Goal: Information Seeking & Learning: Learn about a topic

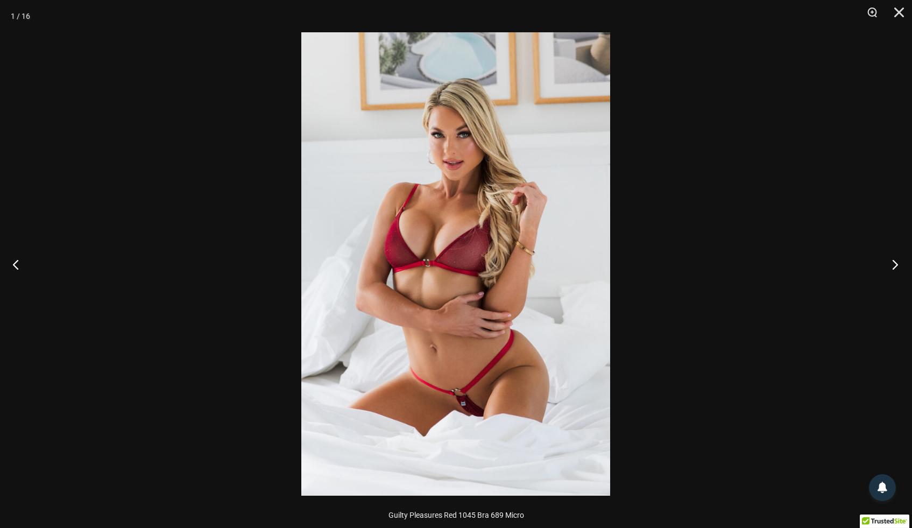
scroll to position [193, 0]
click at [892, 266] on button "Next" at bounding box center [891, 264] width 40 height 54
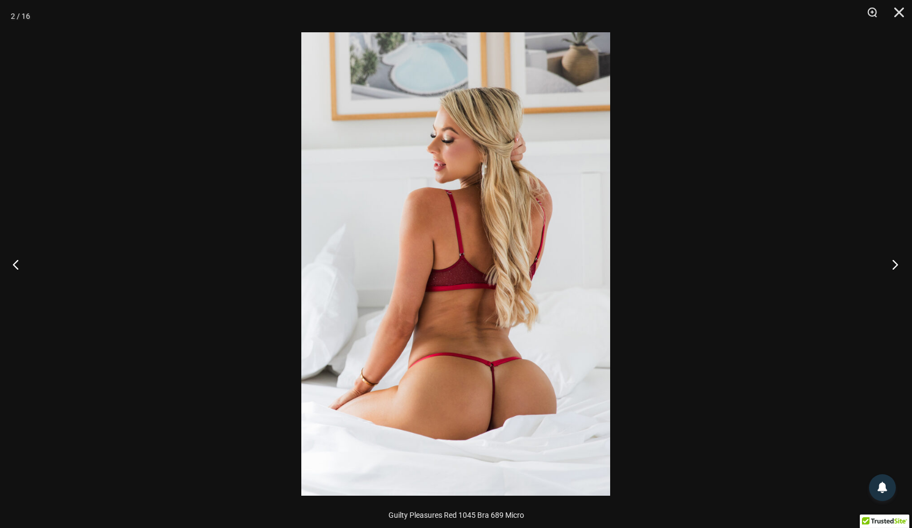
click at [892, 266] on button "Next" at bounding box center [891, 264] width 40 height 54
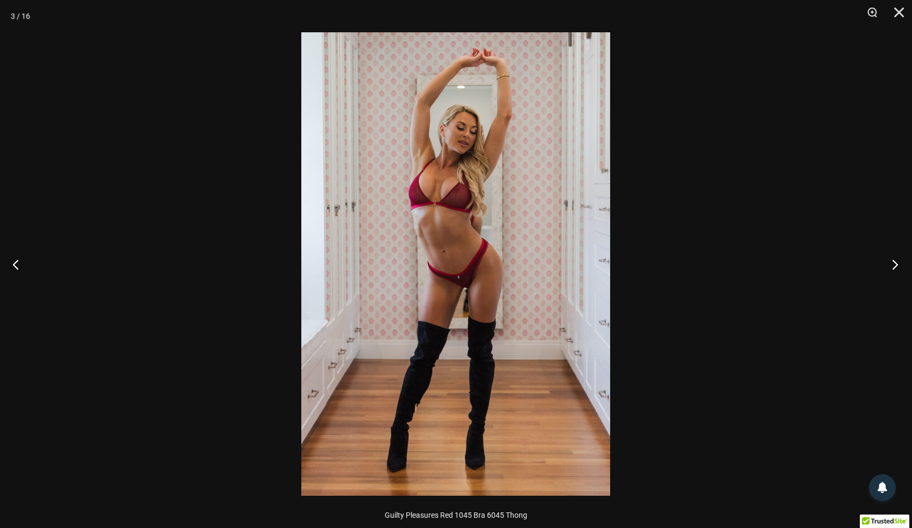
click at [892, 266] on button "Next" at bounding box center [891, 264] width 40 height 54
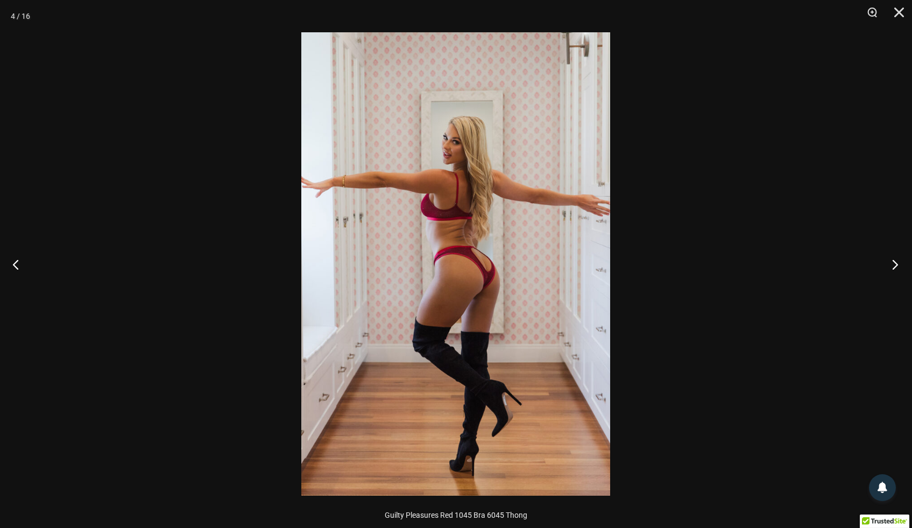
click at [892, 266] on button "Next" at bounding box center [891, 264] width 40 height 54
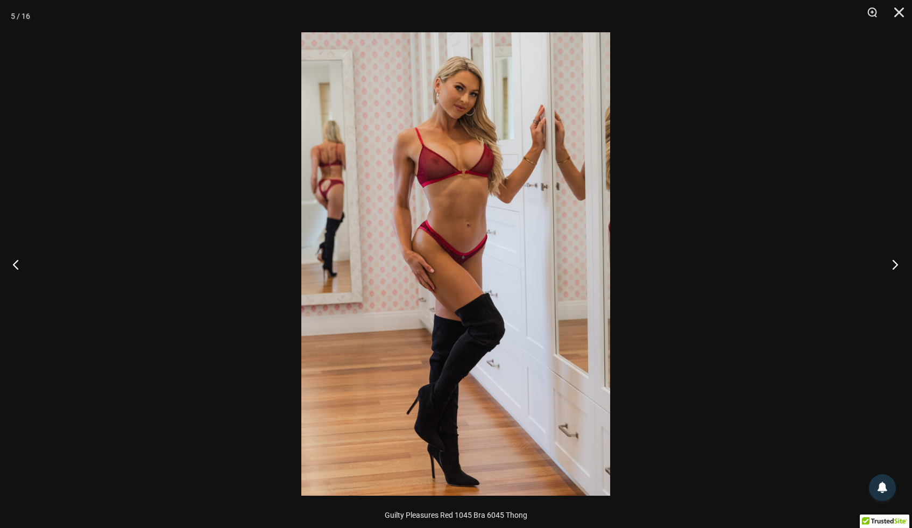
click at [892, 266] on button "Next" at bounding box center [891, 264] width 40 height 54
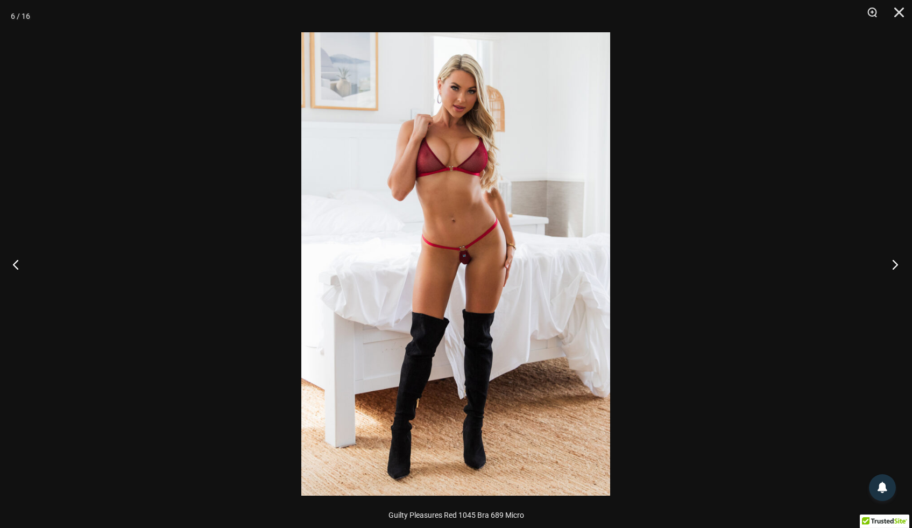
click at [892, 266] on button "Next" at bounding box center [891, 264] width 40 height 54
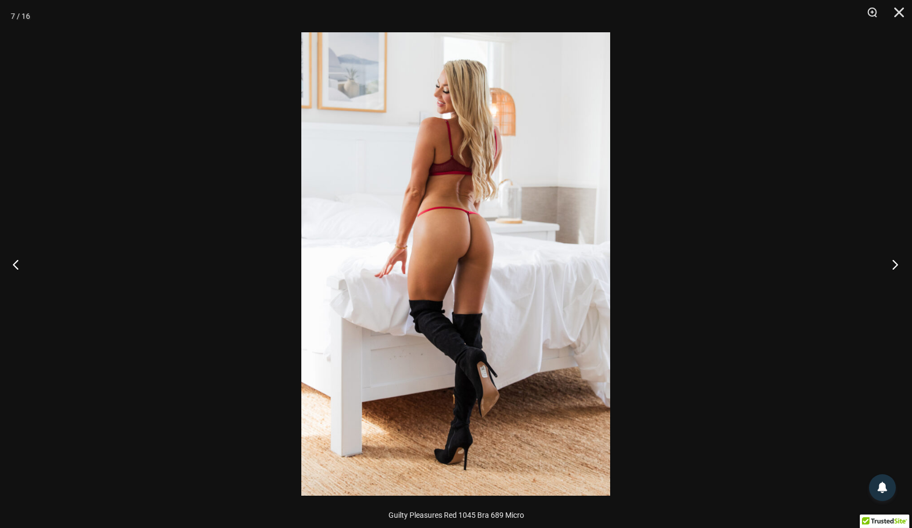
click at [892, 266] on button "Next" at bounding box center [891, 264] width 40 height 54
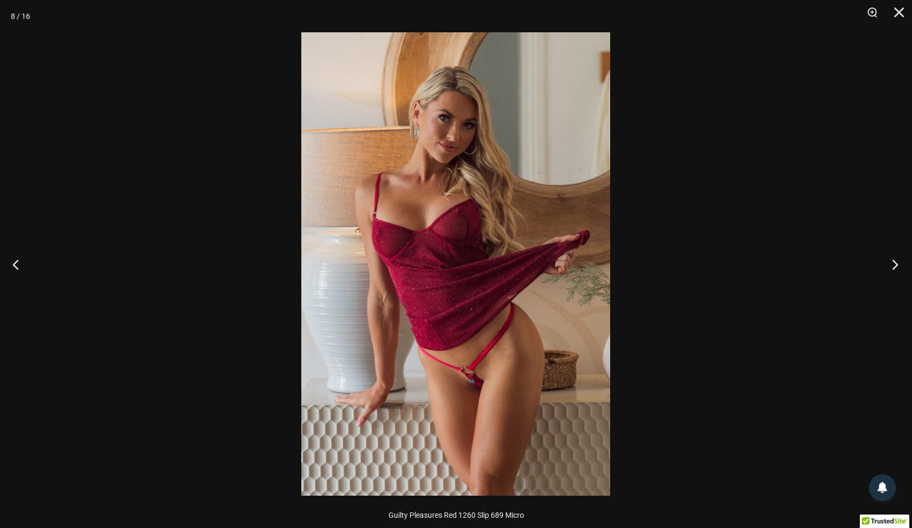
click at [892, 266] on button "Next" at bounding box center [891, 264] width 40 height 54
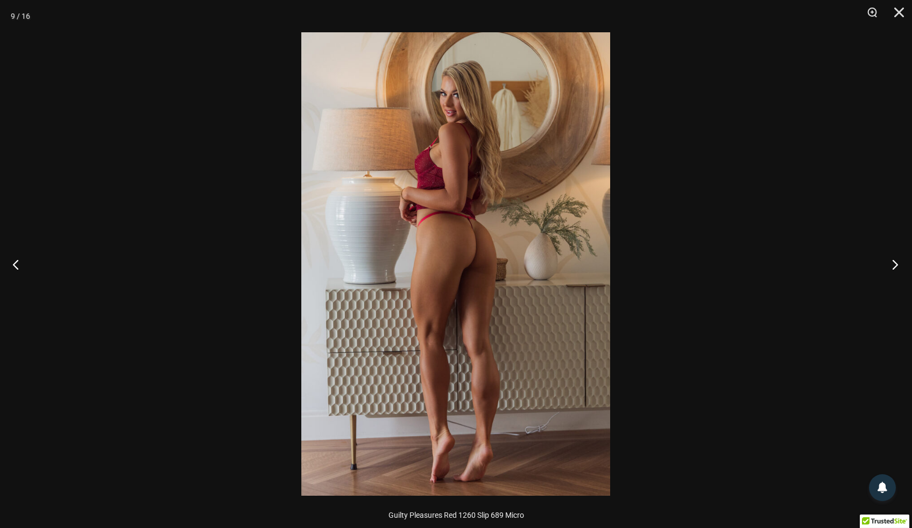
click at [892, 266] on button "Next" at bounding box center [891, 264] width 40 height 54
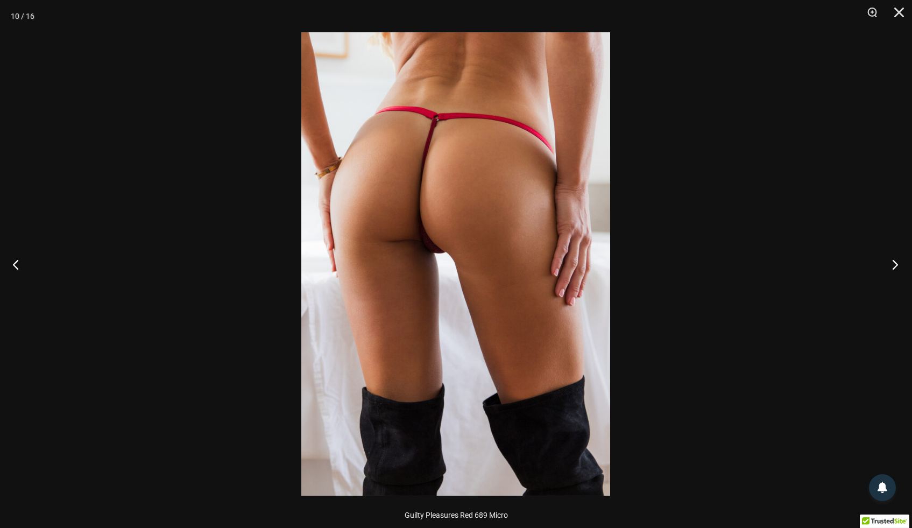
click at [892, 266] on button "Next" at bounding box center [891, 264] width 40 height 54
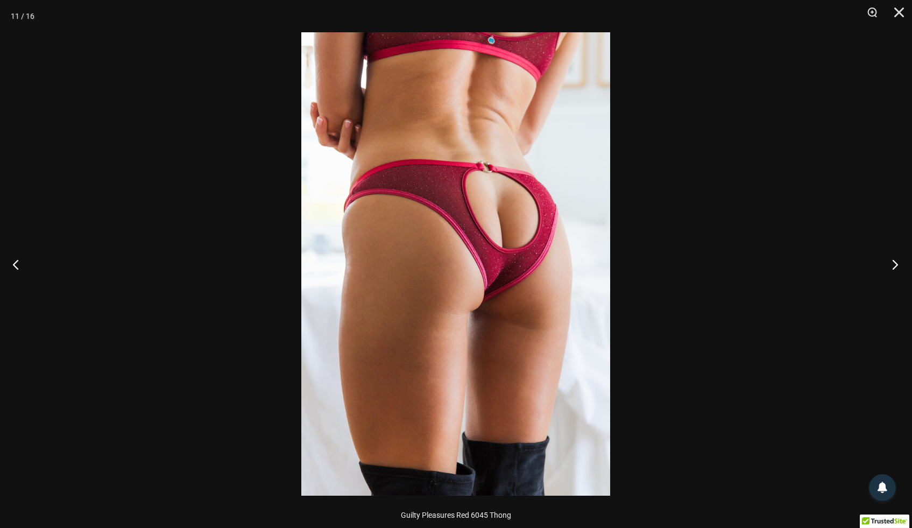
click at [892, 266] on button "Next" at bounding box center [891, 264] width 40 height 54
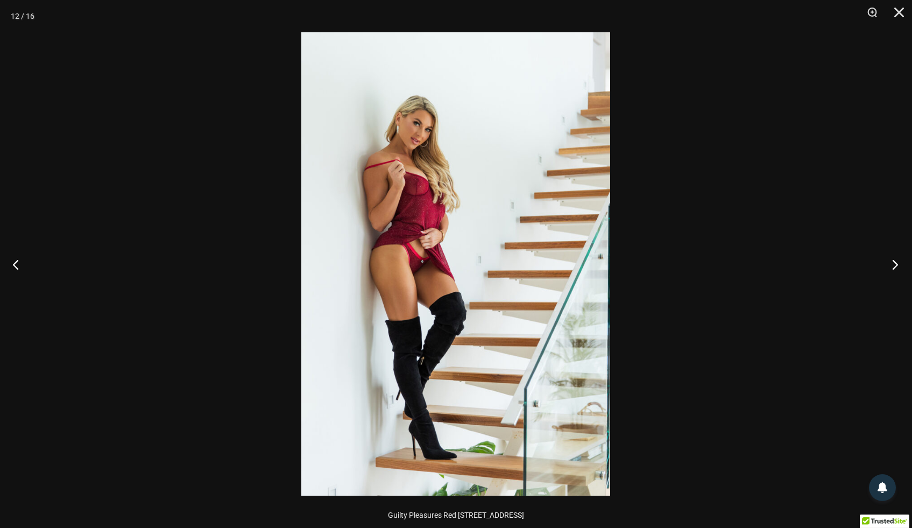
click at [892, 266] on button "Next" at bounding box center [891, 264] width 40 height 54
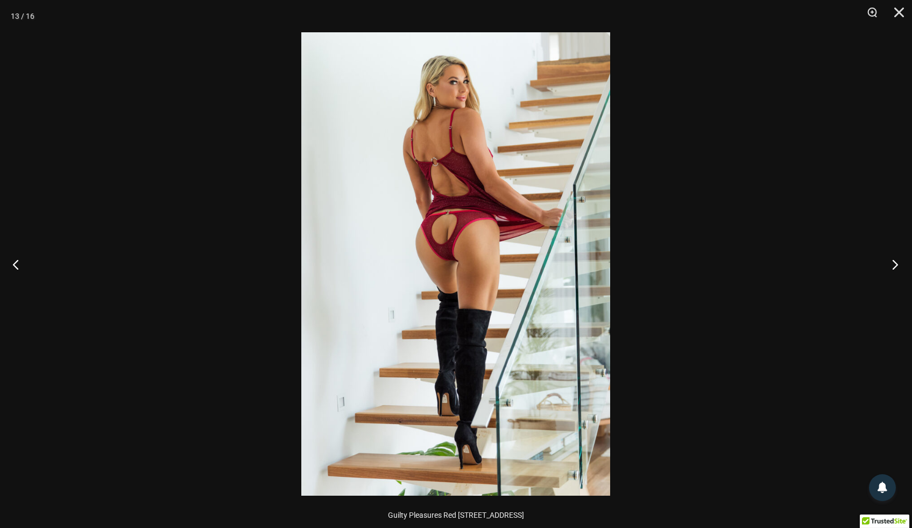
click at [892, 266] on button "Next" at bounding box center [891, 264] width 40 height 54
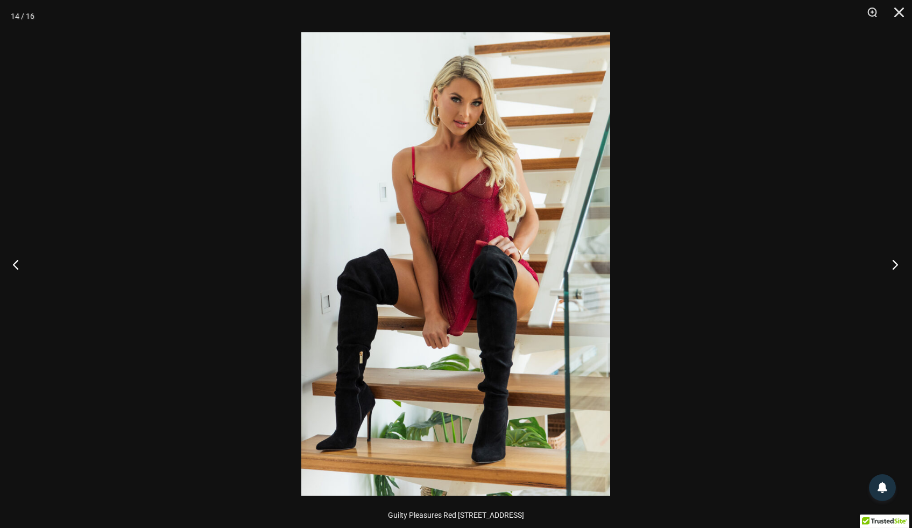
click at [892, 266] on button "Next" at bounding box center [891, 264] width 40 height 54
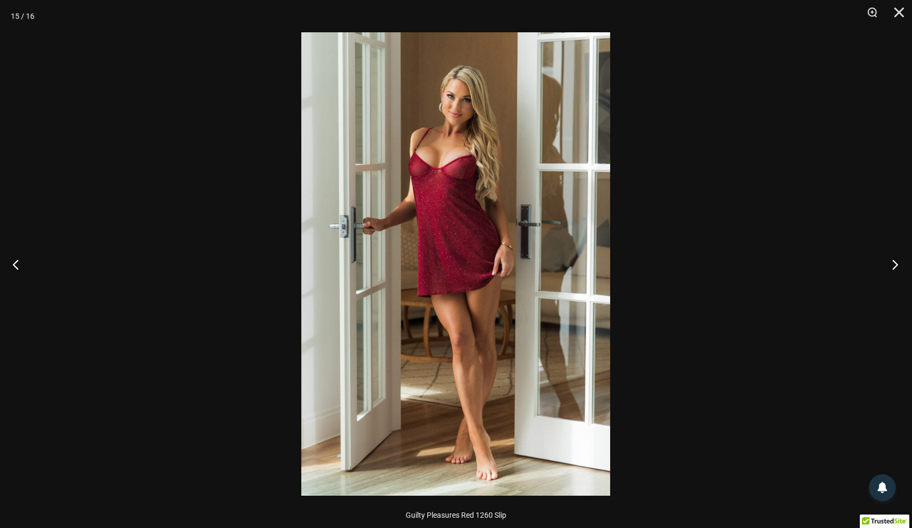
click at [892, 266] on button "Next" at bounding box center [891, 264] width 40 height 54
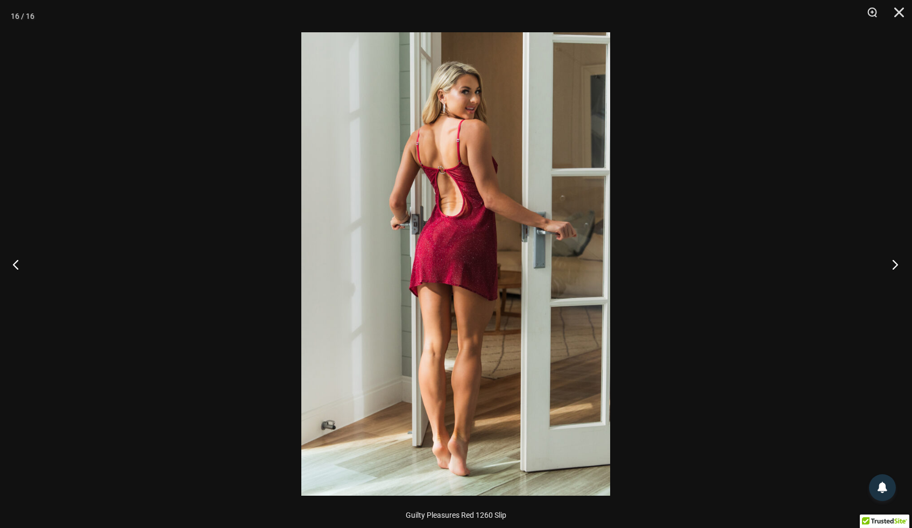
click at [892, 266] on button "Next" at bounding box center [891, 264] width 40 height 54
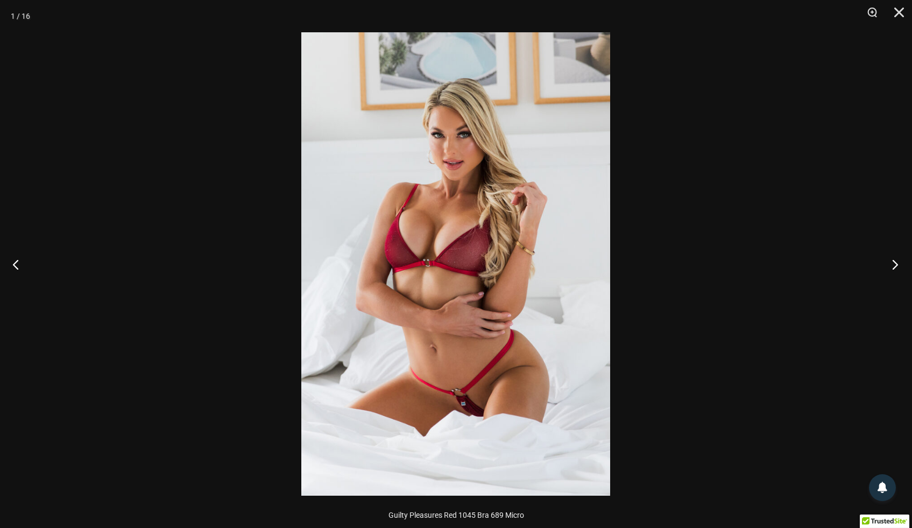
click at [892, 266] on button "Next" at bounding box center [891, 264] width 40 height 54
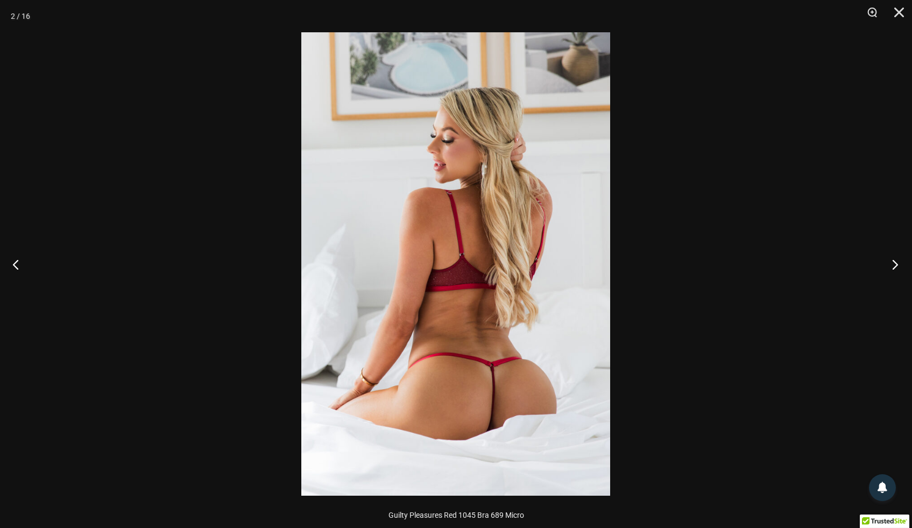
click at [892, 266] on button "Next" at bounding box center [891, 264] width 40 height 54
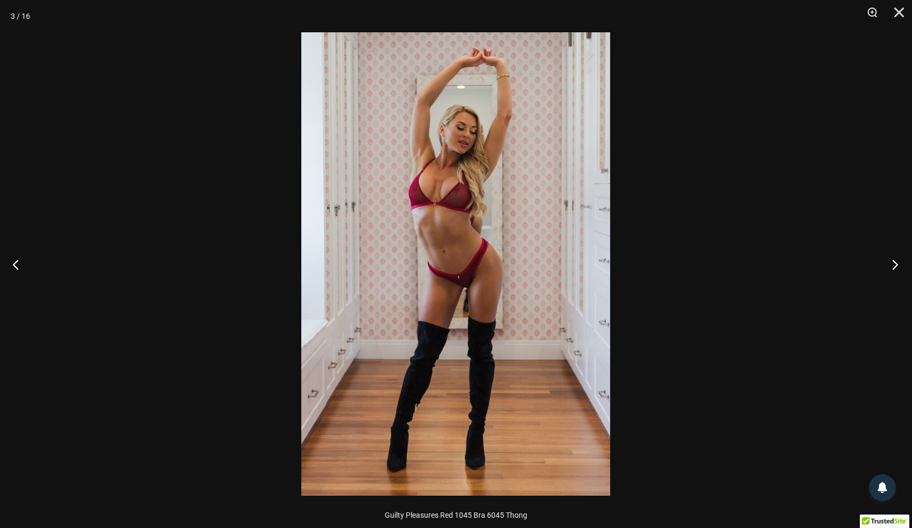
click at [892, 266] on button "Next" at bounding box center [891, 264] width 40 height 54
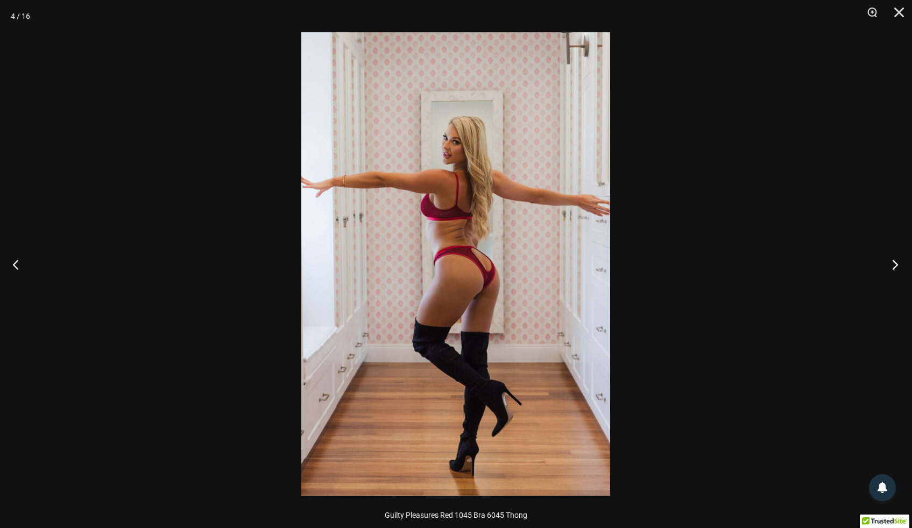
click at [892, 266] on button "Next" at bounding box center [891, 264] width 40 height 54
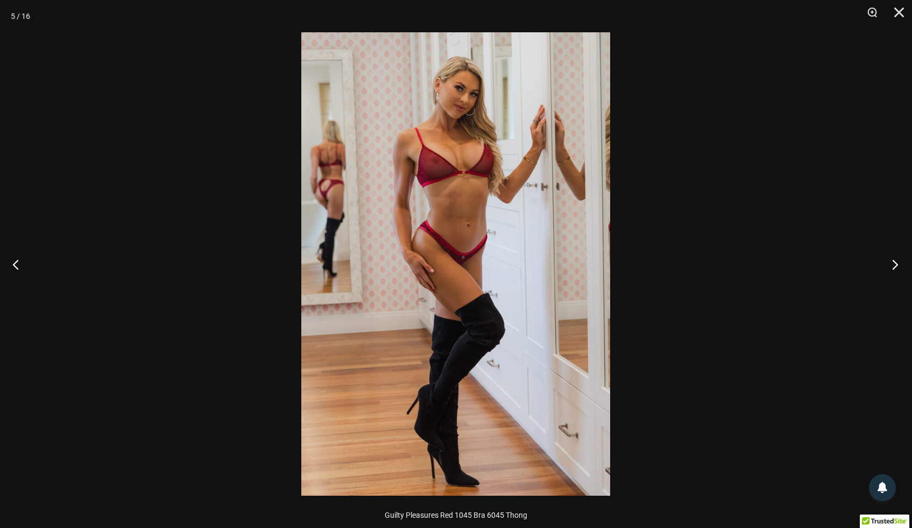
click at [892, 266] on button "Next" at bounding box center [891, 264] width 40 height 54
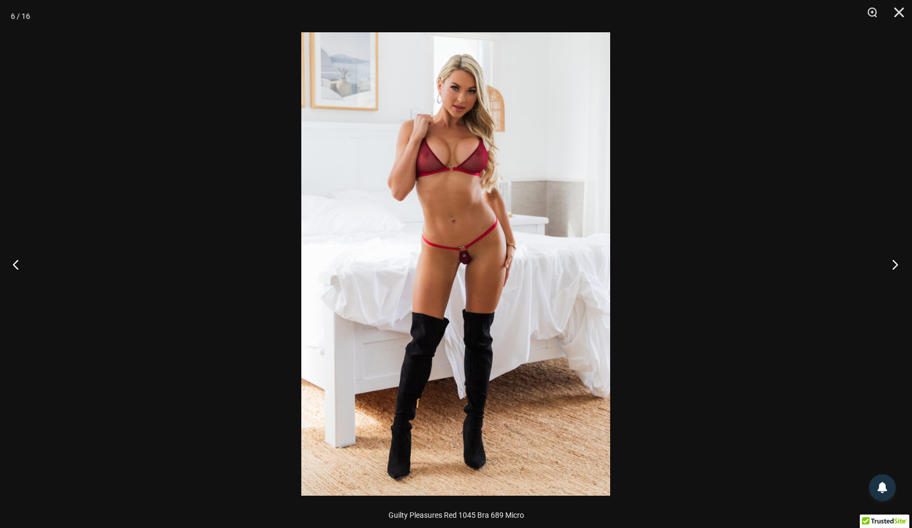
click at [892, 266] on button "Next" at bounding box center [891, 264] width 40 height 54
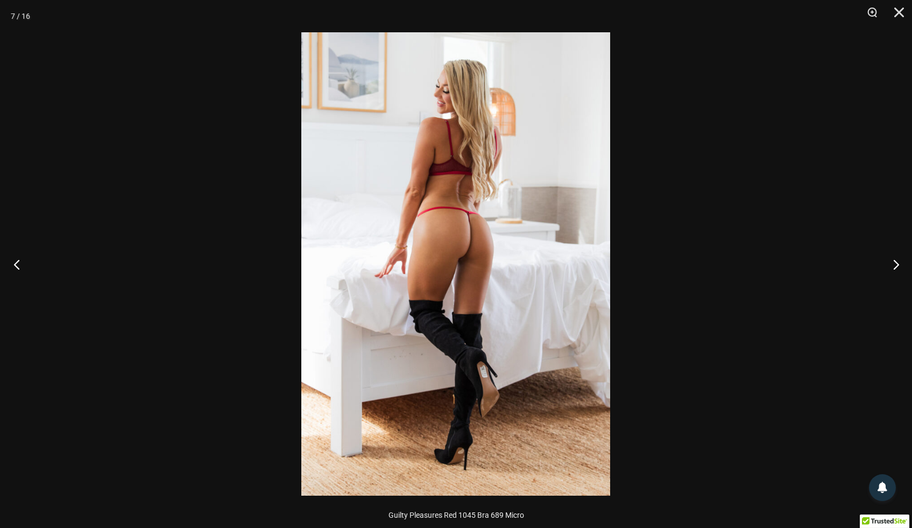
click at [16, 261] on button "Previous" at bounding box center [20, 264] width 40 height 54
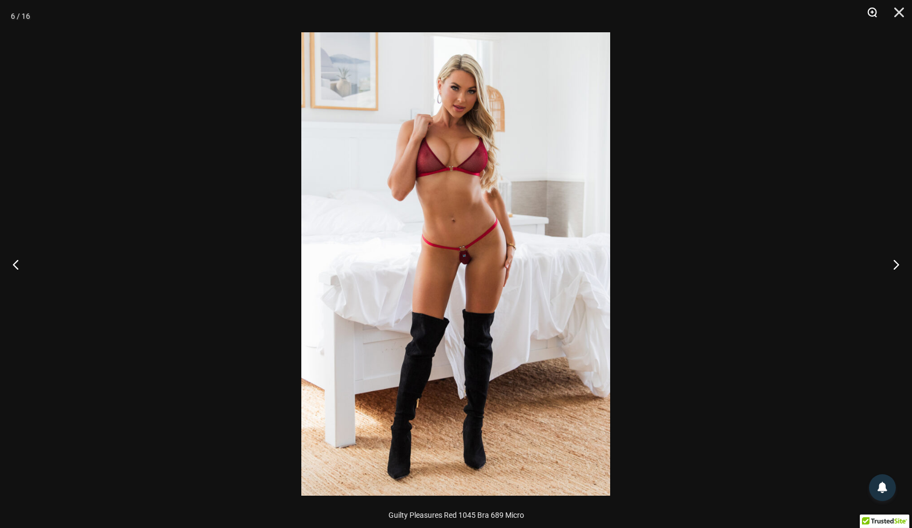
click at [874, 12] on button "Zoom" at bounding box center [868, 16] width 27 height 32
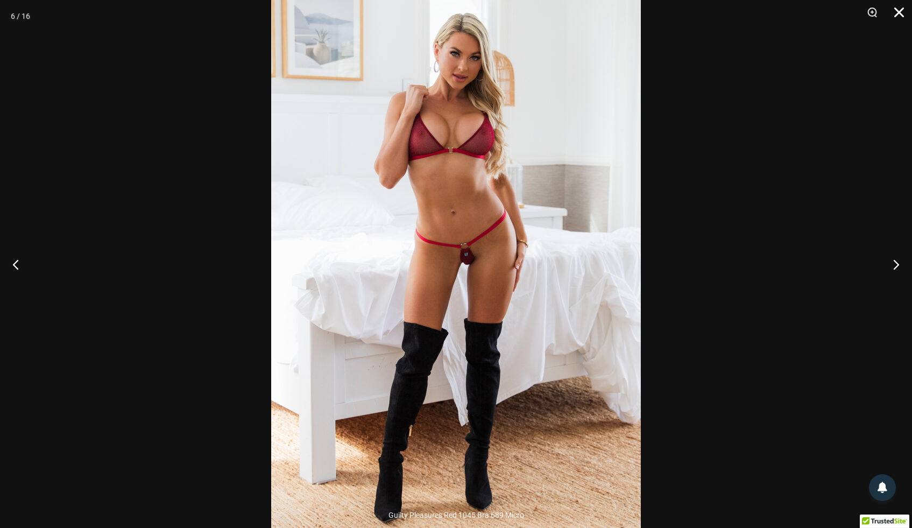
click at [897, 16] on button "Close" at bounding box center [895, 16] width 27 height 32
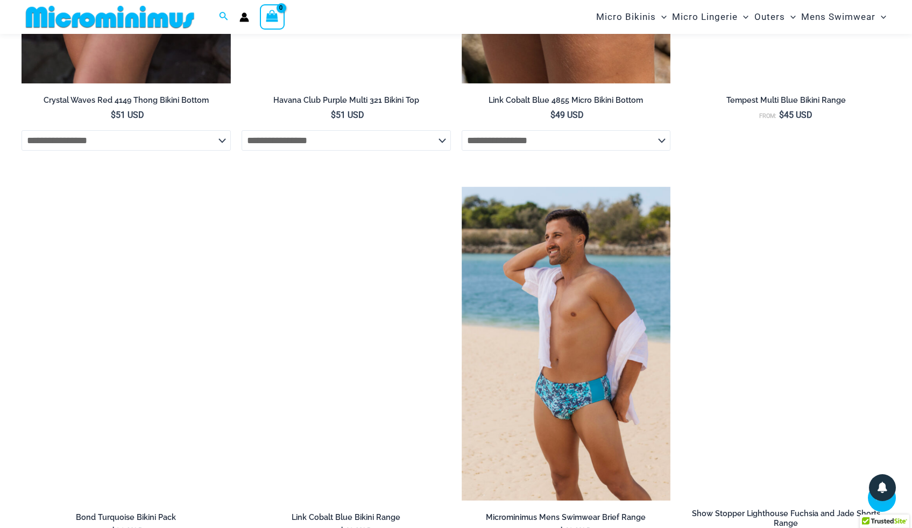
scroll to position [3290, 0]
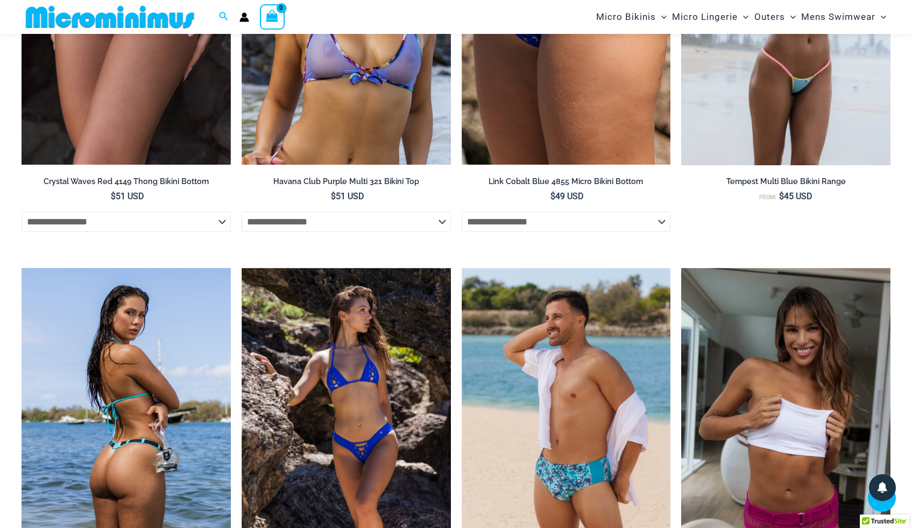
click at [122, 332] on img at bounding box center [126, 425] width 209 height 314
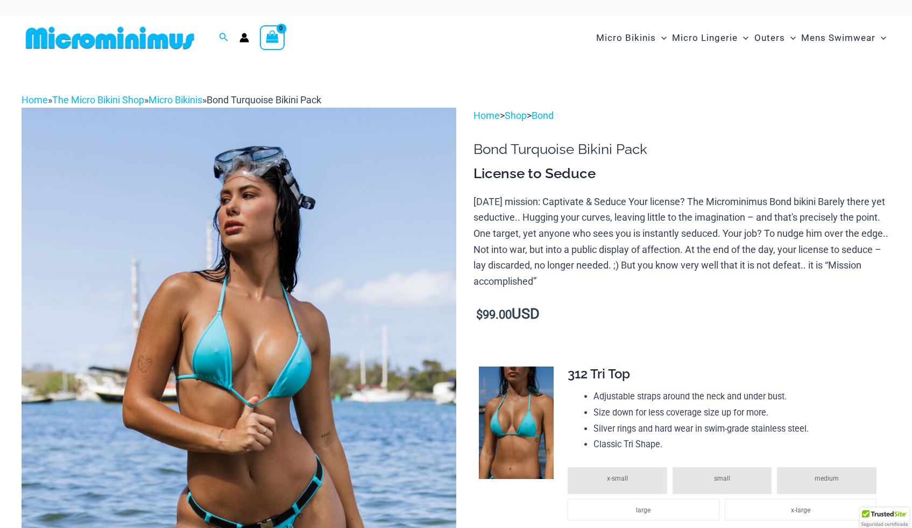
click at [252, 217] on img at bounding box center [239, 433] width 435 height 651
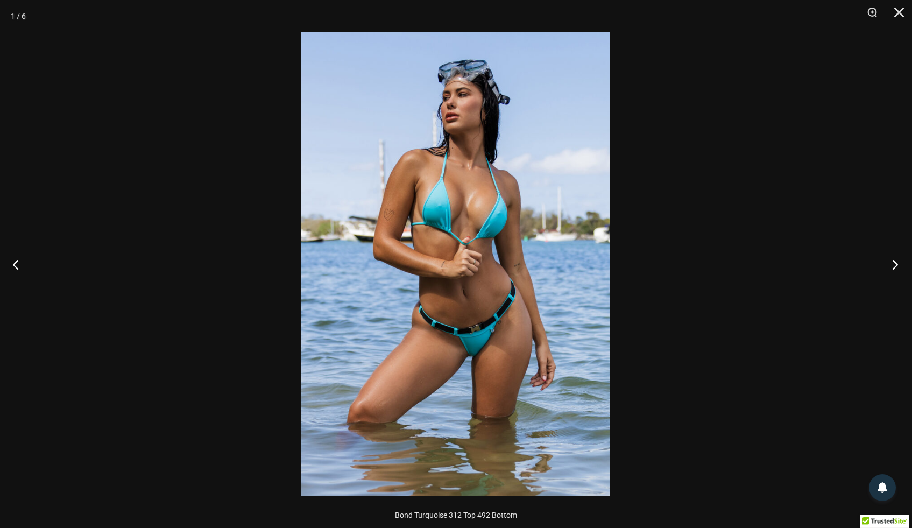
click at [892, 262] on button "Next" at bounding box center [891, 264] width 40 height 54
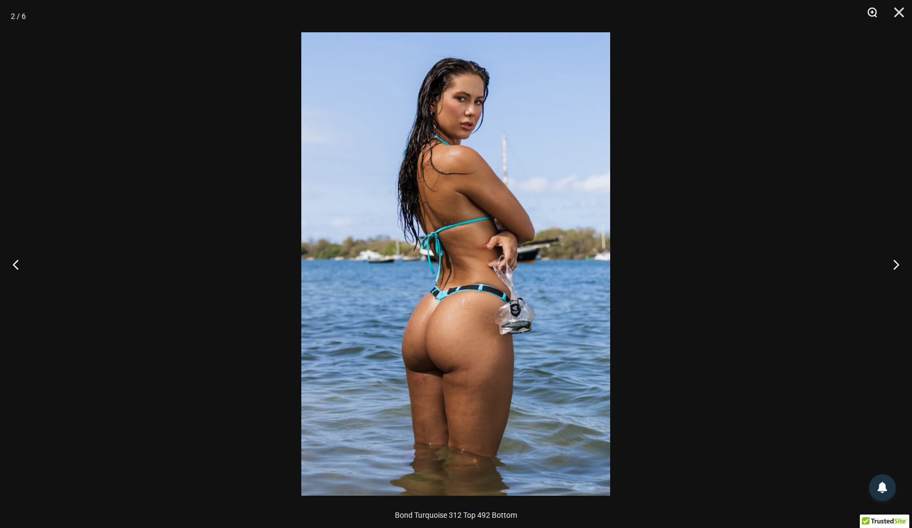
click at [872, 17] on button "Zoom" at bounding box center [868, 16] width 27 height 32
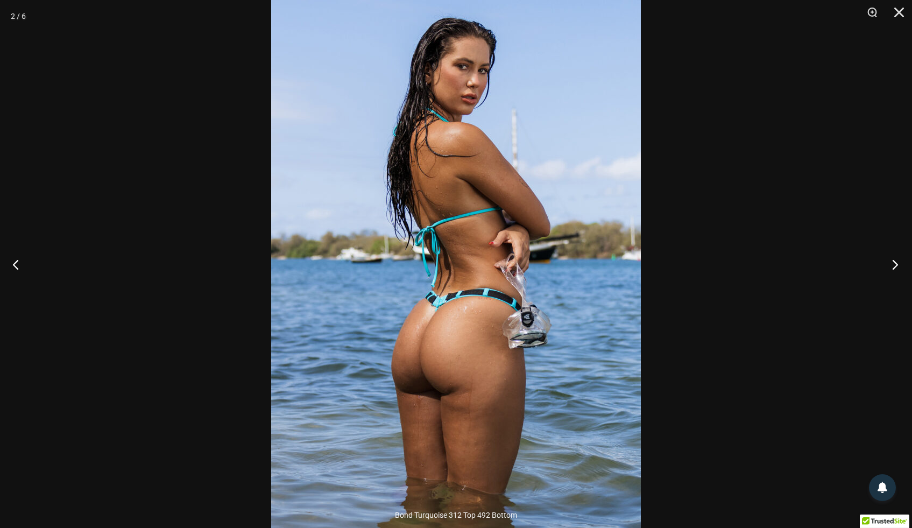
click at [895, 264] on button "Next" at bounding box center [891, 264] width 40 height 54
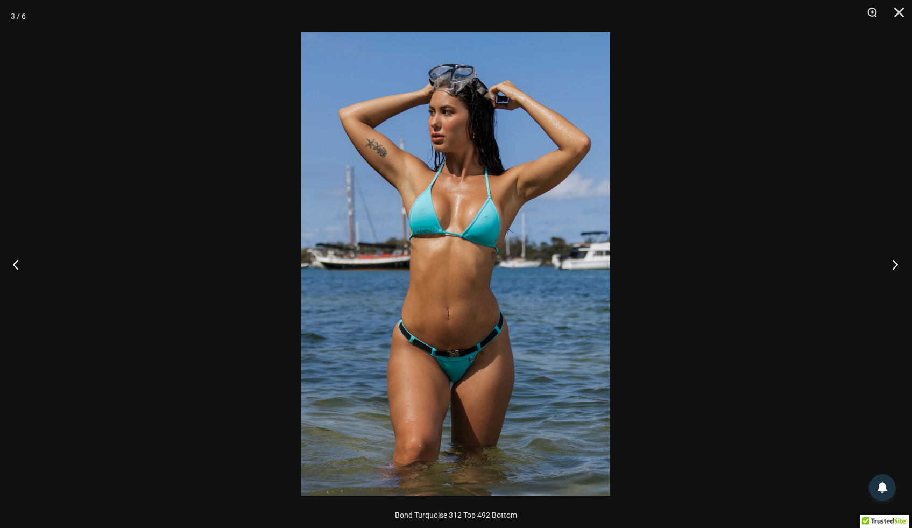
click at [895, 264] on button "Next" at bounding box center [891, 264] width 40 height 54
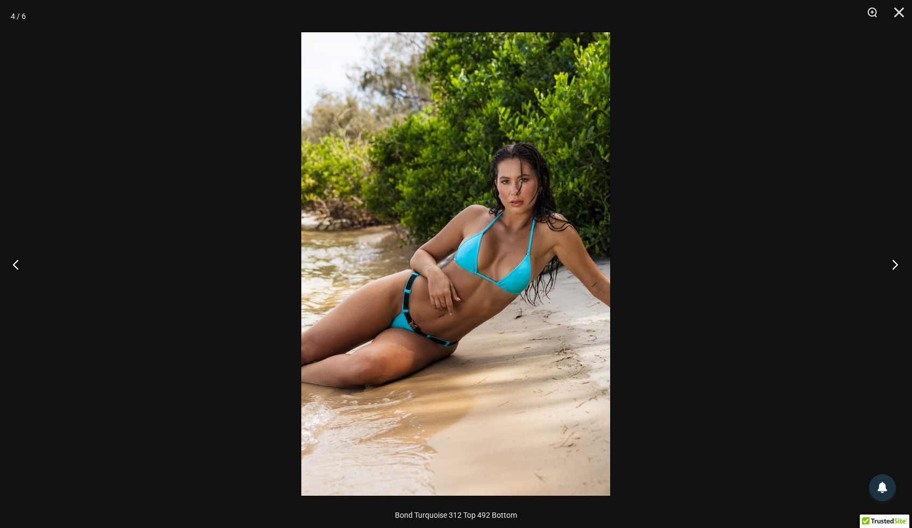
click at [895, 264] on button "Next" at bounding box center [891, 264] width 40 height 54
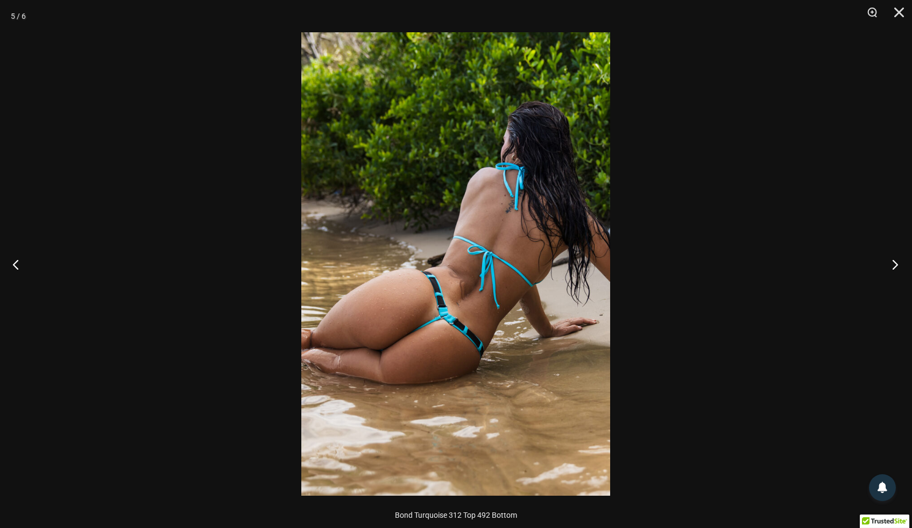
click at [895, 264] on button "Next" at bounding box center [891, 264] width 40 height 54
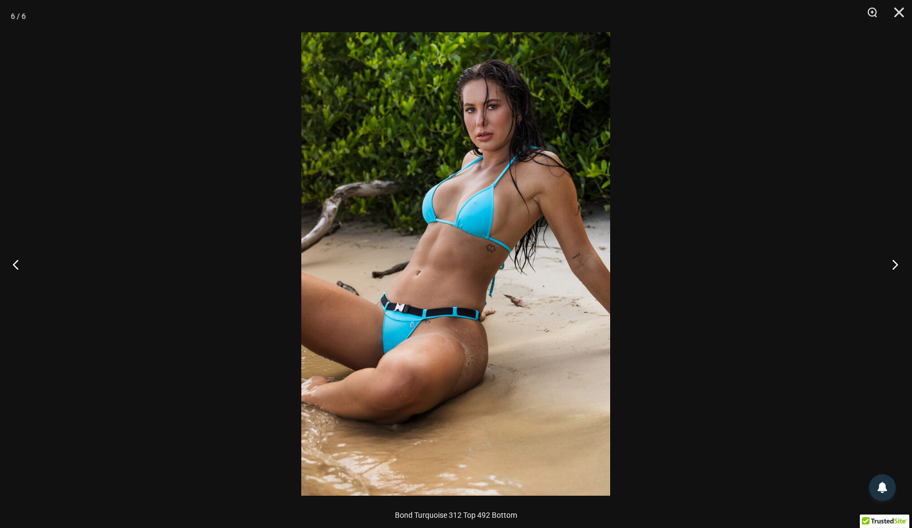
click at [895, 264] on button "Next" at bounding box center [891, 264] width 40 height 54
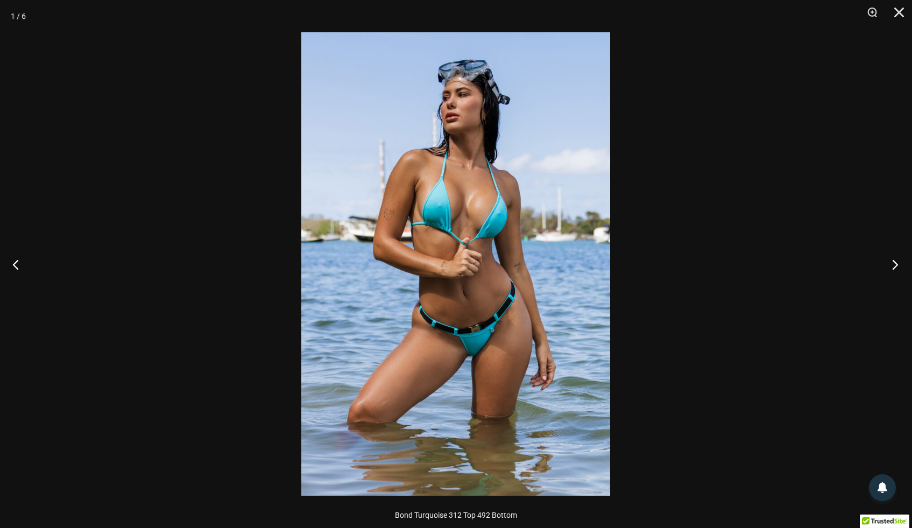
click at [895, 264] on button "Next" at bounding box center [891, 264] width 40 height 54
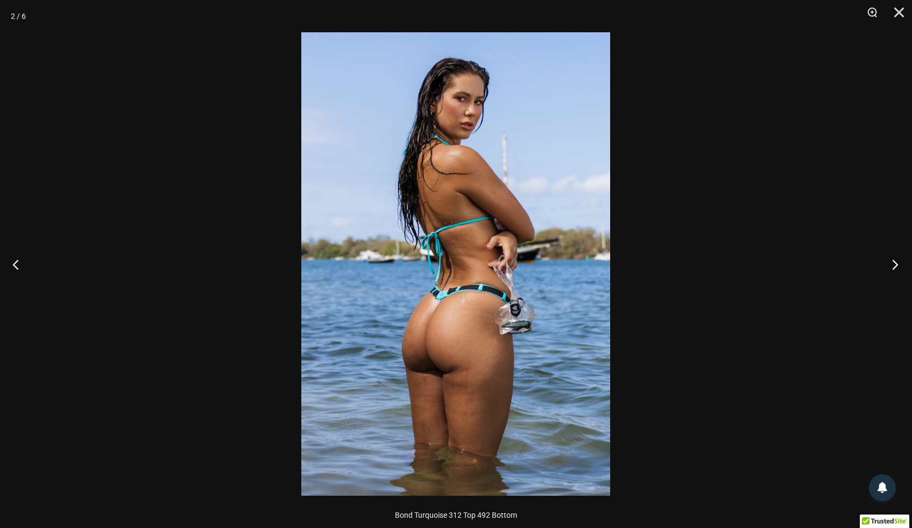
click at [895, 264] on button "Next" at bounding box center [891, 264] width 40 height 54
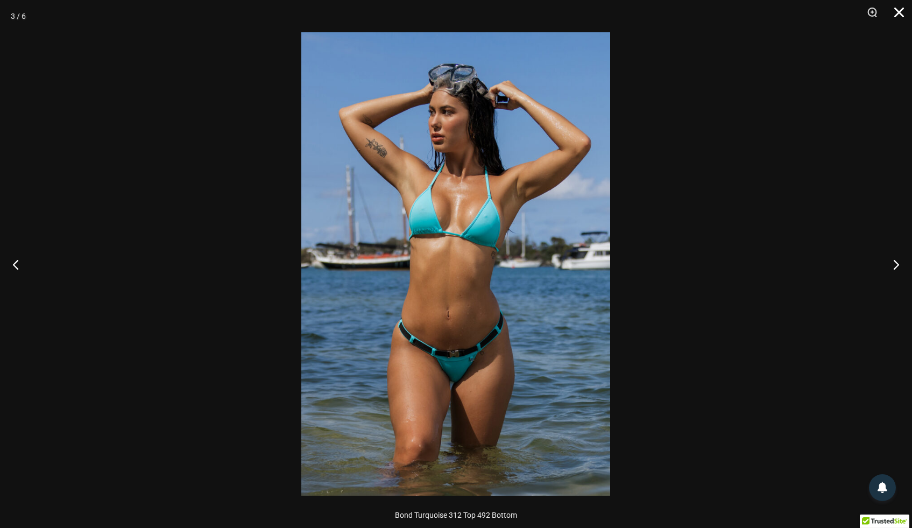
click at [898, 11] on button "Close" at bounding box center [895, 16] width 27 height 32
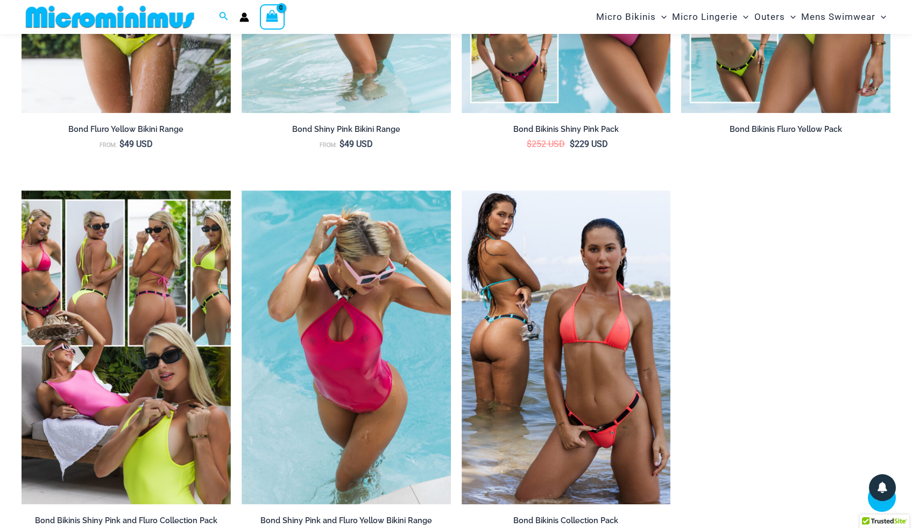
scroll to position [1572, 0]
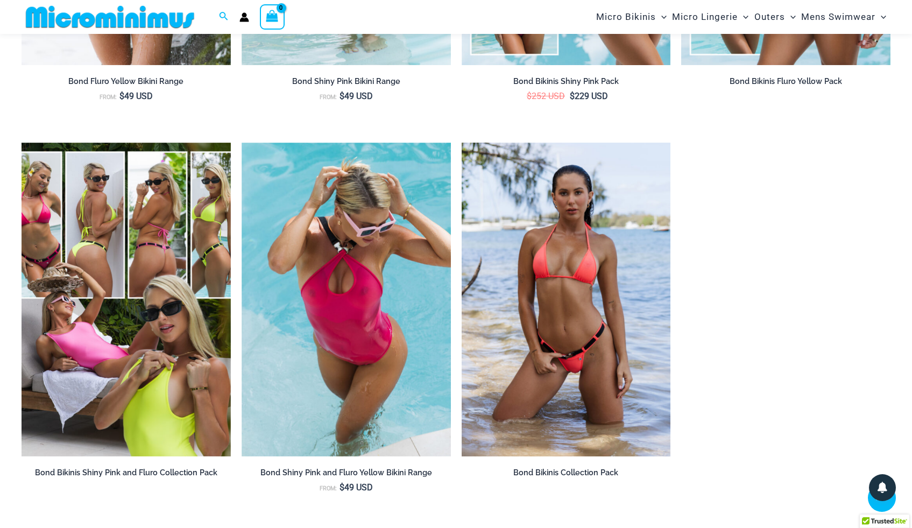
click at [562, 215] on img at bounding box center [566, 300] width 209 height 314
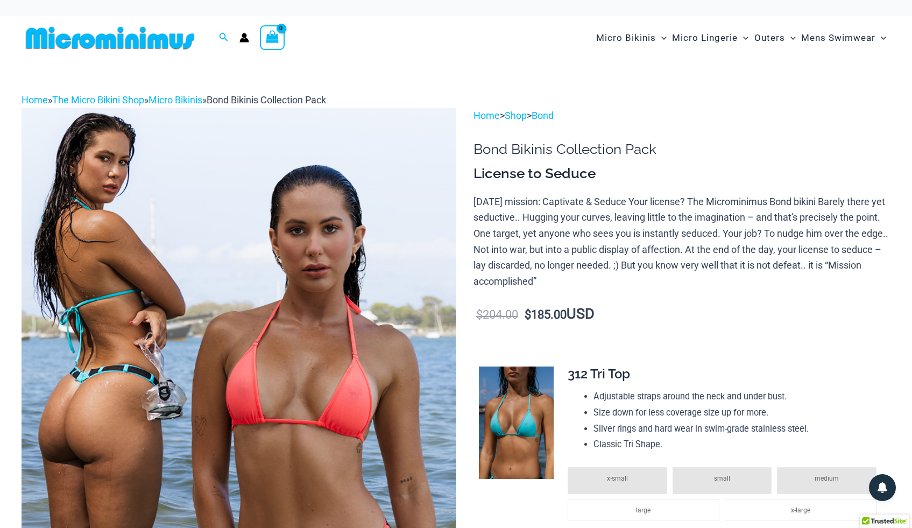
scroll to position [2, 0]
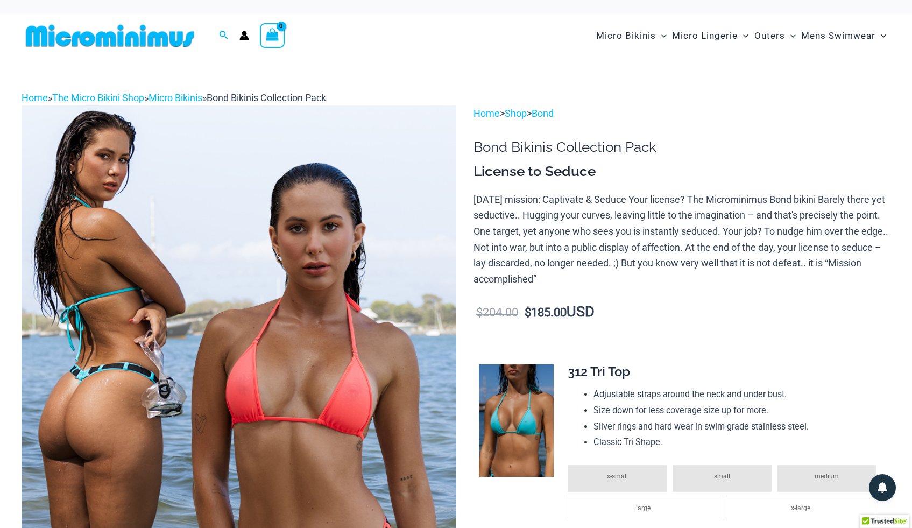
click at [216, 271] on img at bounding box center [239, 430] width 435 height 651
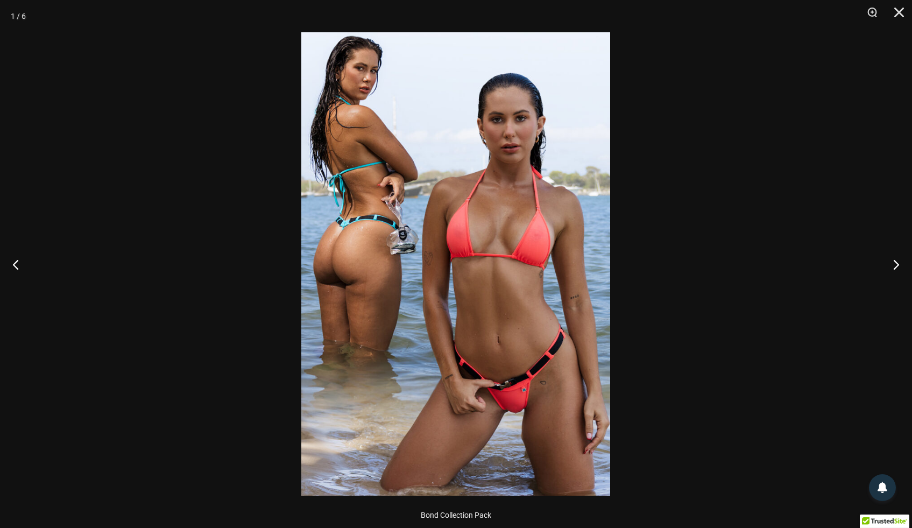
click at [502, 351] on img at bounding box center [455, 263] width 309 height 463
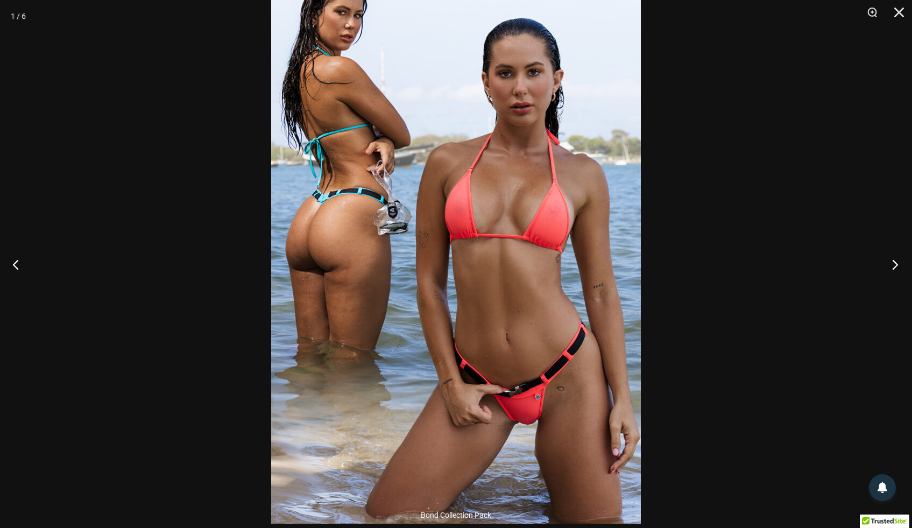
click at [895, 266] on button "Next" at bounding box center [891, 264] width 40 height 54
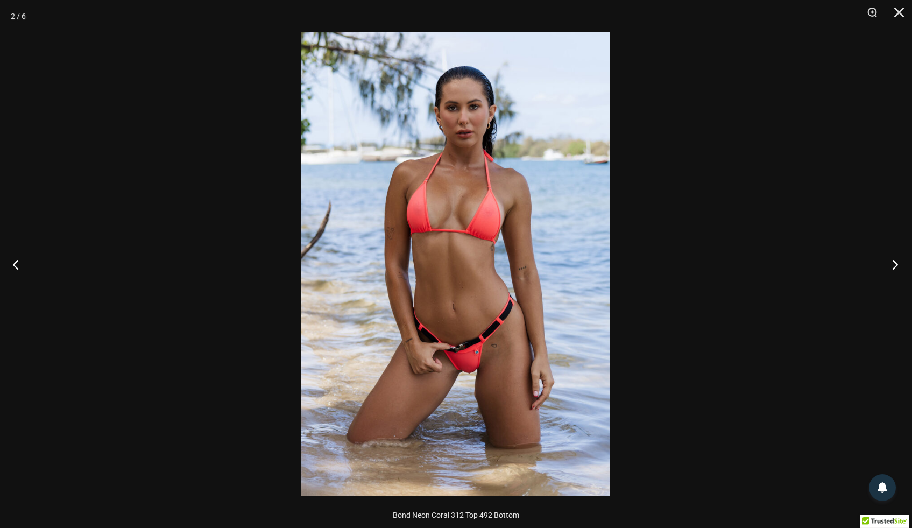
click at [895, 266] on button "Next" at bounding box center [891, 264] width 40 height 54
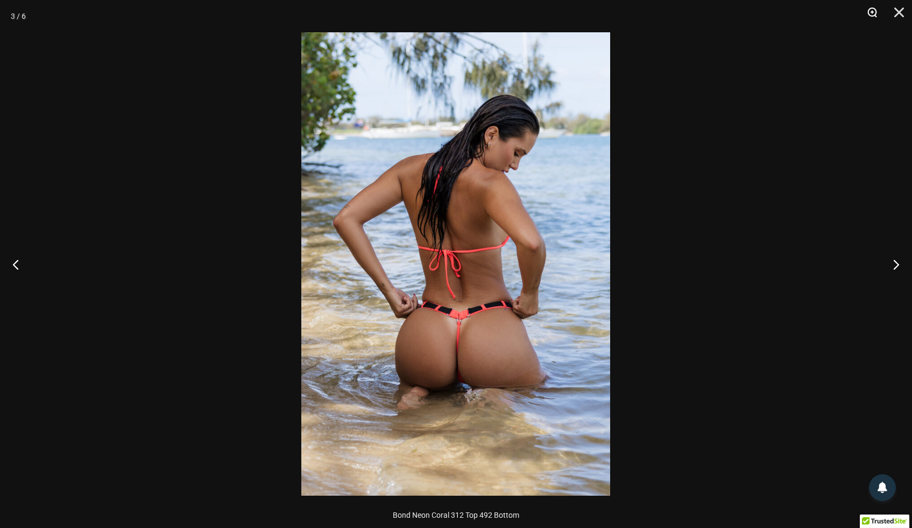
click at [871, 15] on button "Zoom" at bounding box center [868, 16] width 27 height 32
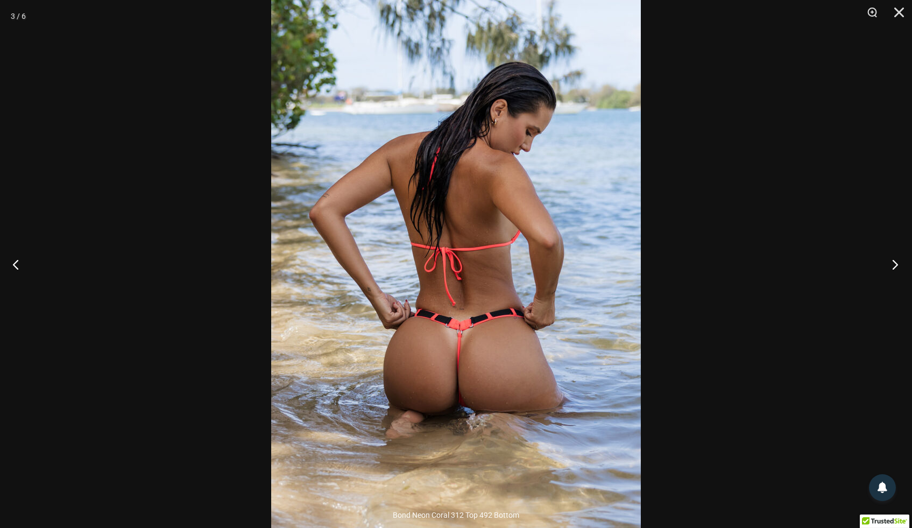
click at [894, 264] on button "Next" at bounding box center [891, 264] width 40 height 54
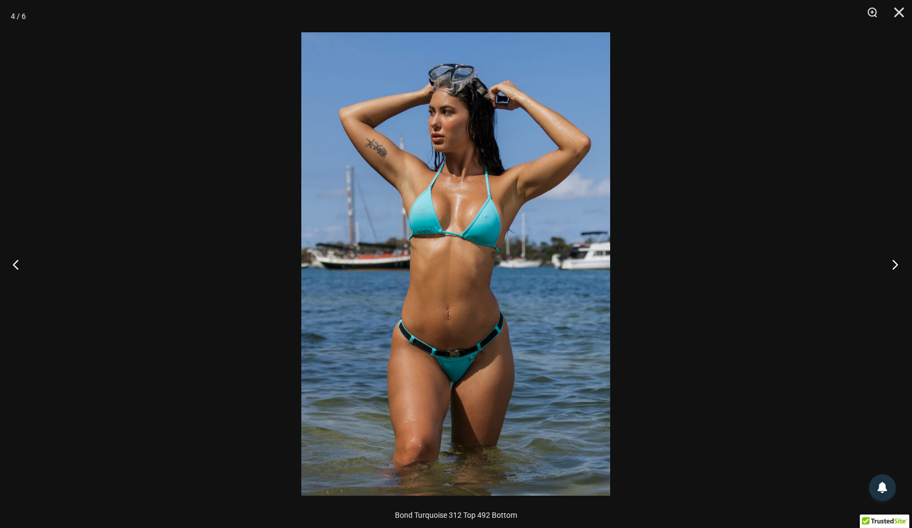
click at [894, 264] on button "Next" at bounding box center [891, 264] width 40 height 54
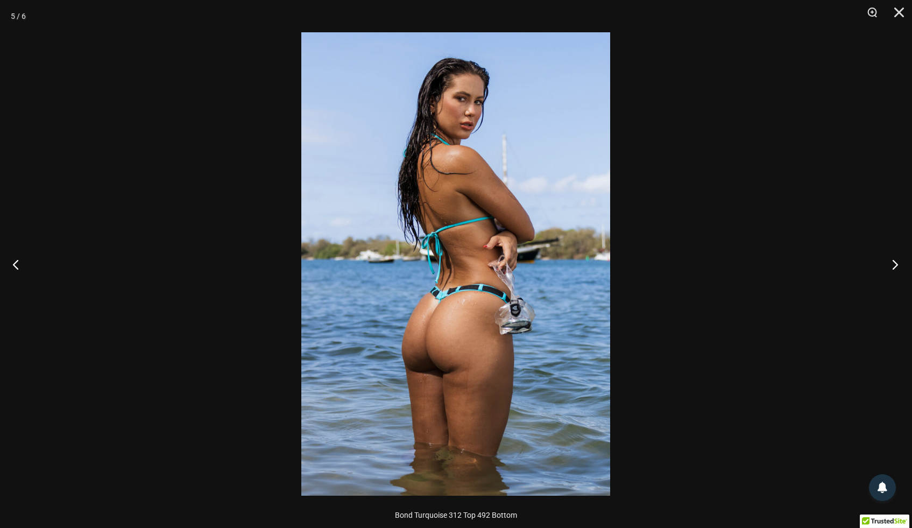
click at [894, 264] on button "Next" at bounding box center [891, 264] width 40 height 54
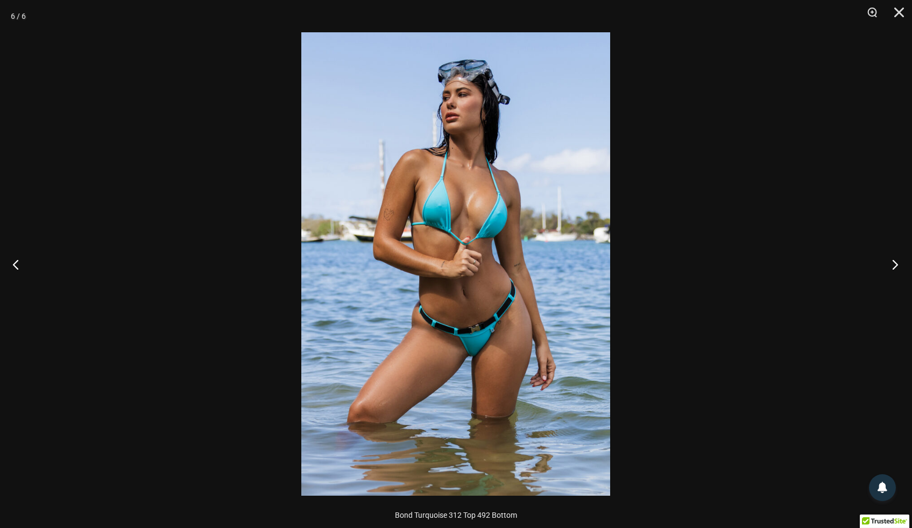
click at [894, 264] on button "Next" at bounding box center [891, 264] width 40 height 54
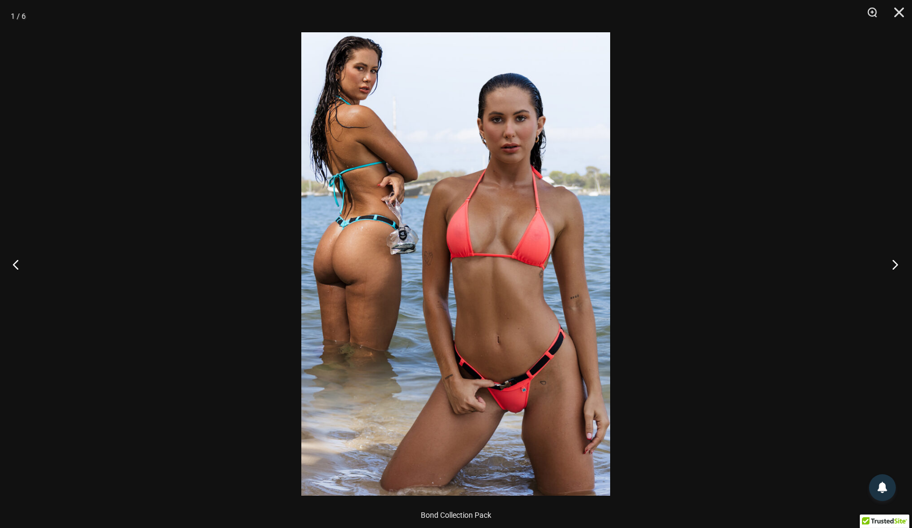
click at [894, 264] on button "Next" at bounding box center [891, 264] width 40 height 54
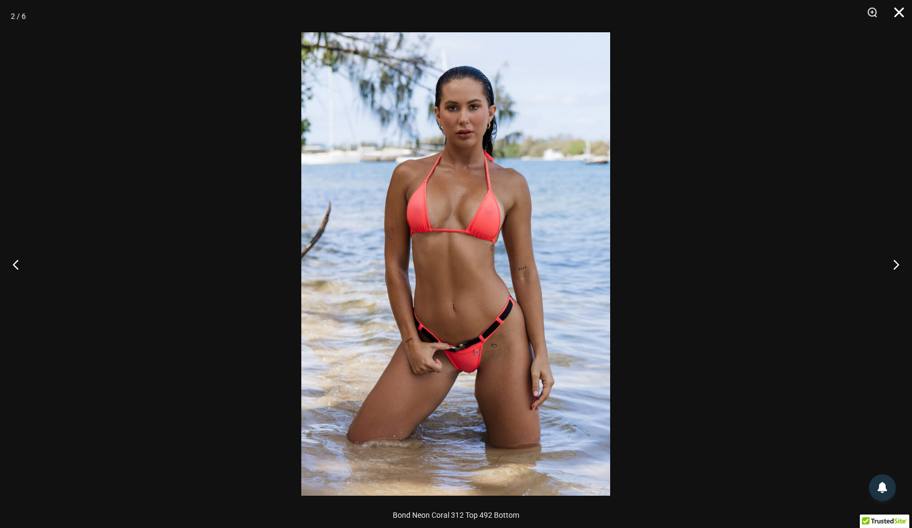
click at [897, 14] on button "Close" at bounding box center [895, 16] width 27 height 32
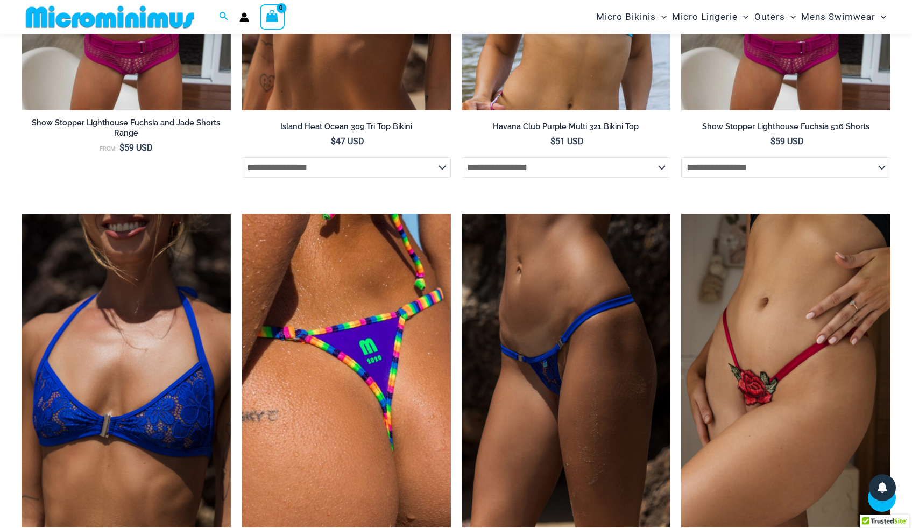
scroll to position [2548, 0]
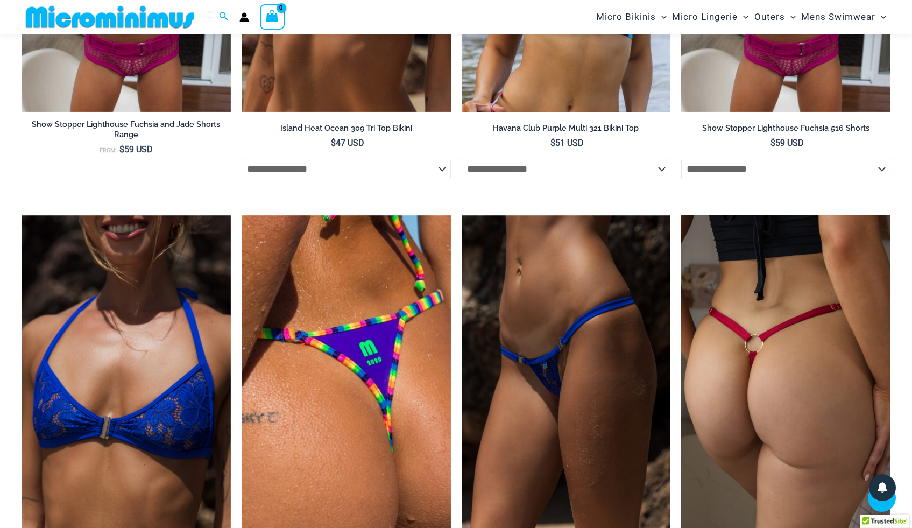
click at [769, 310] on img at bounding box center [785, 372] width 209 height 314
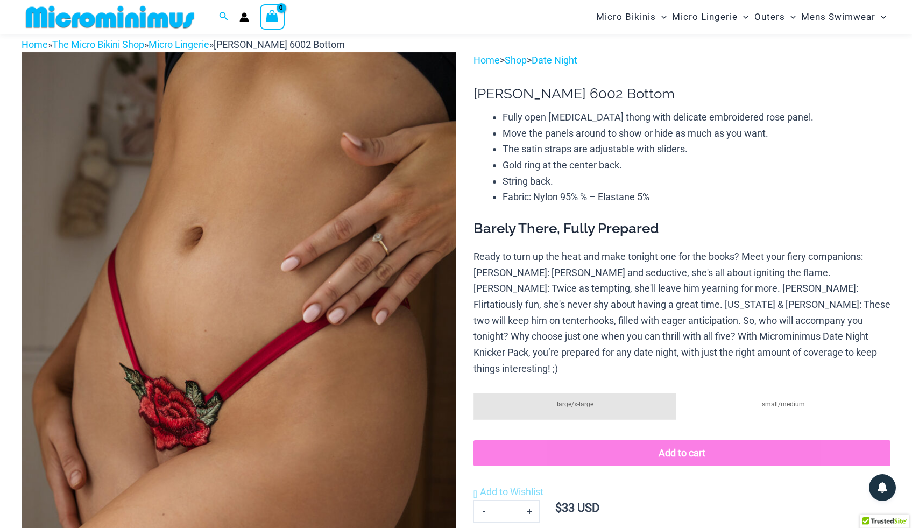
scroll to position [80, 0]
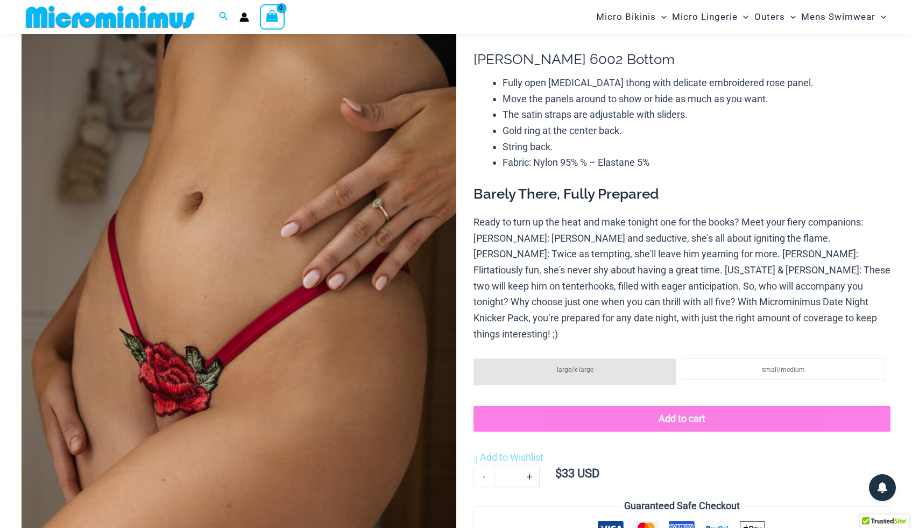
click at [252, 182] on img at bounding box center [239, 343] width 435 height 651
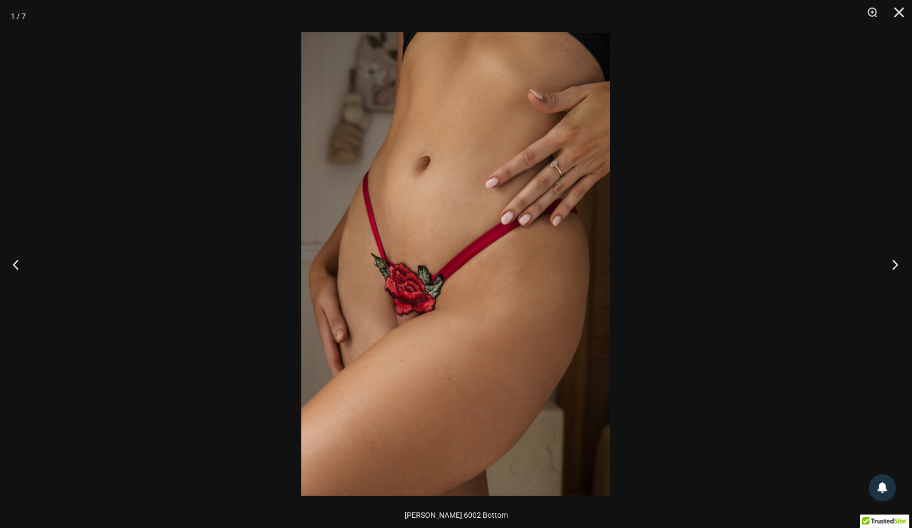
click at [895, 264] on button "Next" at bounding box center [891, 264] width 40 height 54
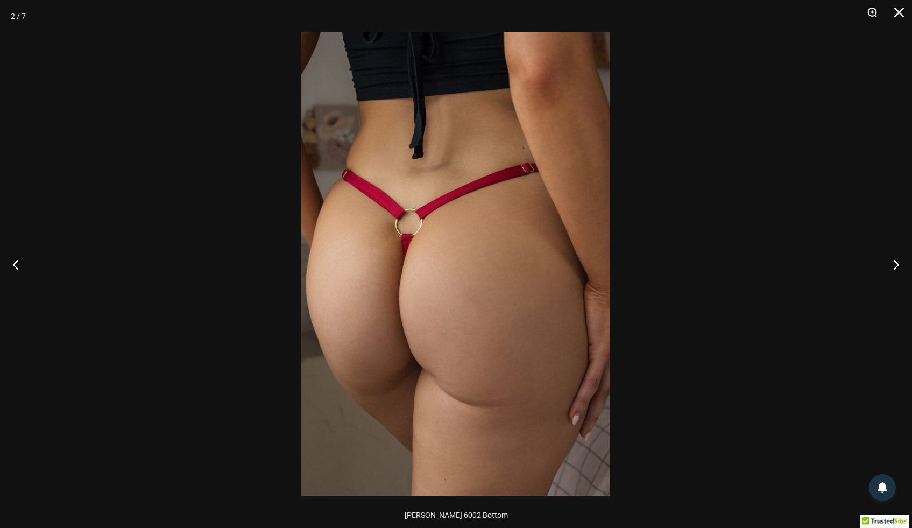
click at [872, 16] on button "Zoom" at bounding box center [868, 16] width 27 height 32
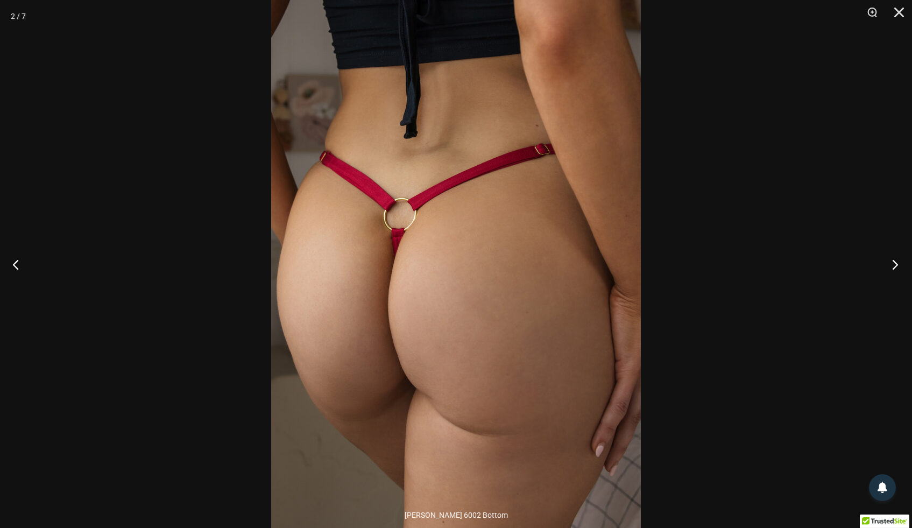
click at [896, 260] on button "Next" at bounding box center [891, 264] width 40 height 54
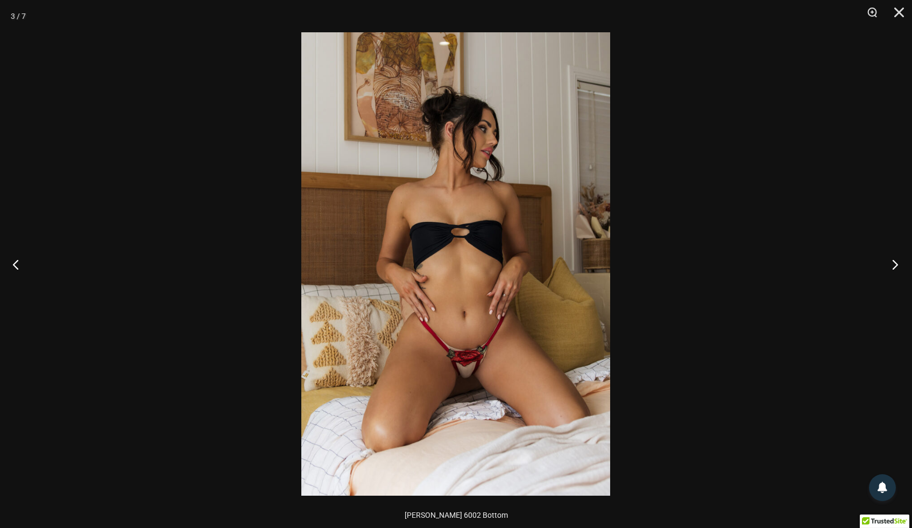
click at [896, 260] on button "Next" at bounding box center [891, 264] width 40 height 54
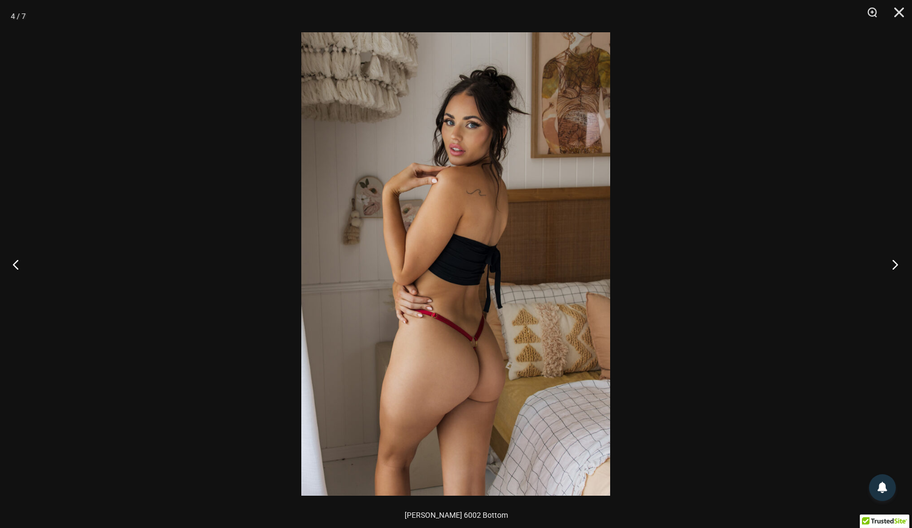
click at [896, 260] on button "Next" at bounding box center [891, 264] width 40 height 54
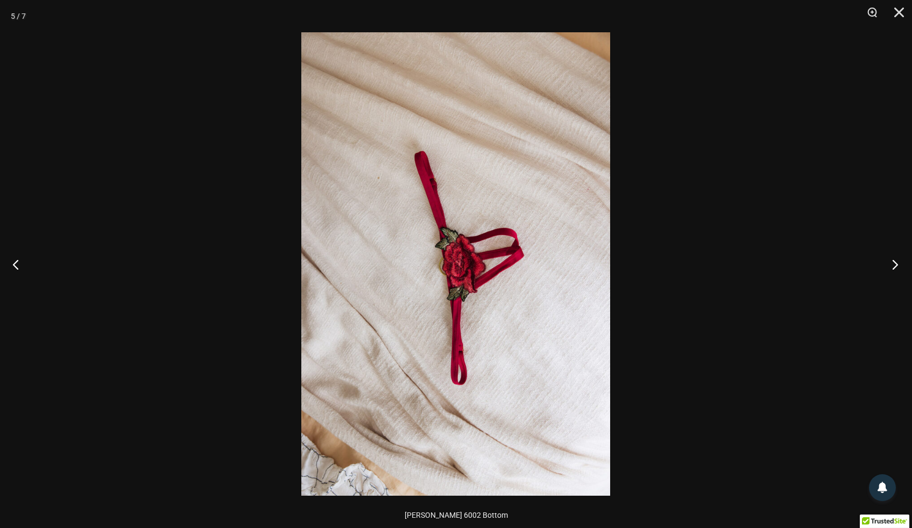
click at [896, 260] on button "Next" at bounding box center [891, 264] width 40 height 54
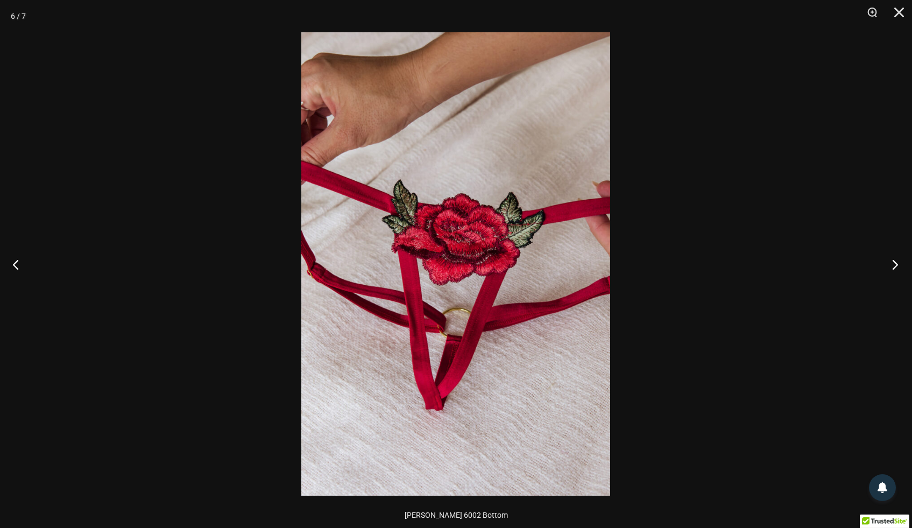
click at [896, 260] on button "Next" at bounding box center [891, 264] width 40 height 54
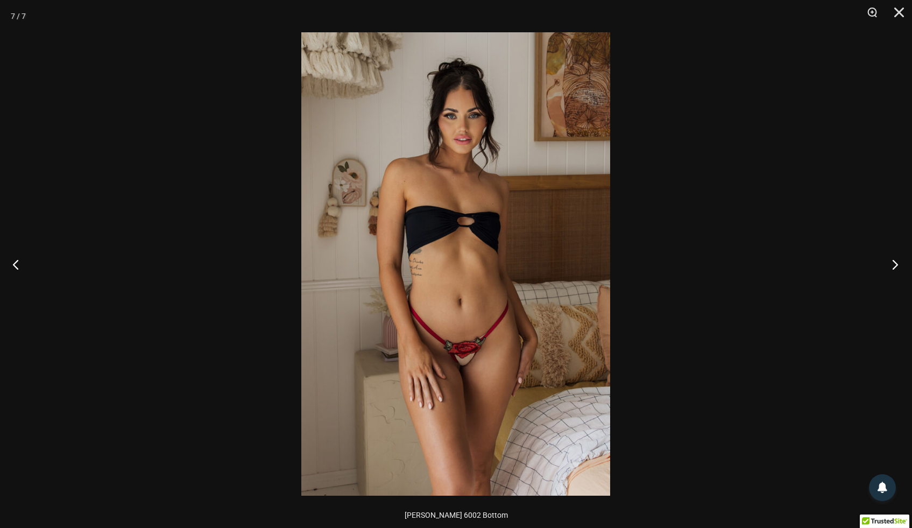
click at [896, 260] on button "Next" at bounding box center [891, 264] width 40 height 54
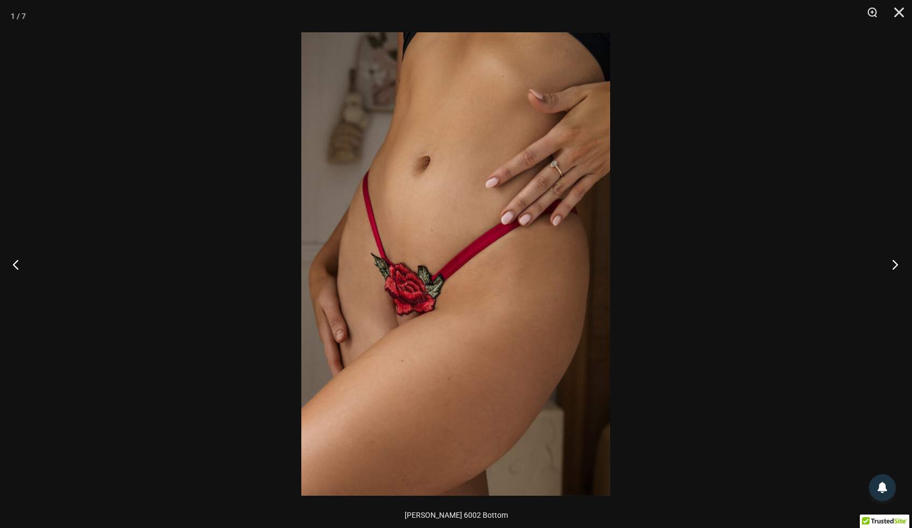
click at [896, 260] on button "Next" at bounding box center [891, 264] width 40 height 54
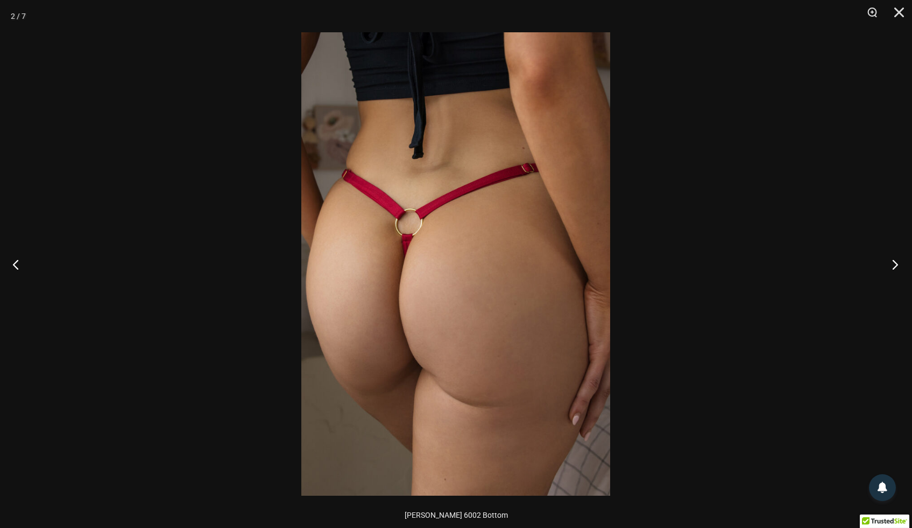
click at [896, 260] on button "Next" at bounding box center [891, 264] width 40 height 54
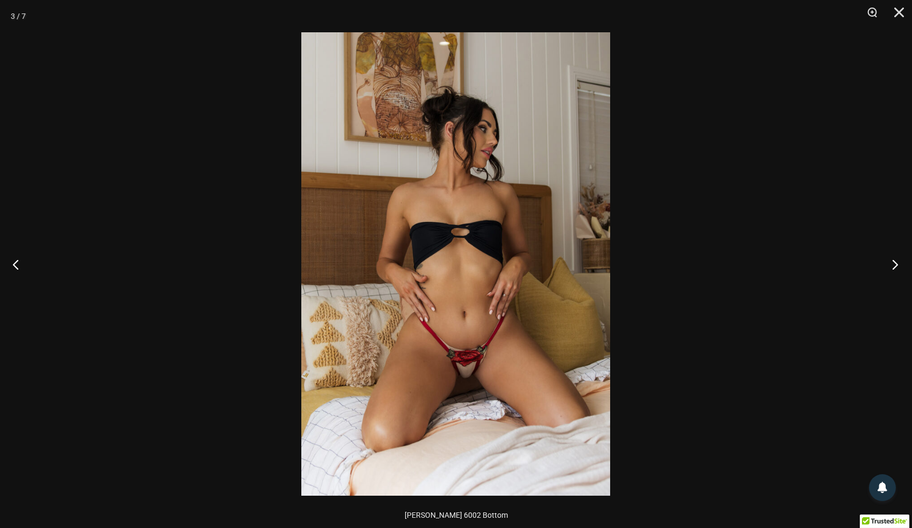
click at [896, 260] on button "Next" at bounding box center [891, 264] width 40 height 54
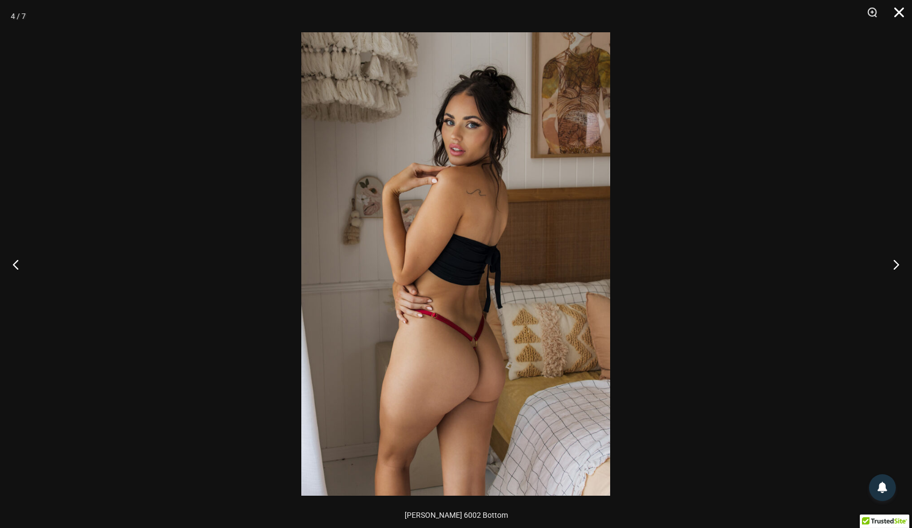
click at [899, 15] on button "Close" at bounding box center [895, 16] width 27 height 32
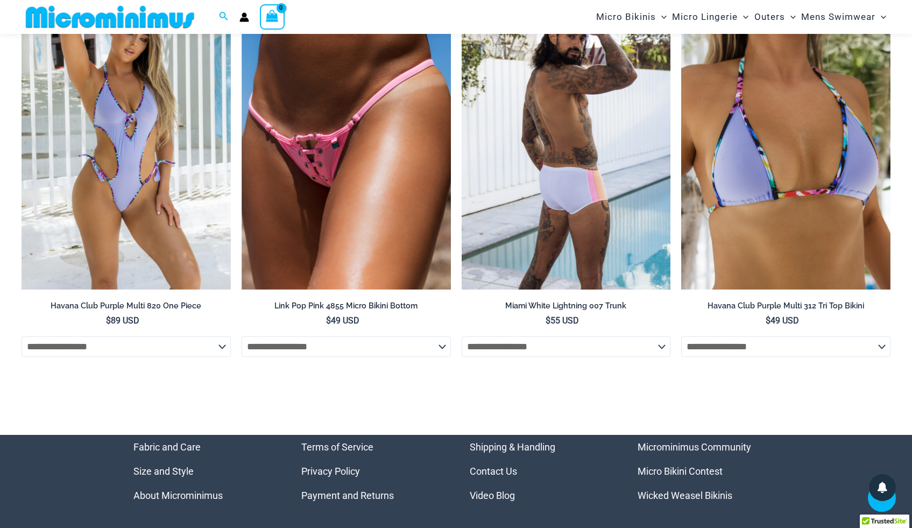
scroll to position [2906, 0]
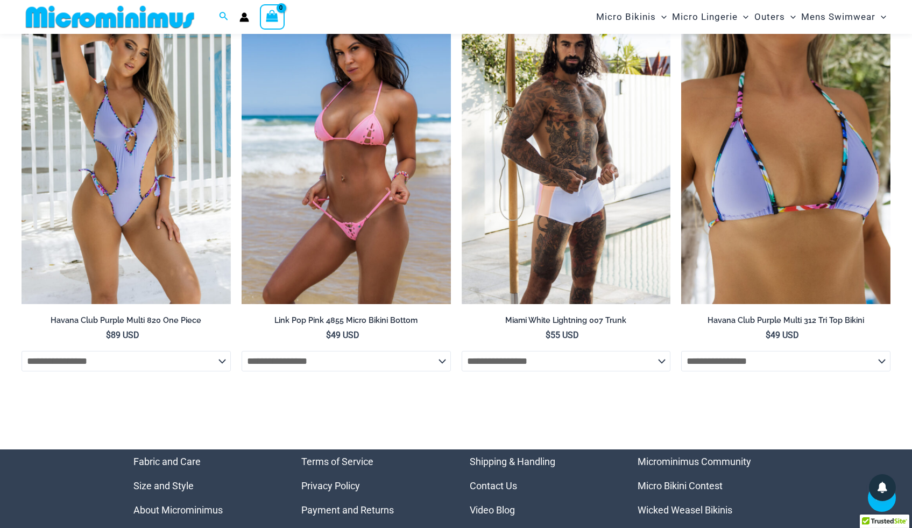
click at [321, 126] on img at bounding box center [346, 147] width 209 height 314
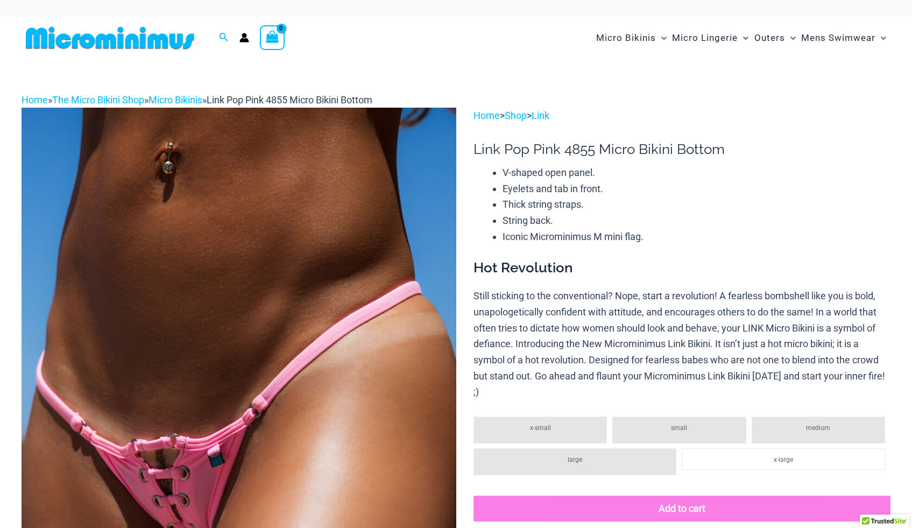
click at [260, 187] on img at bounding box center [239, 433] width 435 height 651
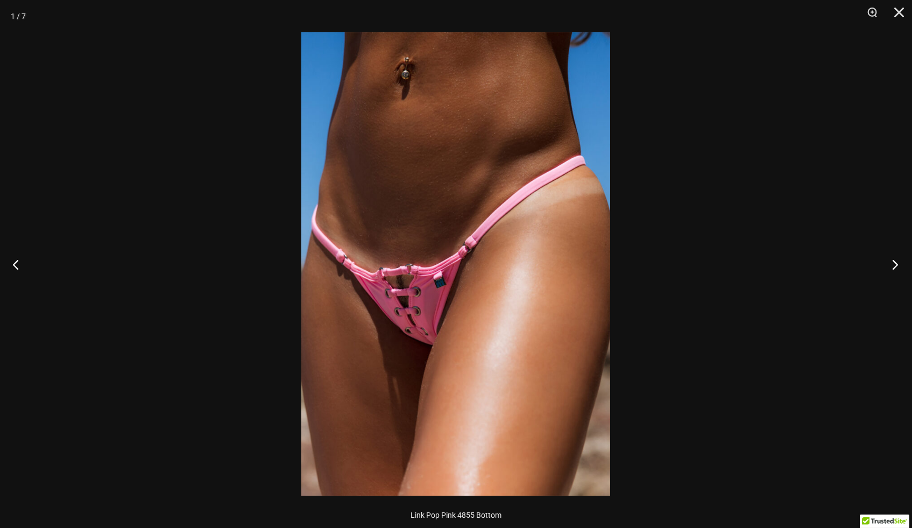
click at [893, 262] on button "Next" at bounding box center [891, 264] width 40 height 54
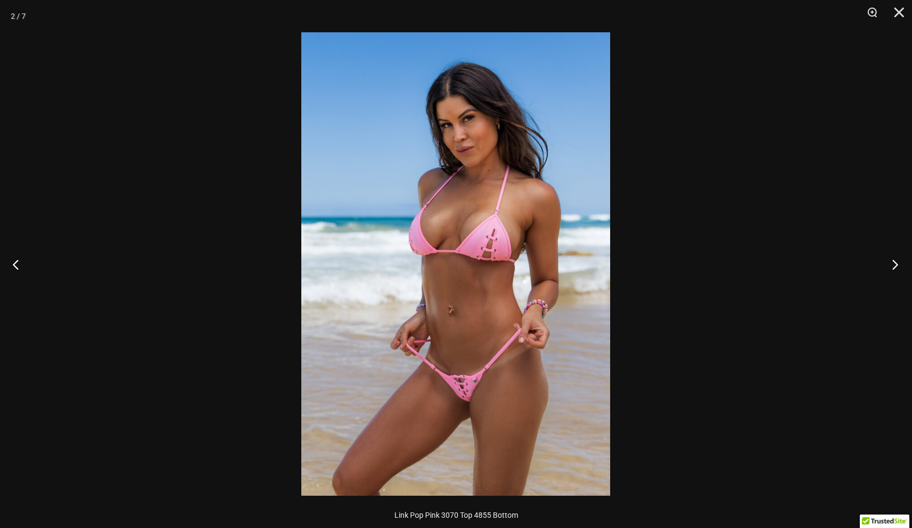
click at [893, 262] on button "Next" at bounding box center [891, 264] width 40 height 54
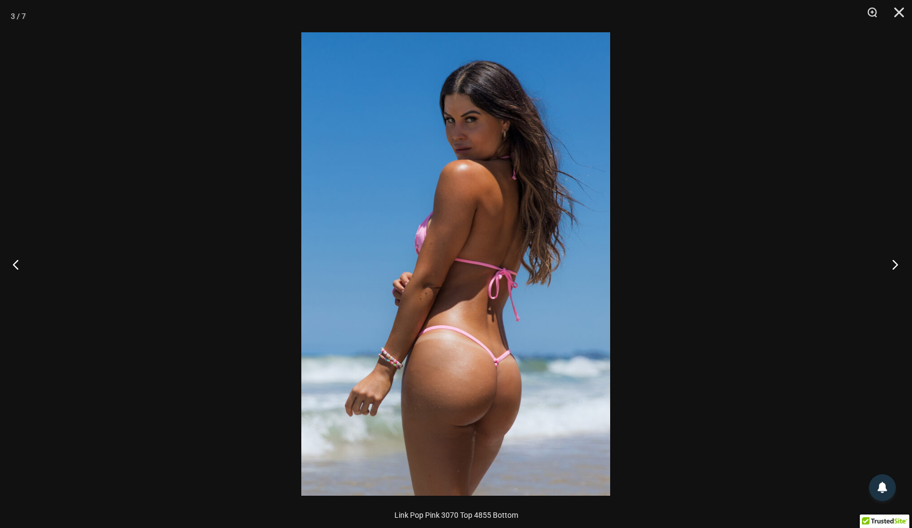
click at [892, 260] on button "Next" at bounding box center [891, 264] width 40 height 54
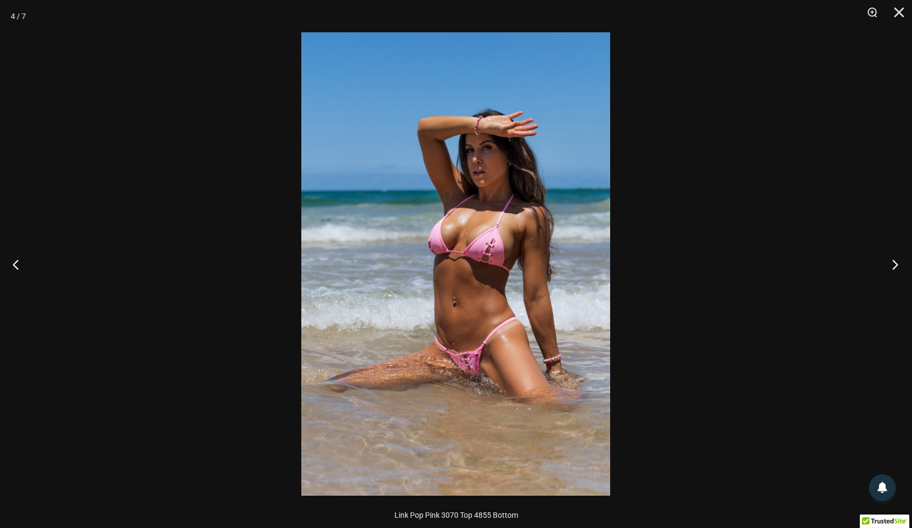
click at [892, 260] on button "Next" at bounding box center [891, 264] width 40 height 54
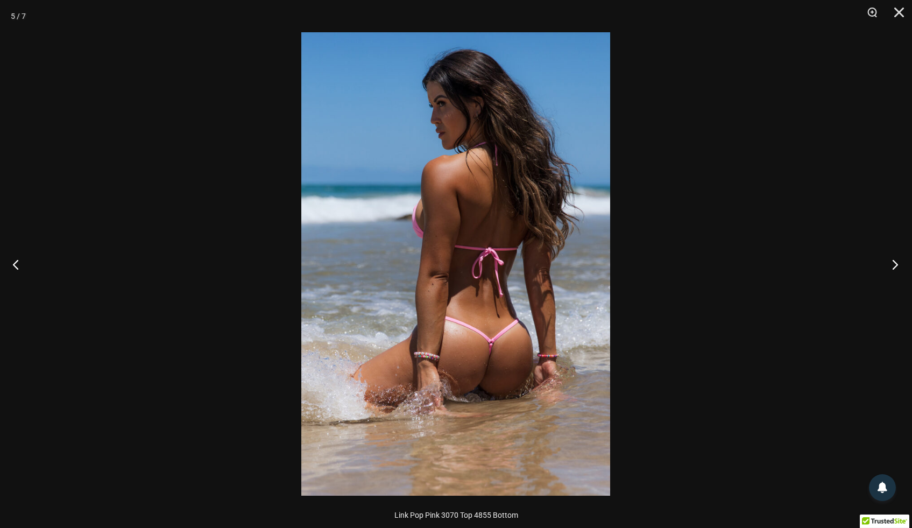
click at [892, 261] on button "Next" at bounding box center [891, 264] width 40 height 54
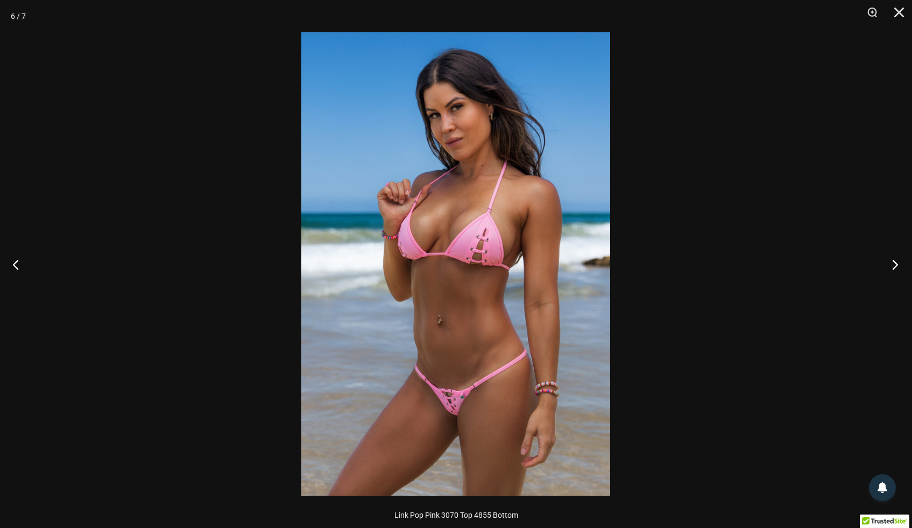
click at [892, 261] on button "Next" at bounding box center [891, 264] width 40 height 54
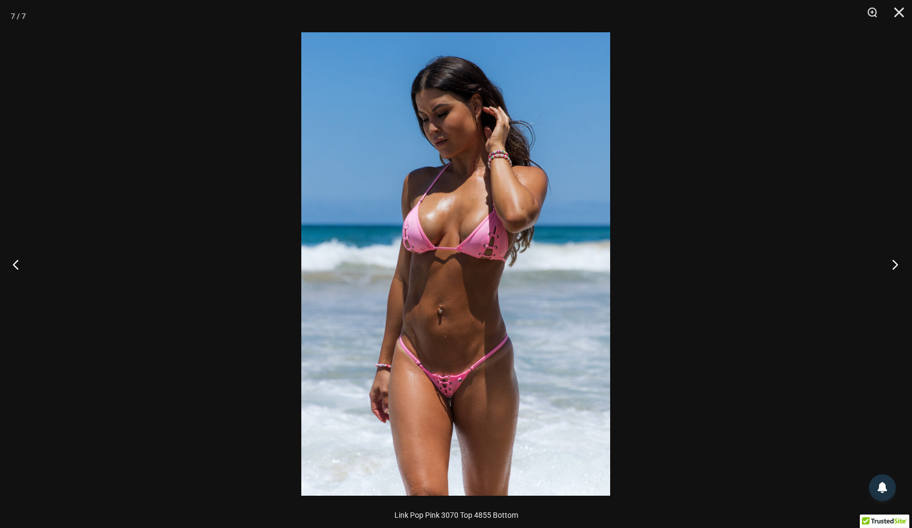
click at [892, 261] on button "Next" at bounding box center [891, 264] width 40 height 54
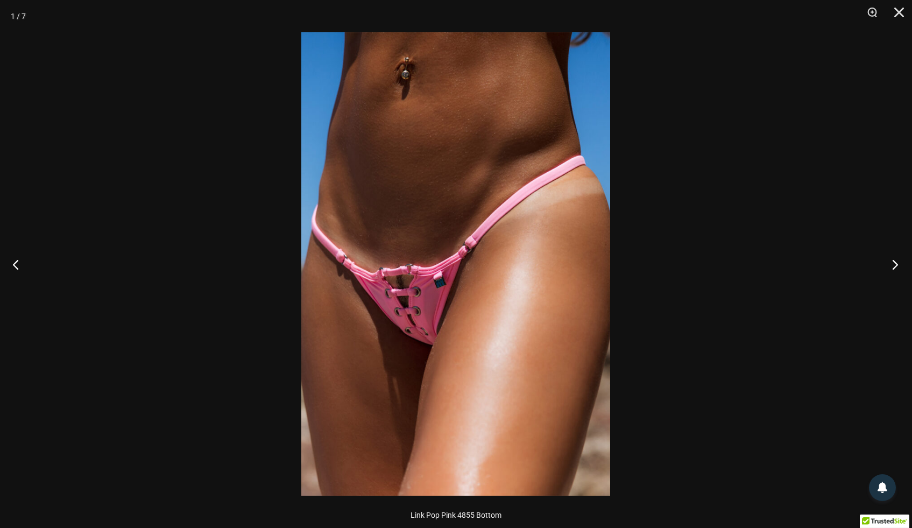
click at [892, 261] on button "Next" at bounding box center [891, 264] width 40 height 54
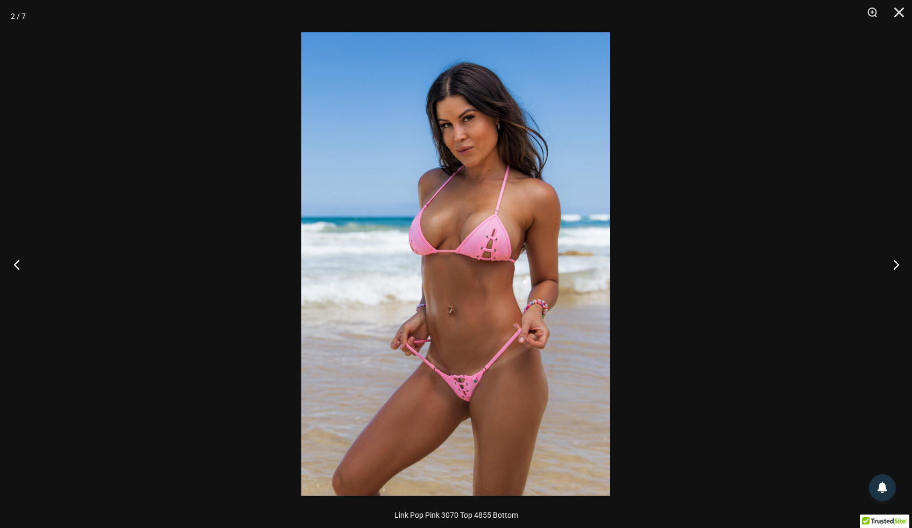
click at [15, 262] on button "Previous" at bounding box center [20, 264] width 40 height 54
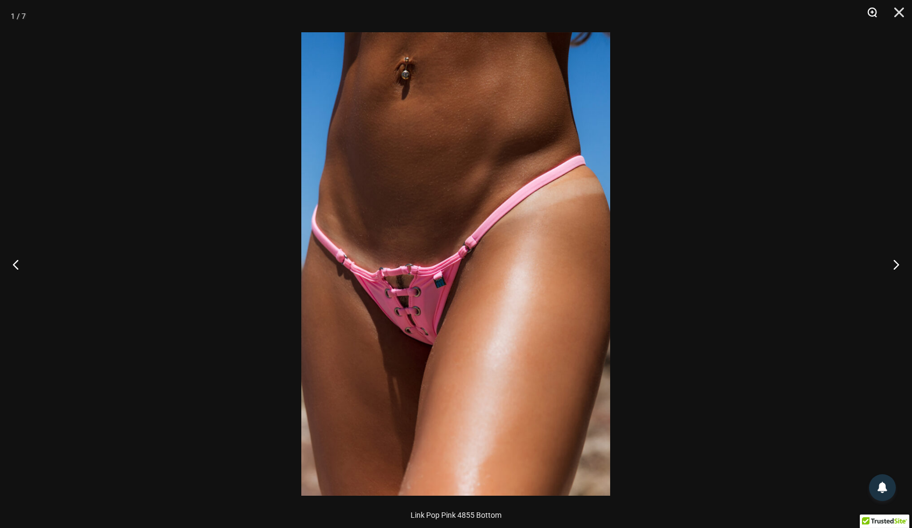
click at [871, 15] on button "Zoom" at bounding box center [868, 16] width 27 height 32
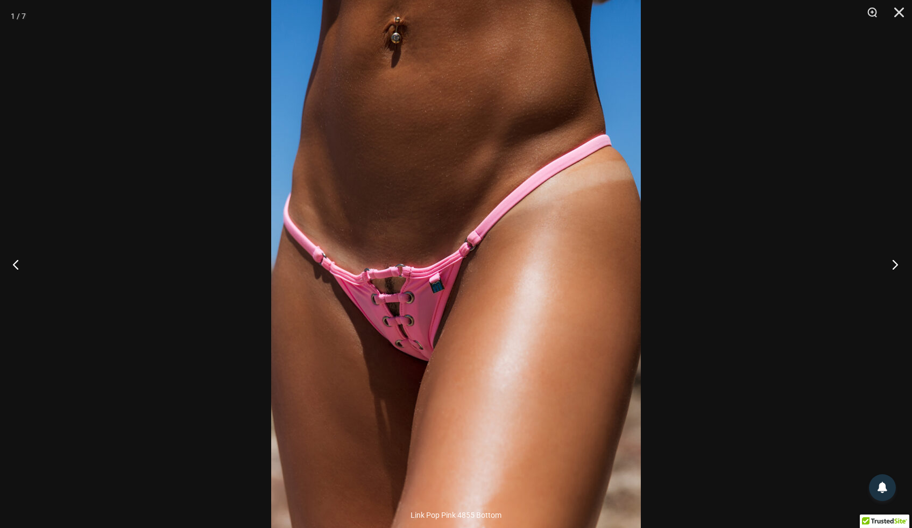
click at [891, 263] on button "Next" at bounding box center [891, 264] width 40 height 54
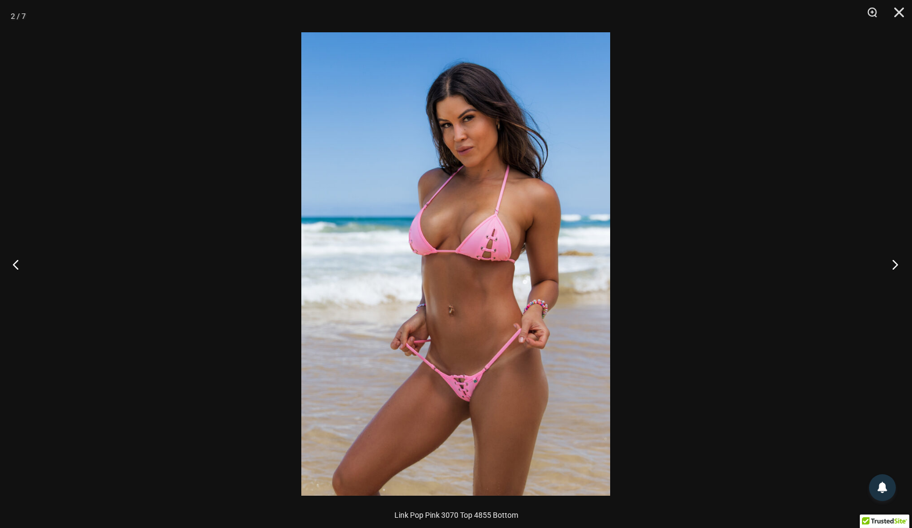
click at [891, 263] on button "Next" at bounding box center [891, 264] width 40 height 54
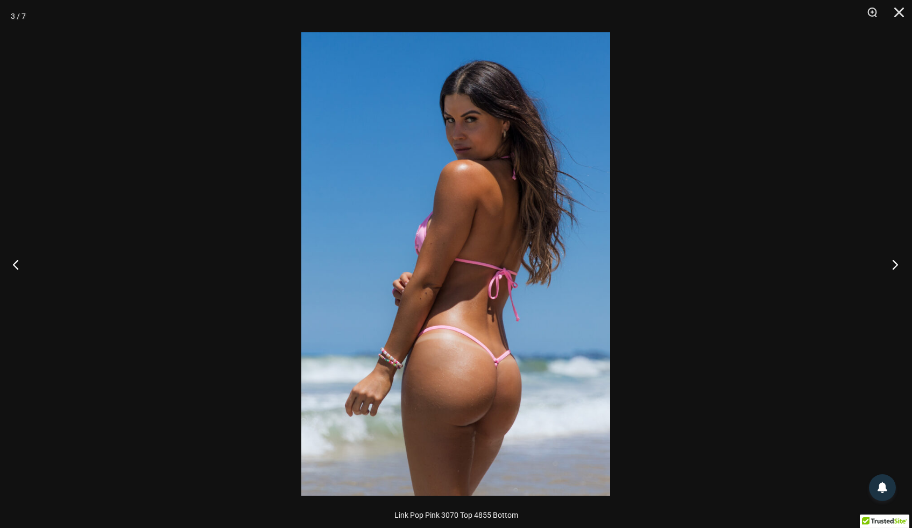
click at [891, 264] on button "Next" at bounding box center [891, 264] width 40 height 54
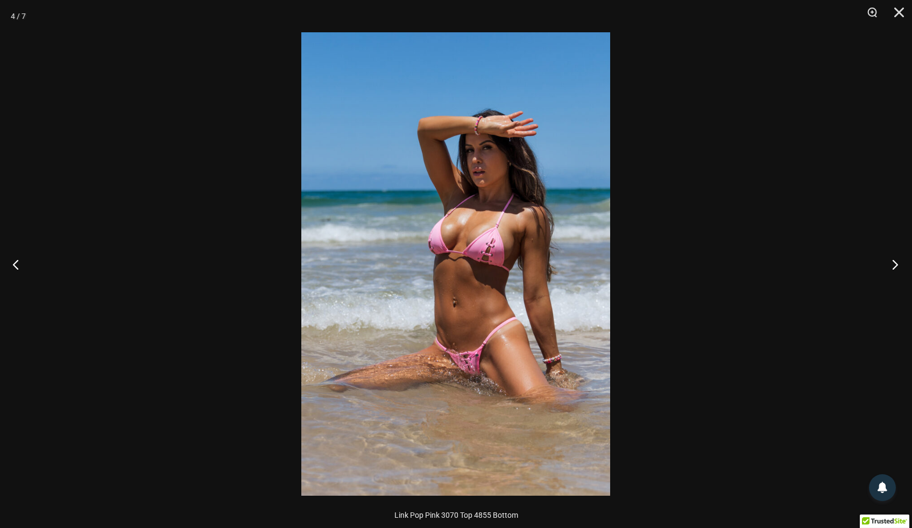
click at [891, 264] on button "Next" at bounding box center [891, 264] width 40 height 54
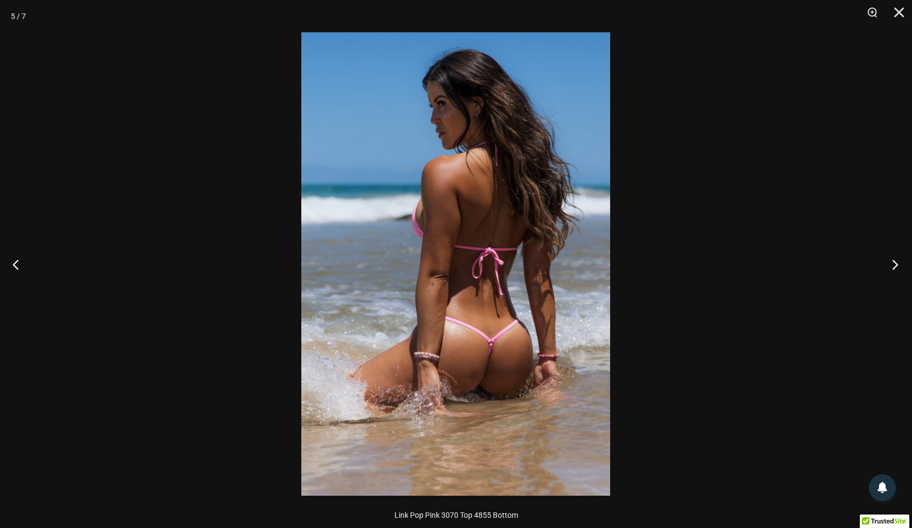
click at [891, 264] on button "Next" at bounding box center [891, 264] width 40 height 54
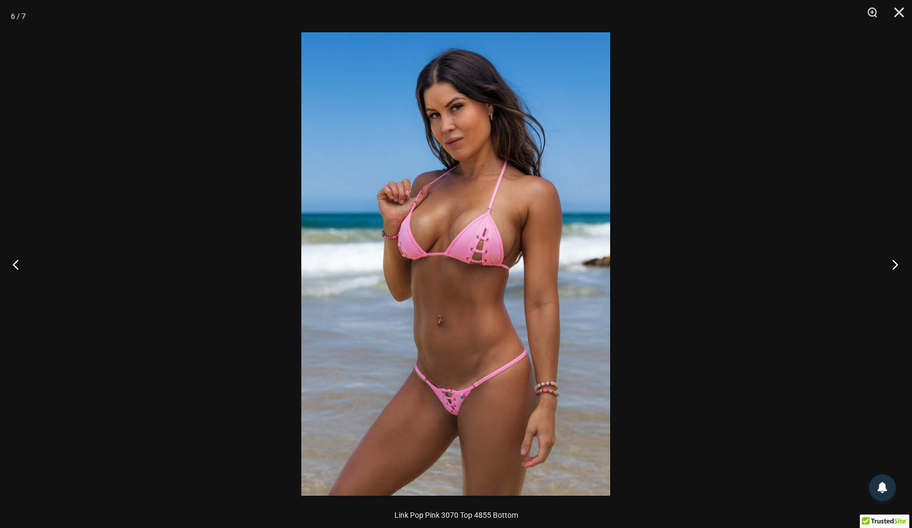
click at [891, 264] on button "Next" at bounding box center [891, 264] width 40 height 54
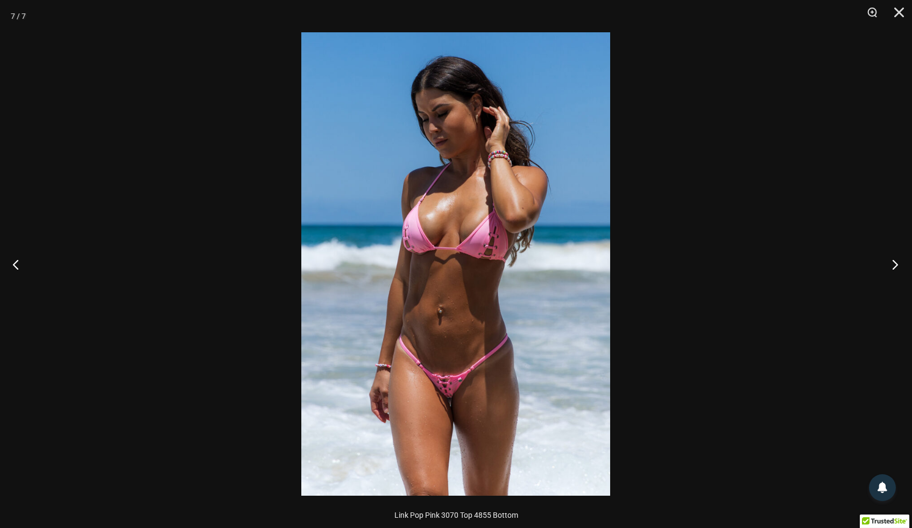
click at [891, 264] on button "Next" at bounding box center [891, 264] width 40 height 54
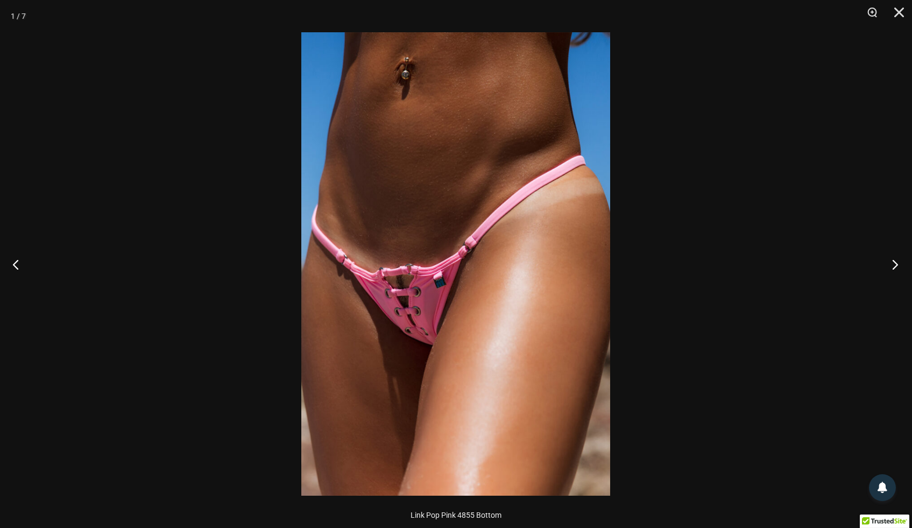
click at [891, 264] on button "Next" at bounding box center [891, 264] width 40 height 54
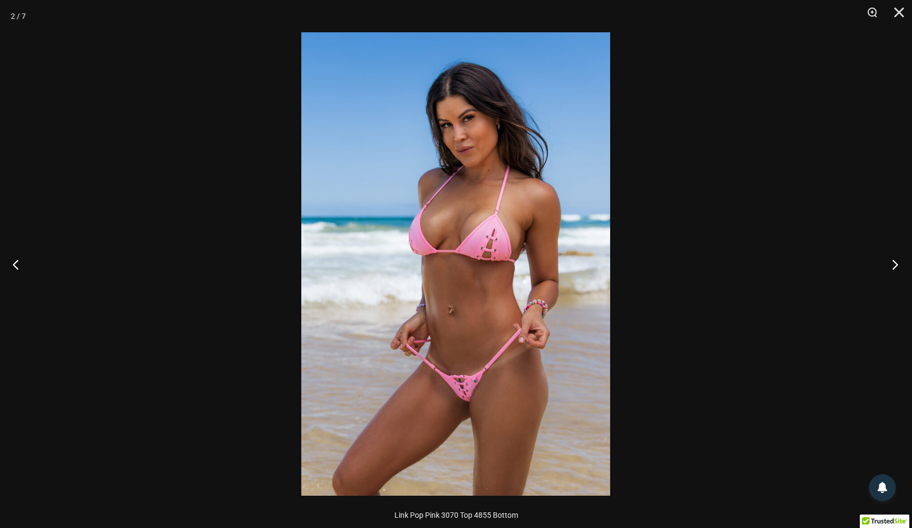
click at [891, 264] on button "Next" at bounding box center [891, 264] width 40 height 54
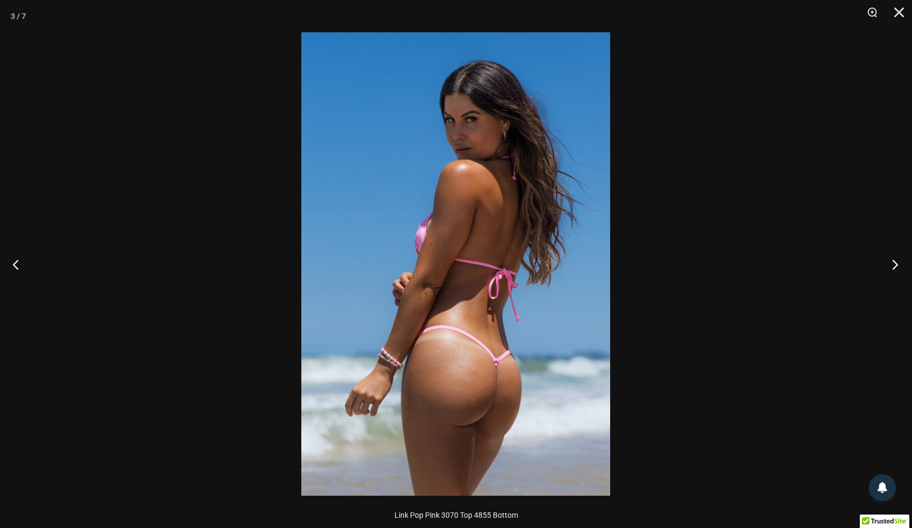
click at [891, 264] on button "Next" at bounding box center [891, 264] width 40 height 54
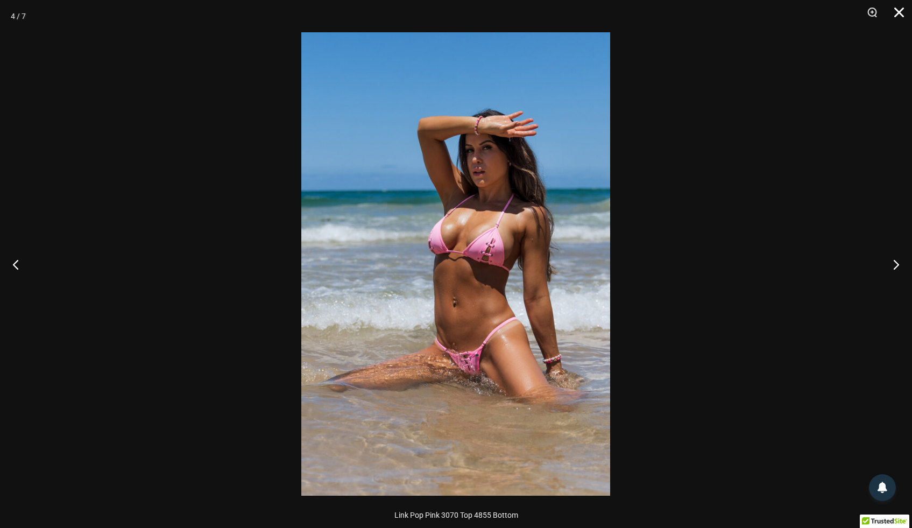
click at [900, 8] on button "Close" at bounding box center [895, 16] width 27 height 32
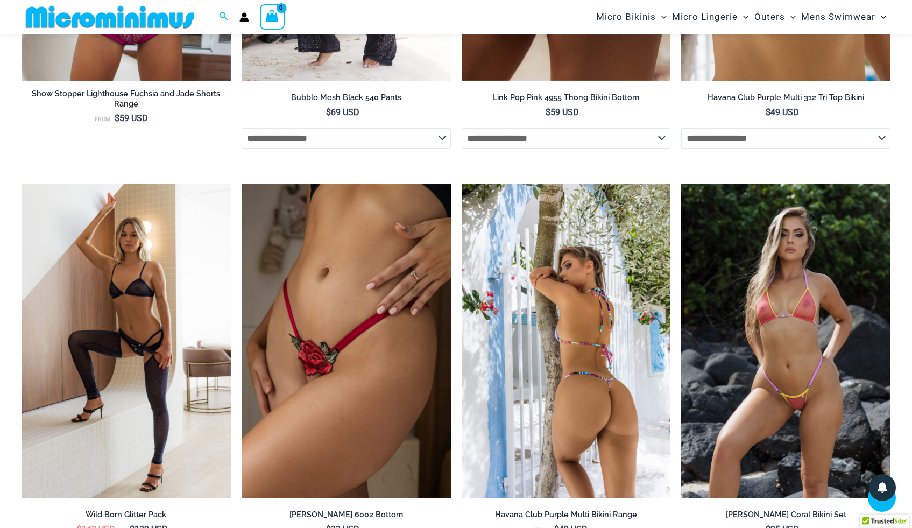
scroll to position [4308, 0]
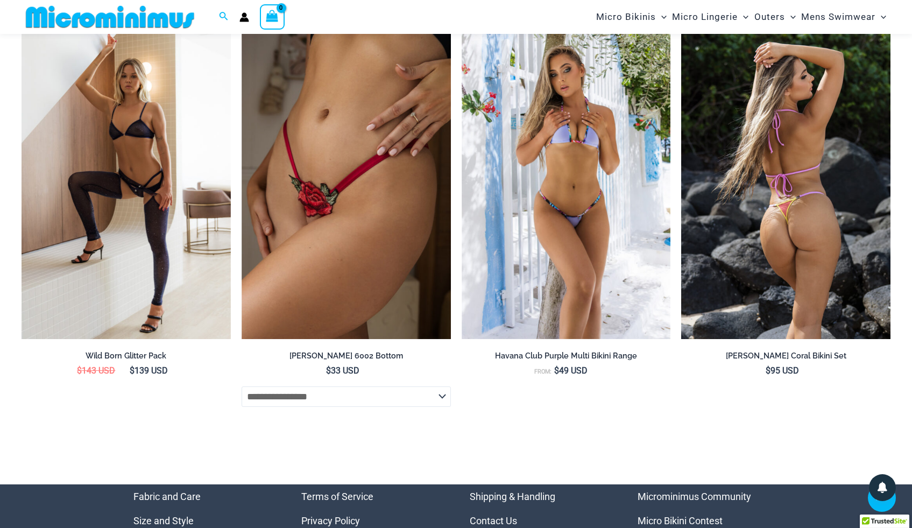
click at [794, 111] on img at bounding box center [785, 182] width 209 height 314
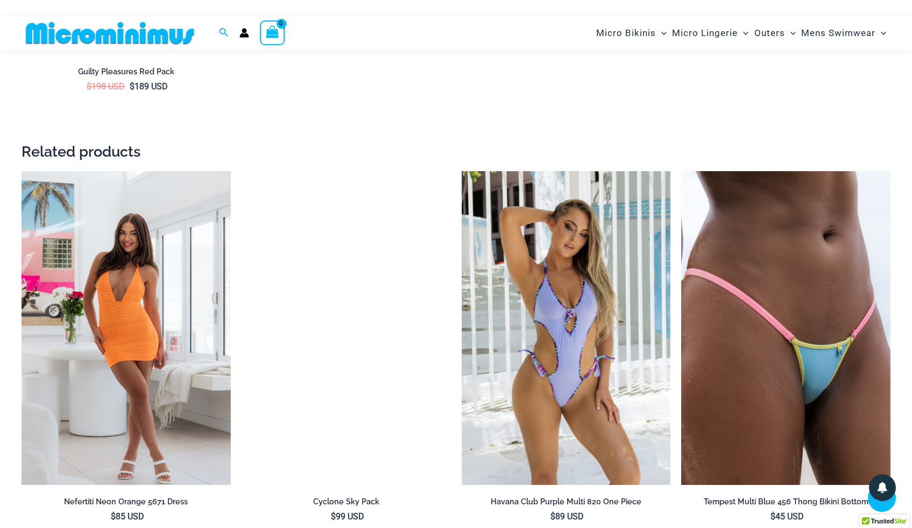
scroll to position [2226, 0]
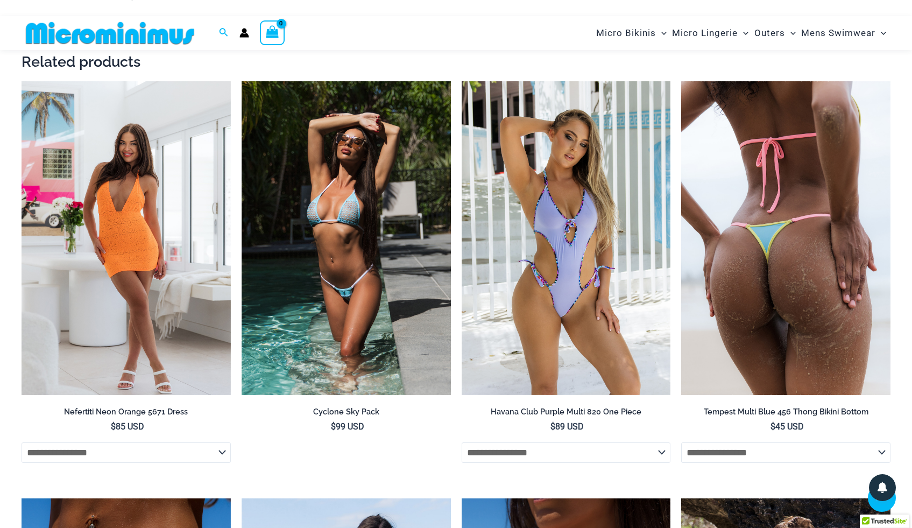
click at [576, 172] on img at bounding box center [785, 238] width 209 height 314
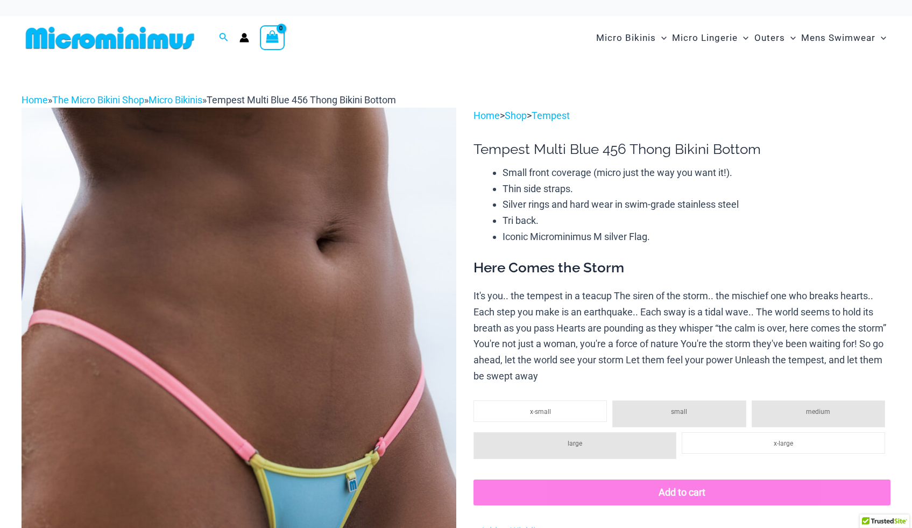
click at [295, 290] on img at bounding box center [239, 433] width 435 height 651
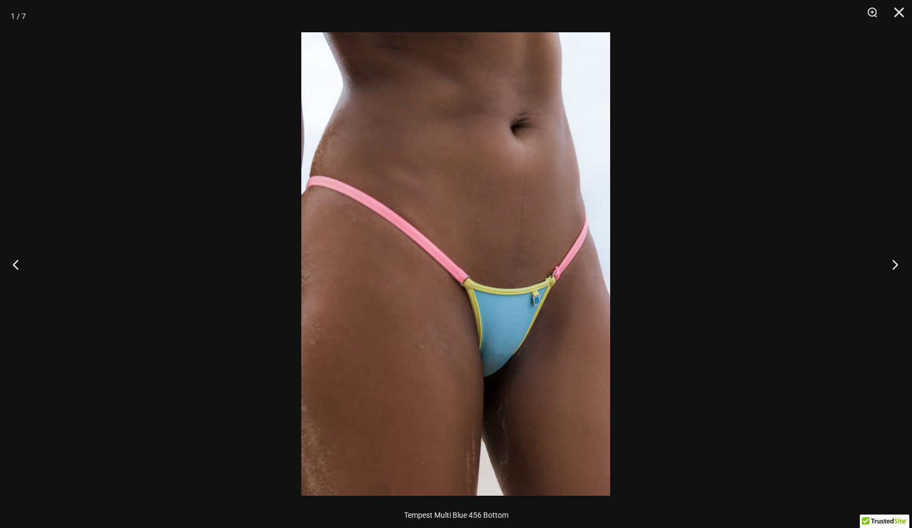
click at [894, 261] on button "Next" at bounding box center [891, 264] width 40 height 54
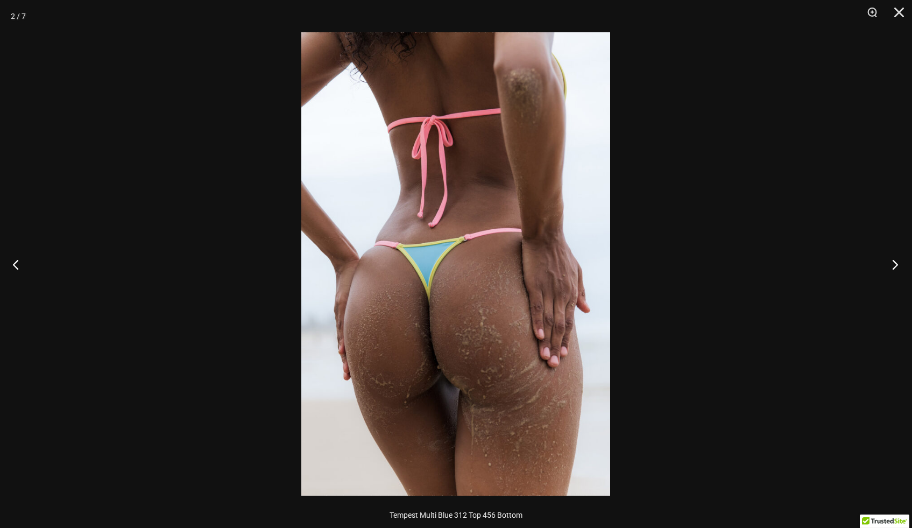
click at [894, 261] on button "Next" at bounding box center [891, 264] width 40 height 54
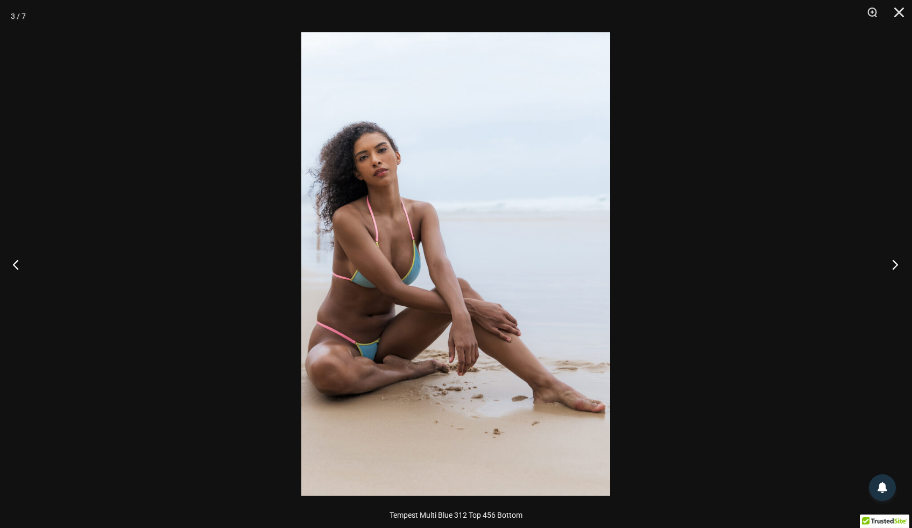
click at [894, 261] on button "Next" at bounding box center [891, 264] width 40 height 54
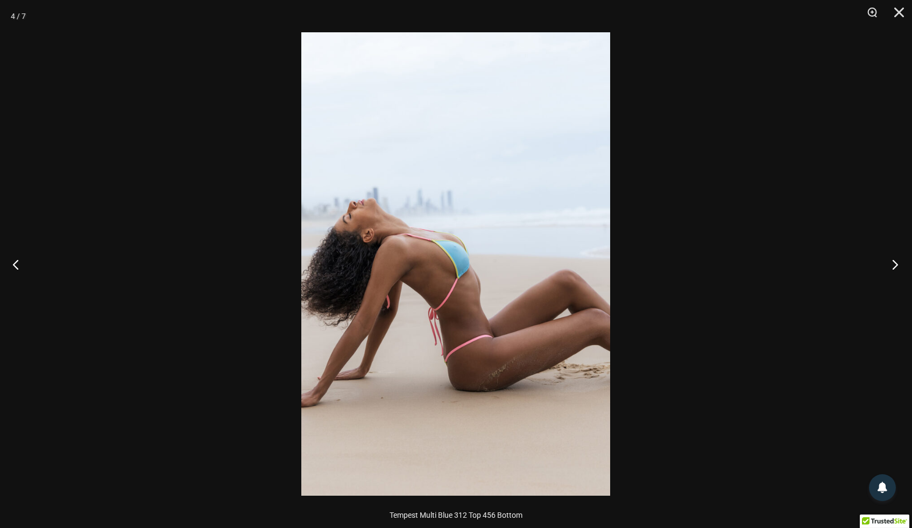
click at [894, 261] on button "Next" at bounding box center [891, 264] width 40 height 54
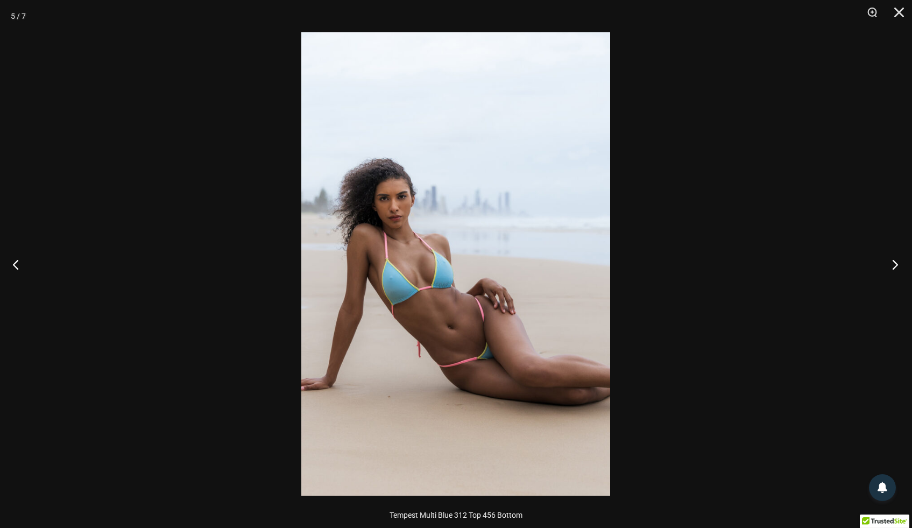
click at [894, 261] on button "Next" at bounding box center [891, 264] width 40 height 54
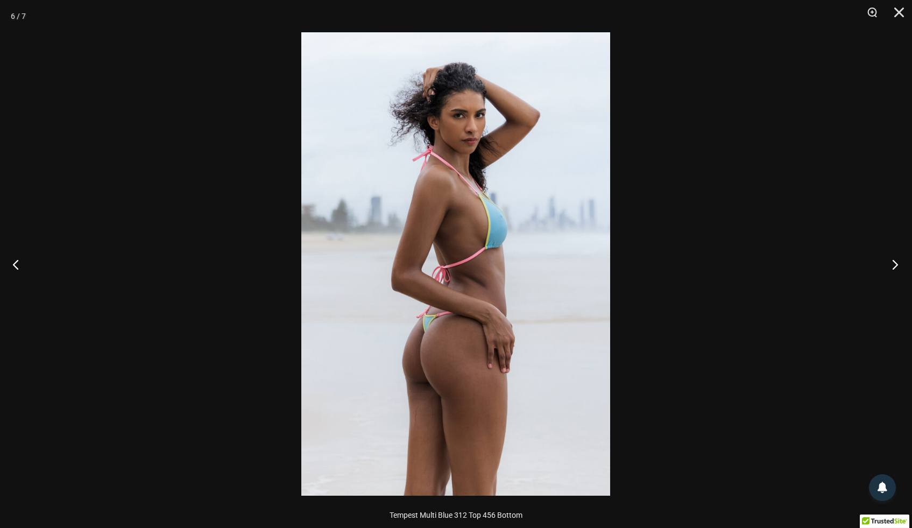
click at [894, 261] on button "Next" at bounding box center [891, 264] width 40 height 54
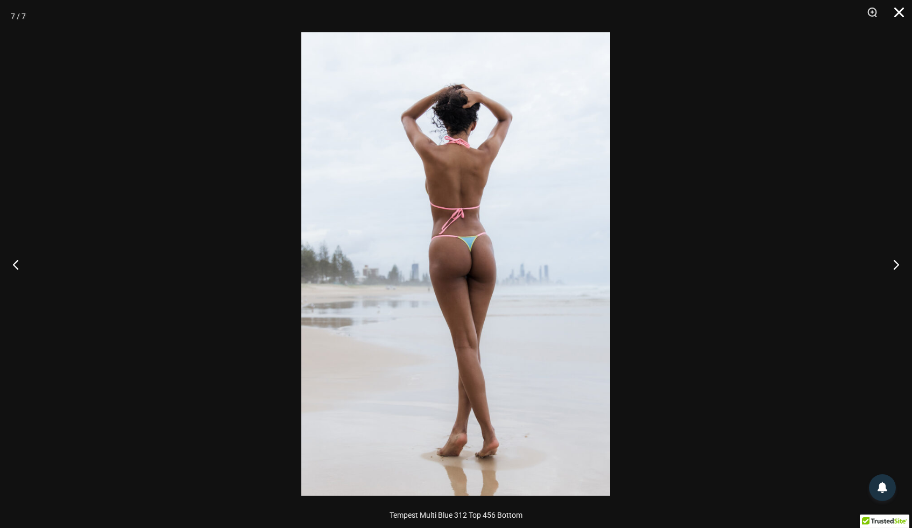
click at [895, 12] on button "Close" at bounding box center [895, 16] width 27 height 32
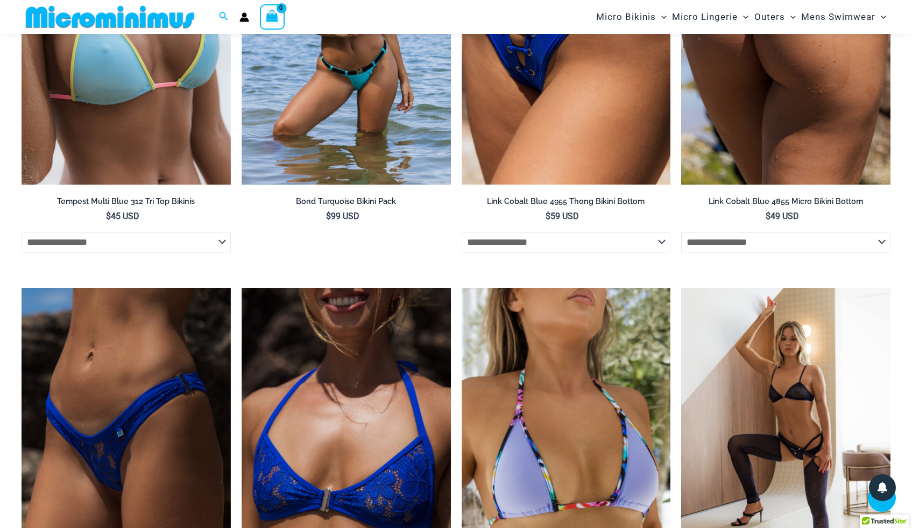
scroll to position [2438, 0]
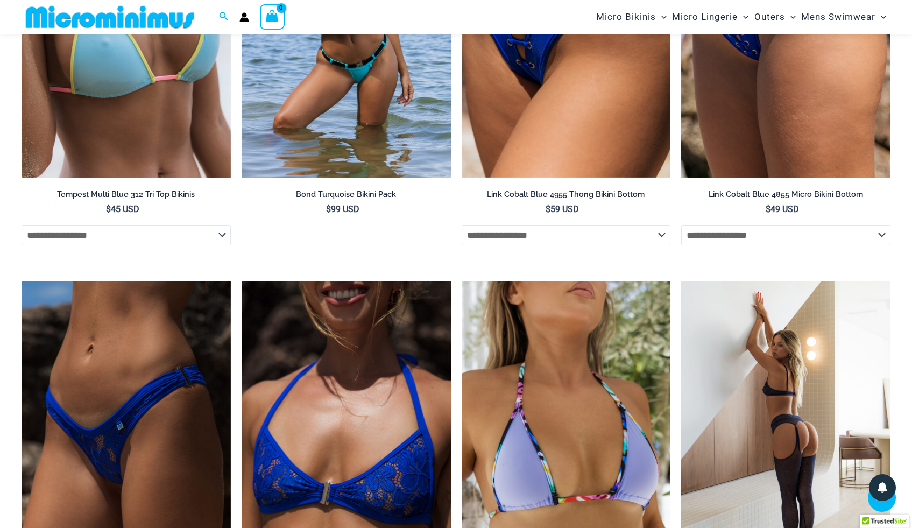
click at [781, 320] on img at bounding box center [785, 438] width 209 height 314
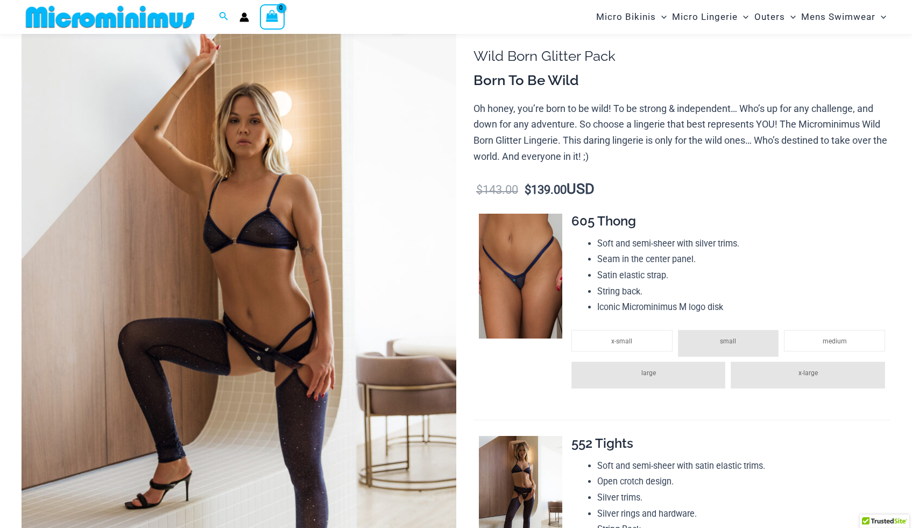
scroll to position [132, 0]
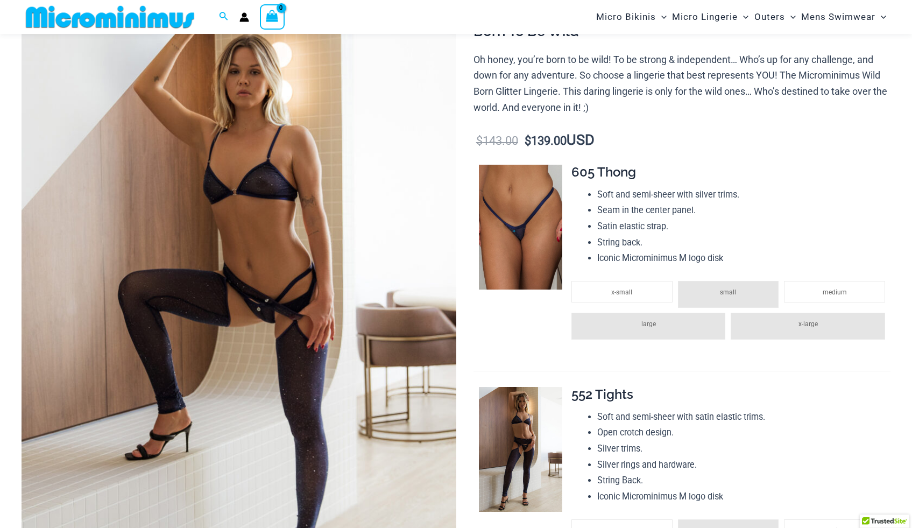
click at [252, 119] on img at bounding box center [239, 291] width 435 height 651
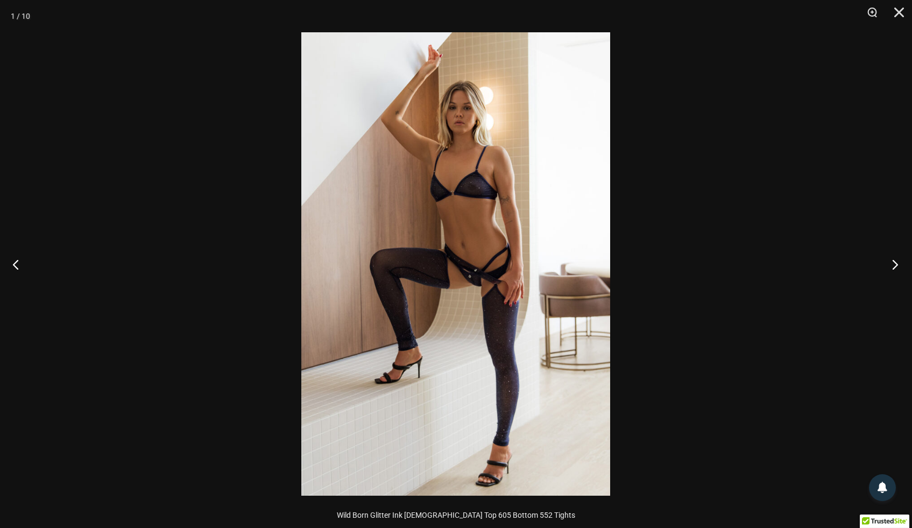
click at [894, 264] on button "Next" at bounding box center [891, 264] width 40 height 54
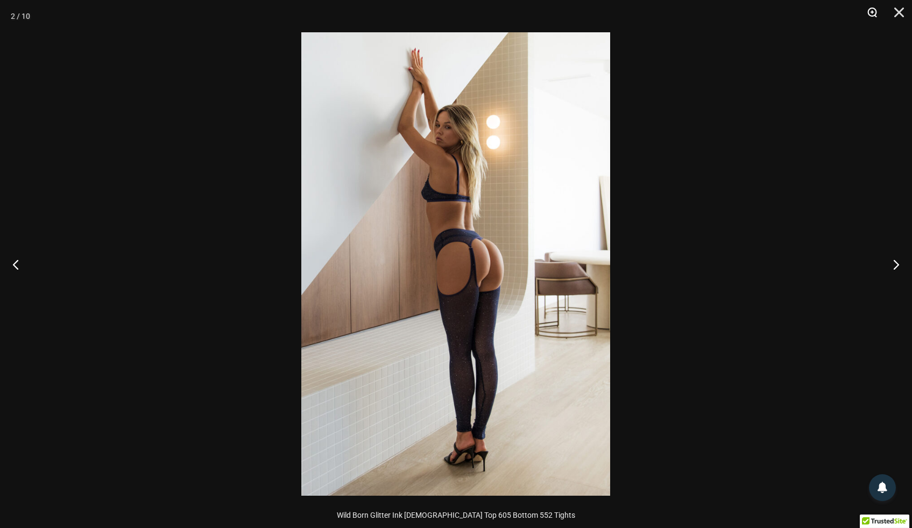
click at [870, 12] on button "Zoom" at bounding box center [868, 16] width 27 height 32
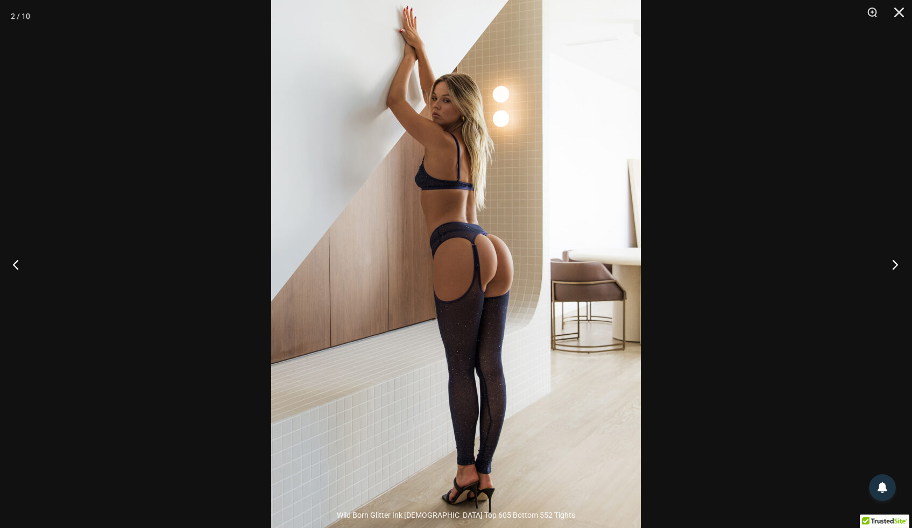
click at [897, 264] on button "Next" at bounding box center [891, 264] width 40 height 54
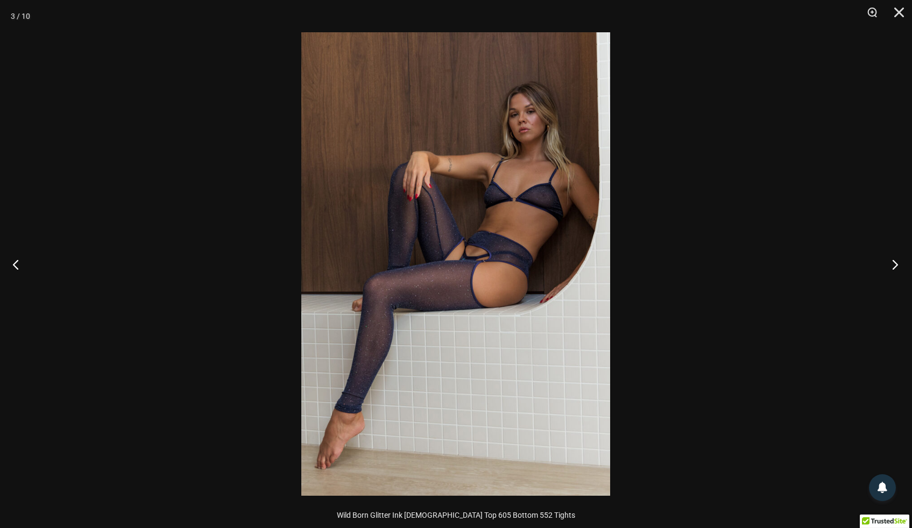
click at [897, 264] on button "Next" at bounding box center [891, 264] width 40 height 54
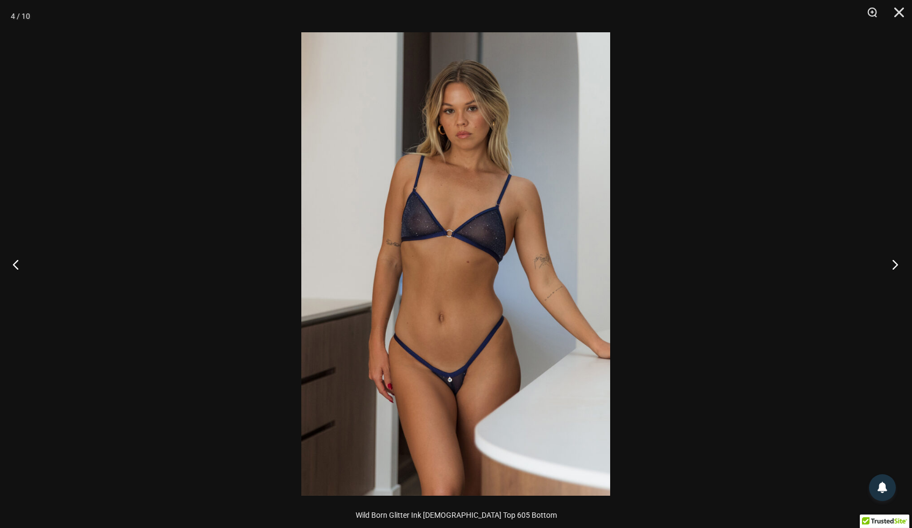
click at [897, 265] on button "Next" at bounding box center [891, 264] width 40 height 54
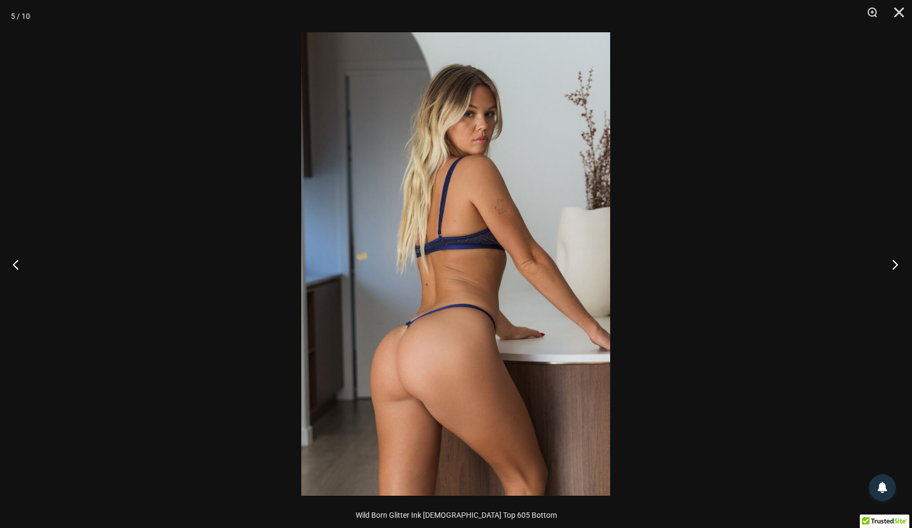
click at [896, 265] on button "Next" at bounding box center [891, 264] width 40 height 54
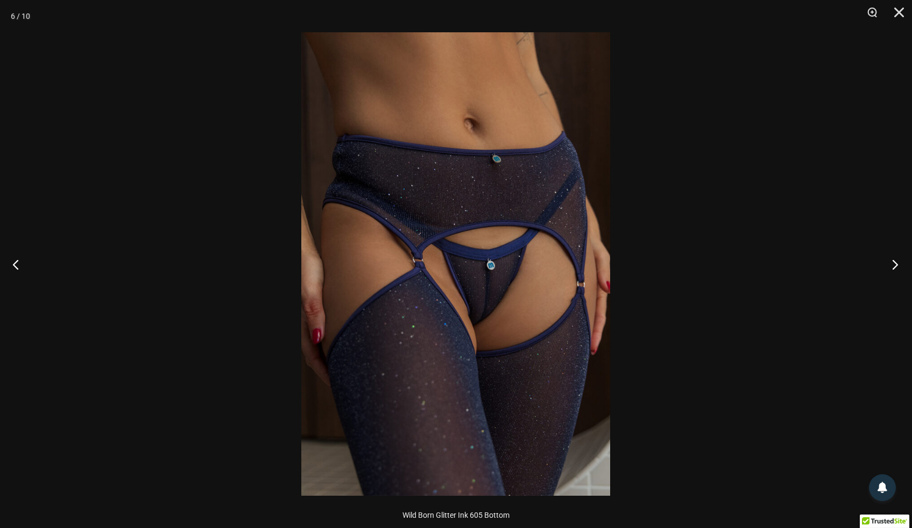
click at [896, 265] on button "Next" at bounding box center [891, 264] width 40 height 54
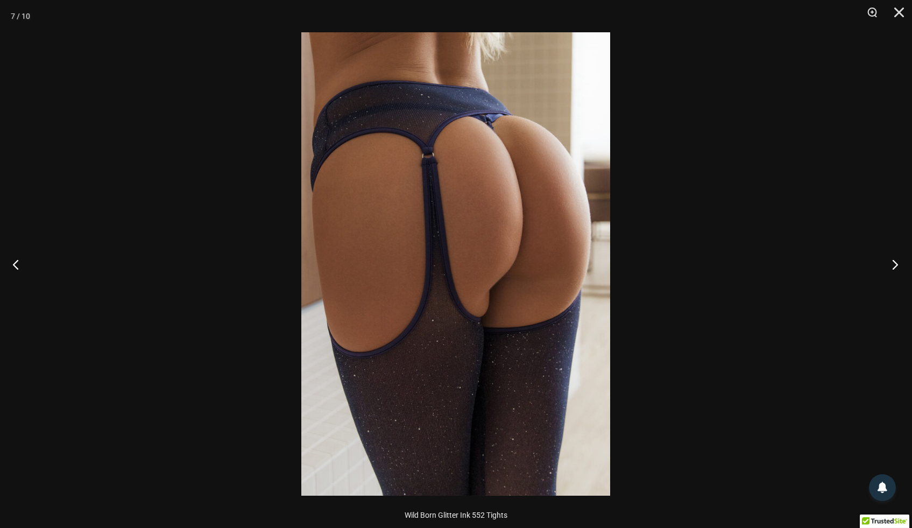
click at [896, 266] on button "Next" at bounding box center [891, 264] width 40 height 54
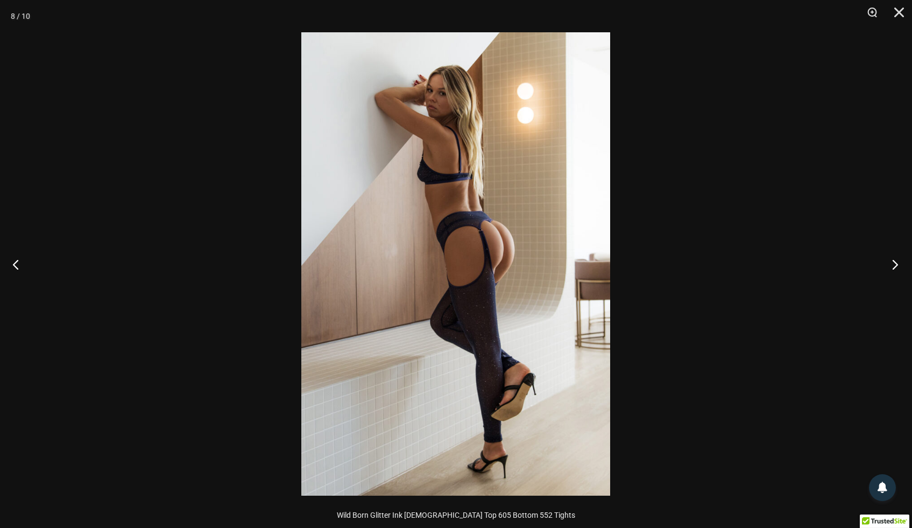
click at [896, 266] on button "Next" at bounding box center [891, 264] width 40 height 54
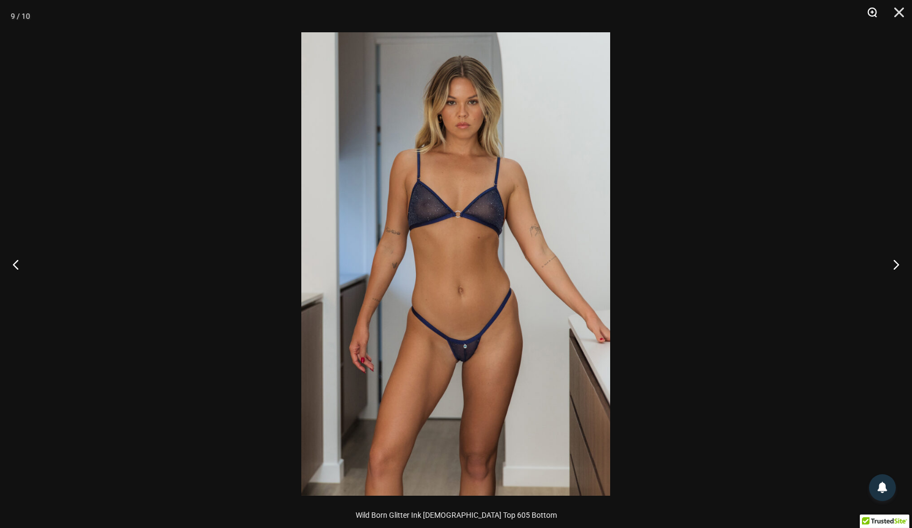
click at [872, 14] on button "Zoom" at bounding box center [868, 16] width 27 height 32
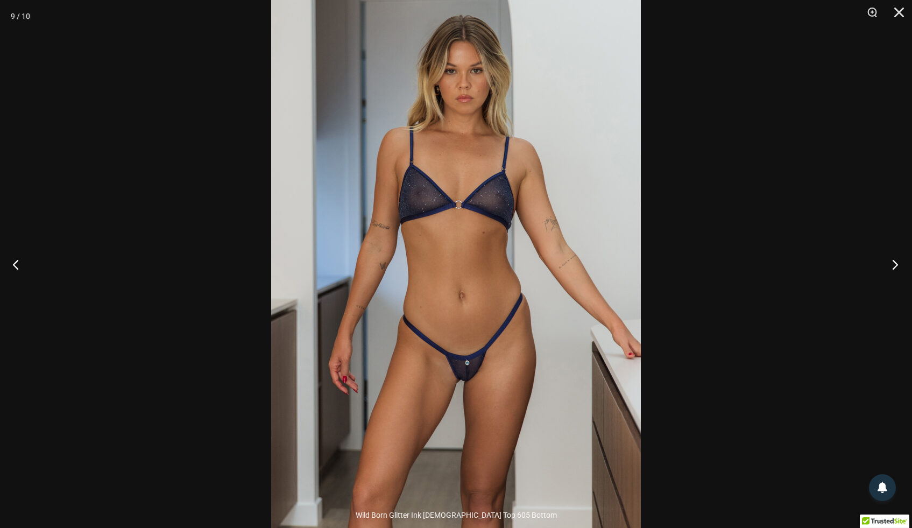
click at [893, 265] on button "Next" at bounding box center [891, 264] width 40 height 54
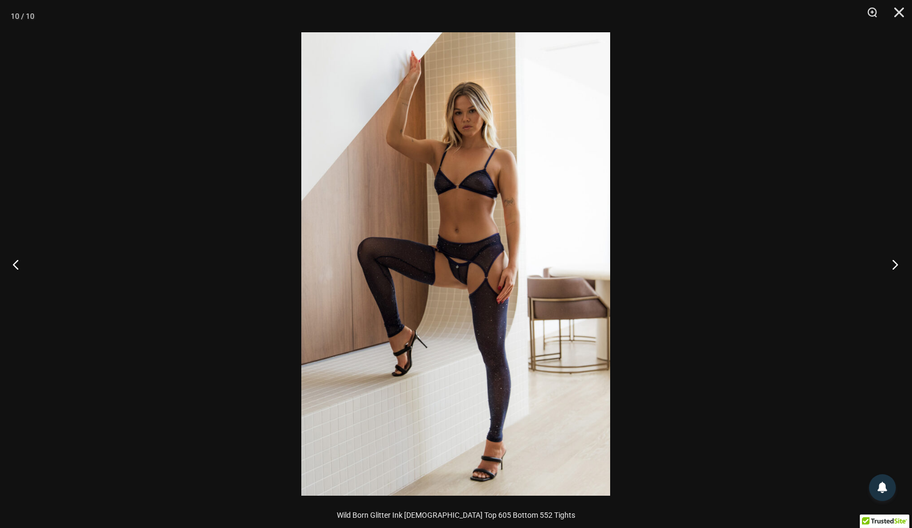
click at [893, 265] on button "Next" at bounding box center [891, 264] width 40 height 54
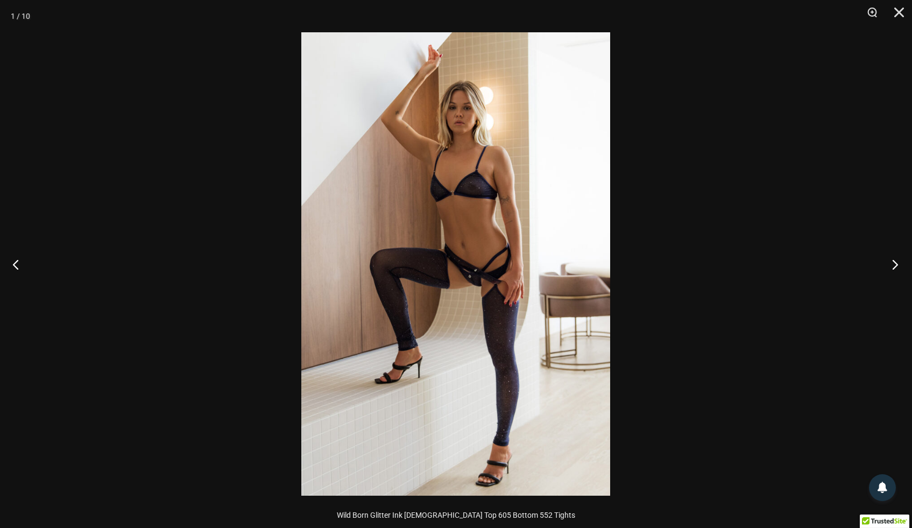
click at [893, 265] on button "Next" at bounding box center [891, 264] width 40 height 54
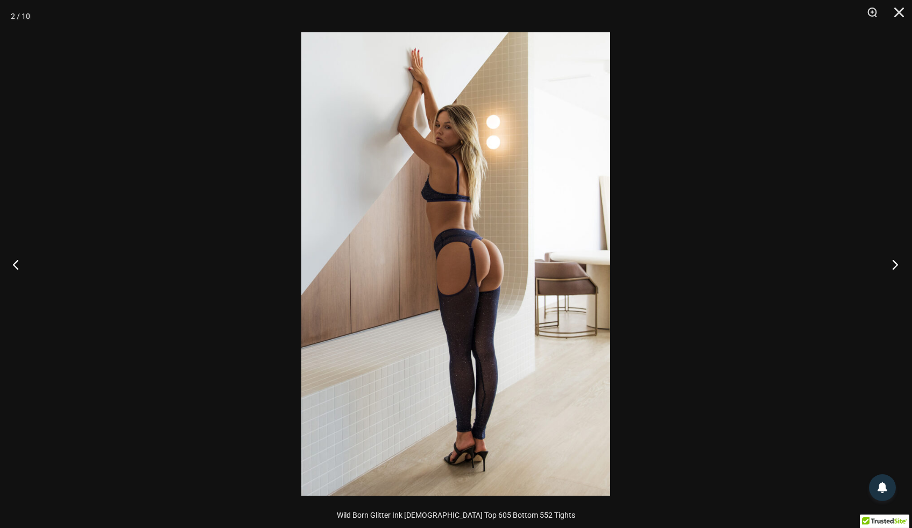
click at [893, 265] on button "Next" at bounding box center [891, 264] width 40 height 54
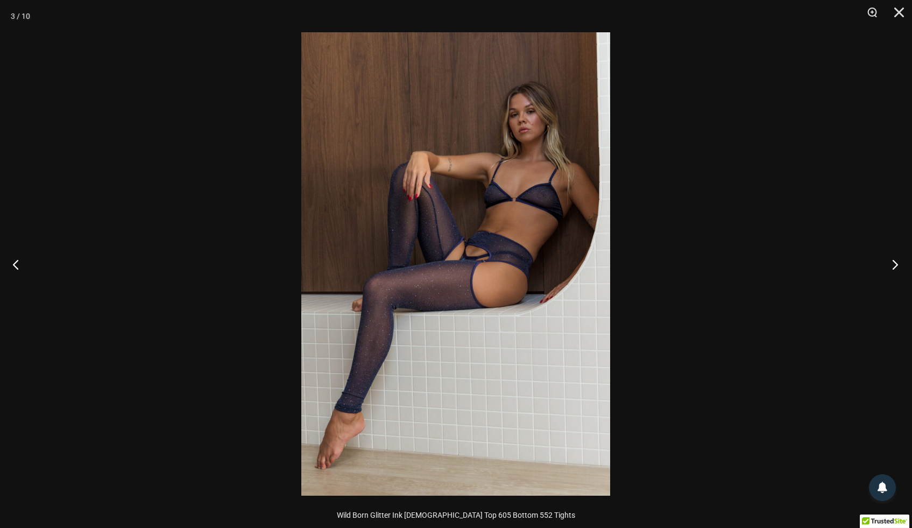
click at [893, 265] on button "Next" at bounding box center [891, 264] width 40 height 54
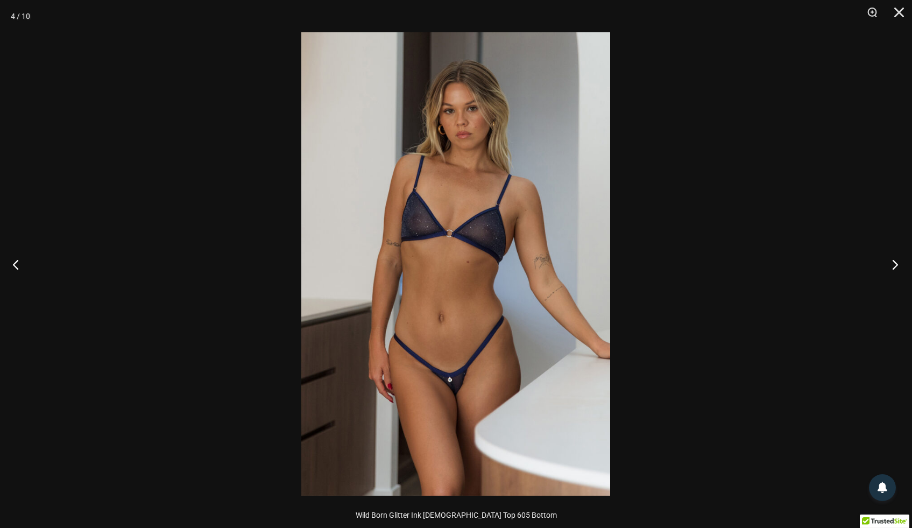
click at [893, 265] on button "Next" at bounding box center [891, 264] width 40 height 54
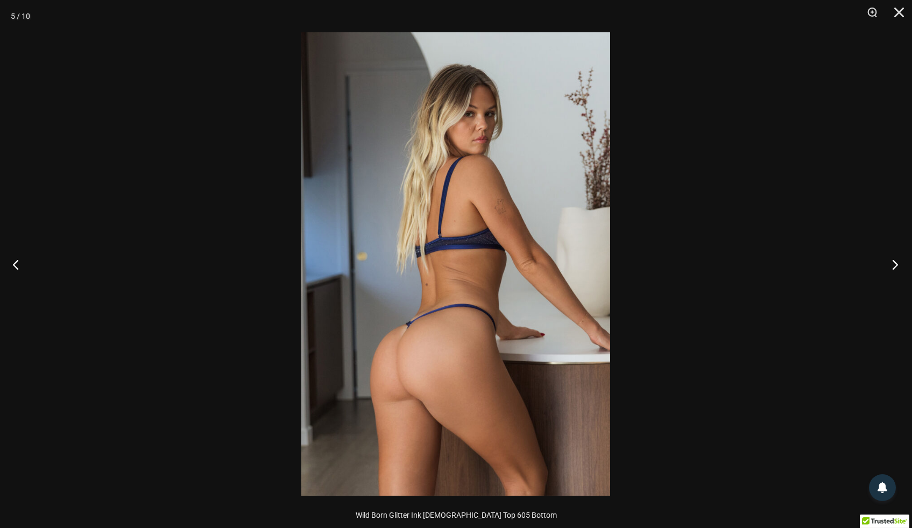
click at [893, 265] on button "Next" at bounding box center [891, 264] width 40 height 54
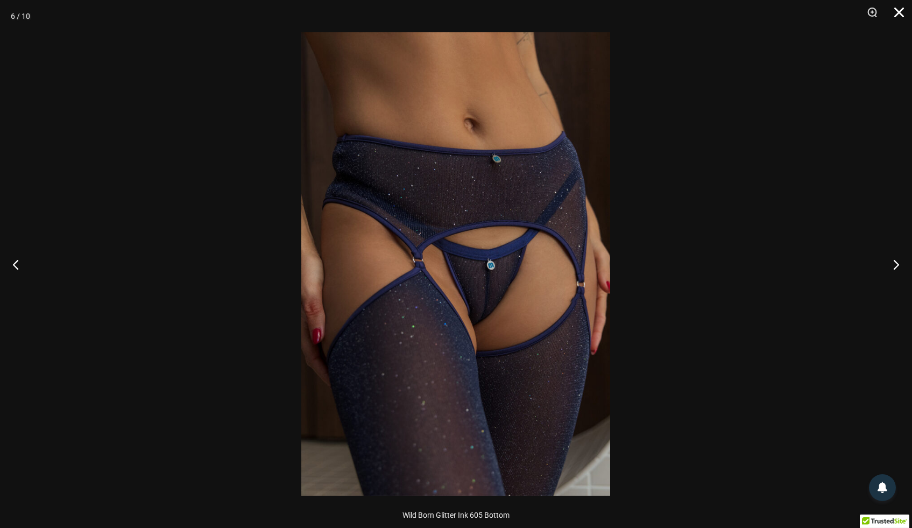
click at [899, 13] on button "Close" at bounding box center [895, 16] width 27 height 32
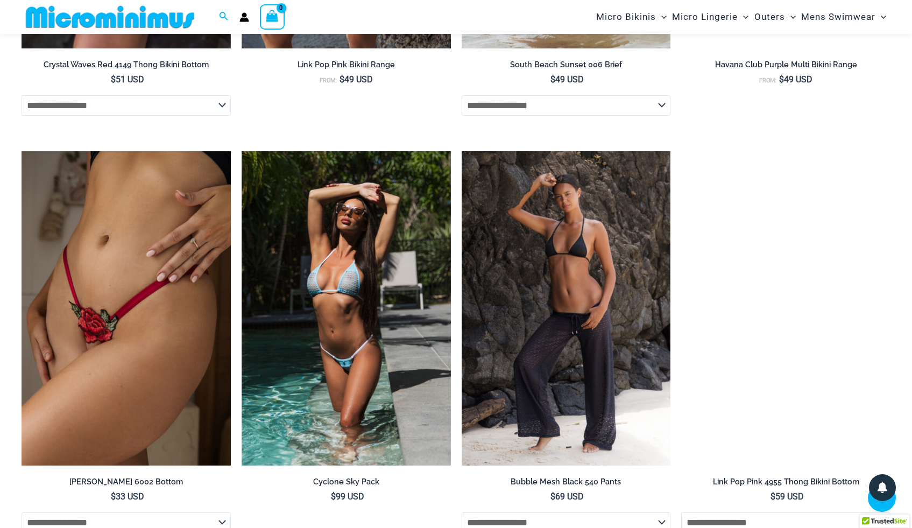
scroll to position [3398, 0]
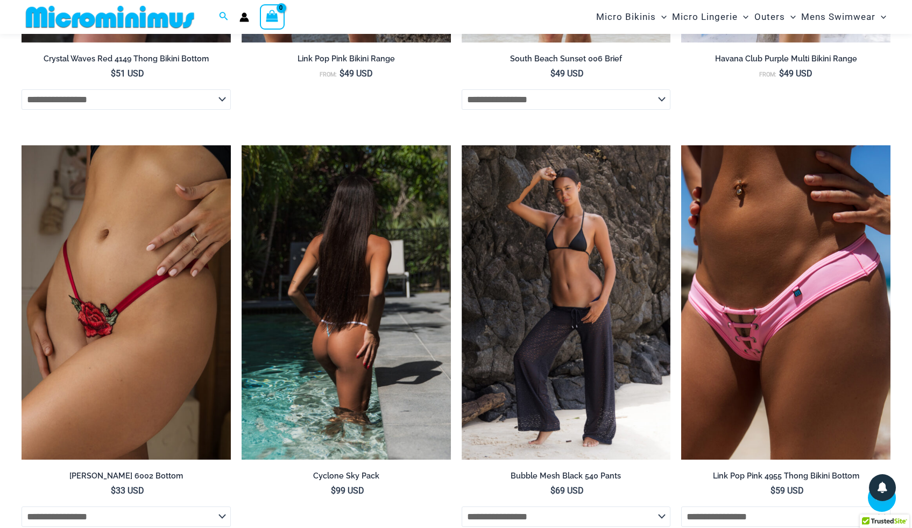
click at [343, 216] on img at bounding box center [346, 302] width 209 height 314
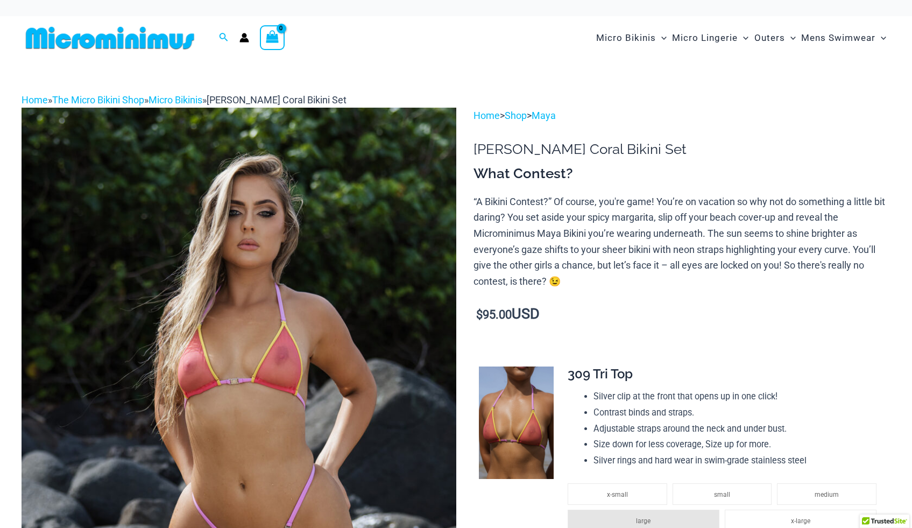
click at [258, 245] on img at bounding box center [239, 433] width 435 height 651
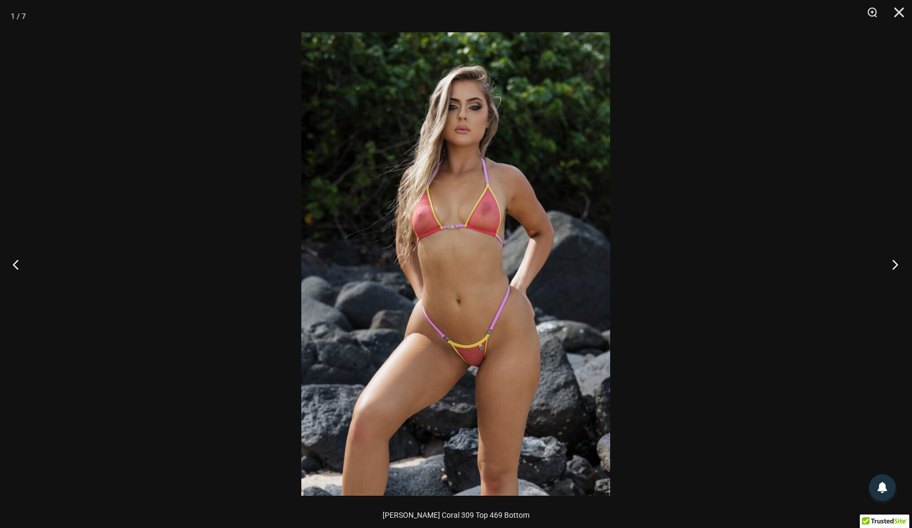
click at [893, 262] on button "Next" at bounding box center [891, 264] width 40 height 54
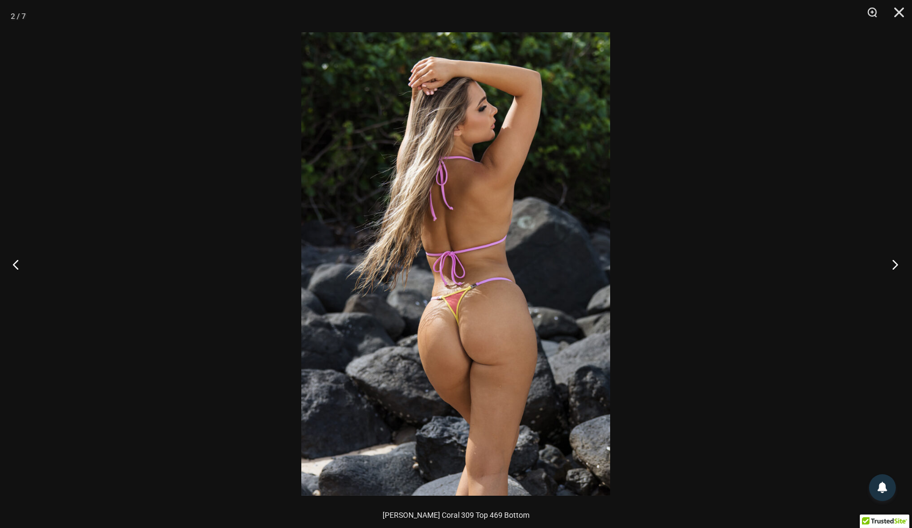
click at [890, 262] on button "Next" at bounding box center [891, 264] width 40 height 54
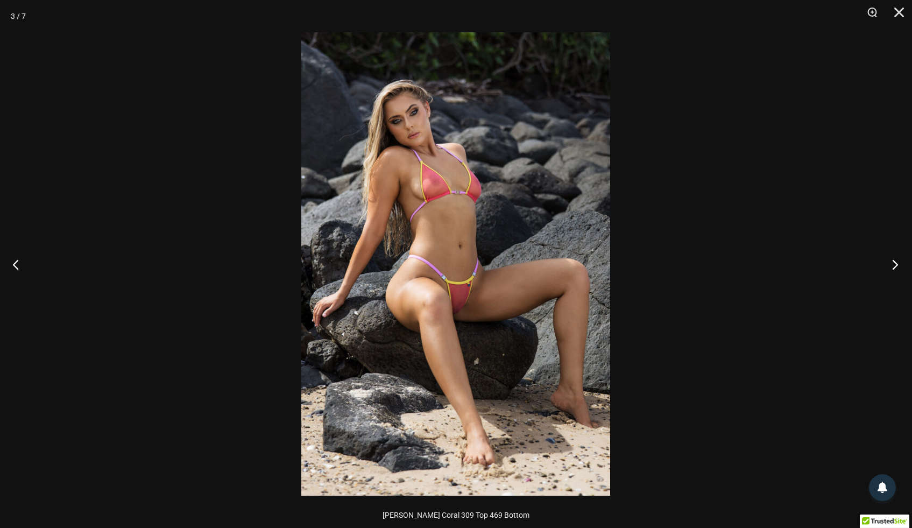
click at [890, 262] on button "Next" at bounding box center [891, 264] width 40 height 54
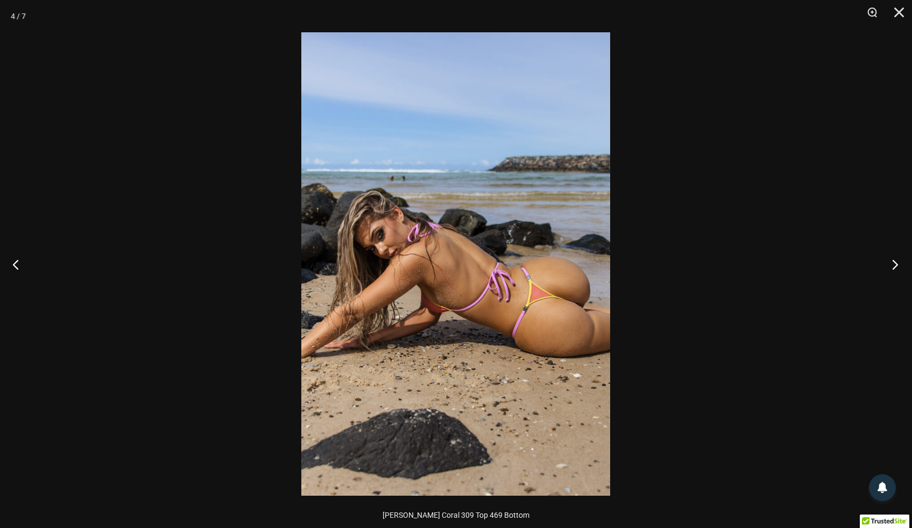
click at [897, 264] on button "Next" at bounding box center [891, 264] width 40 height 54
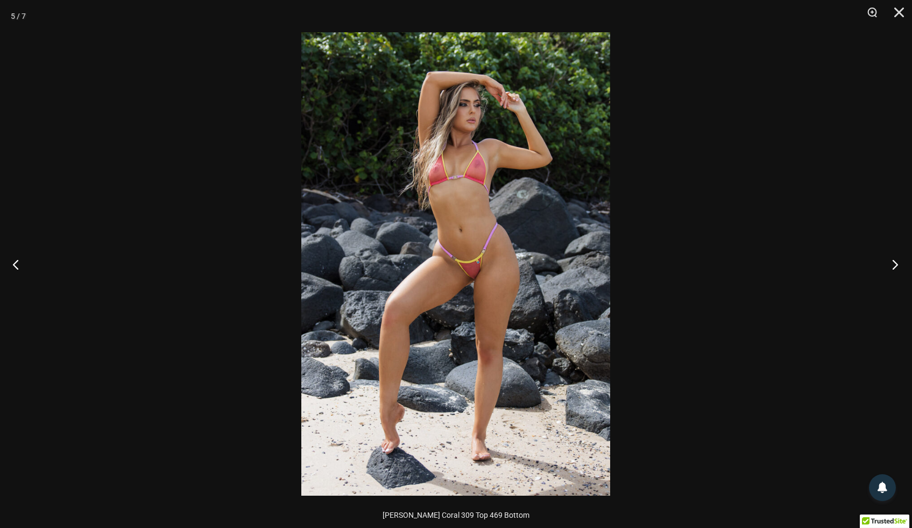
click at [897, 264] on button "Next" at bounding box center [891, 264] width 40 height 54
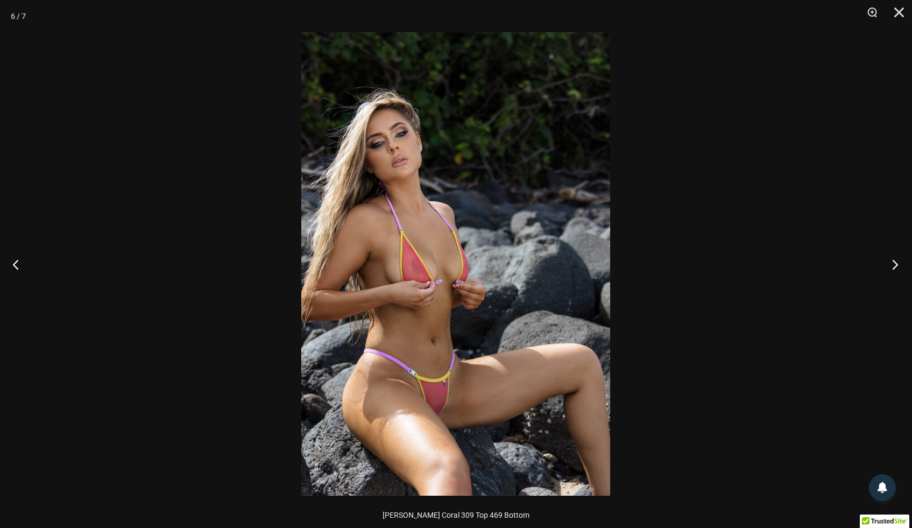
click at [897, 264] on button "Next" at bounding box center [891, 264] width 40 height 54
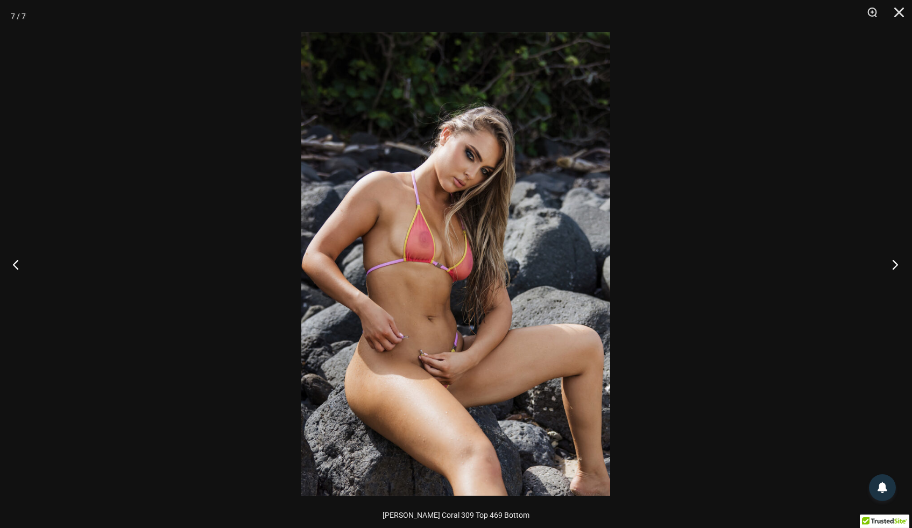
click at [897, 264] on button "Next" at bounding box center [891, 264] width 40 height 54
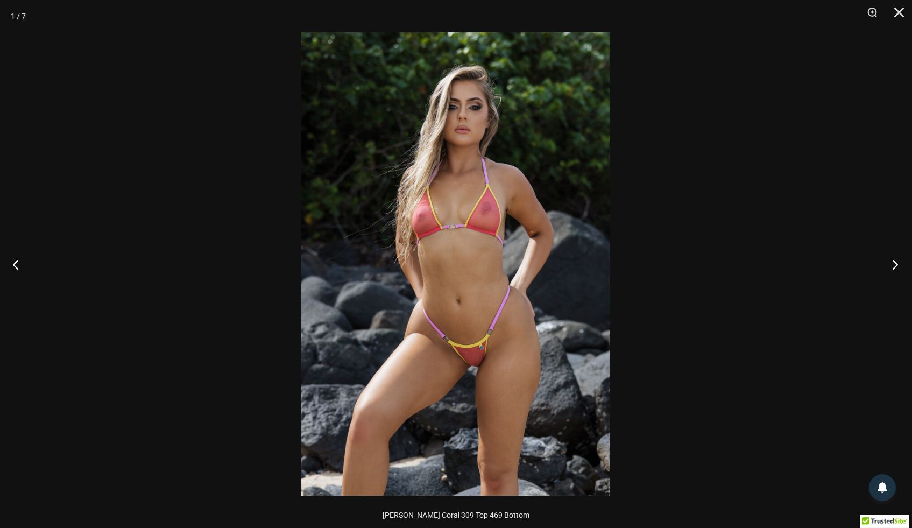
click at [897, 264] on button "Next" at bounding box center [891, 264] width 40 height 54
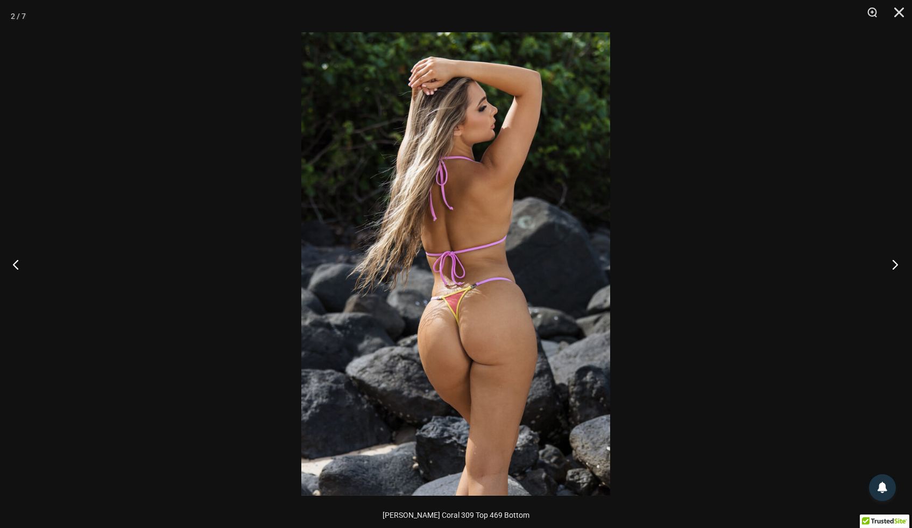
click at [897, 264] on button "Next" at bounding box center [891, 264] width 40 height 54
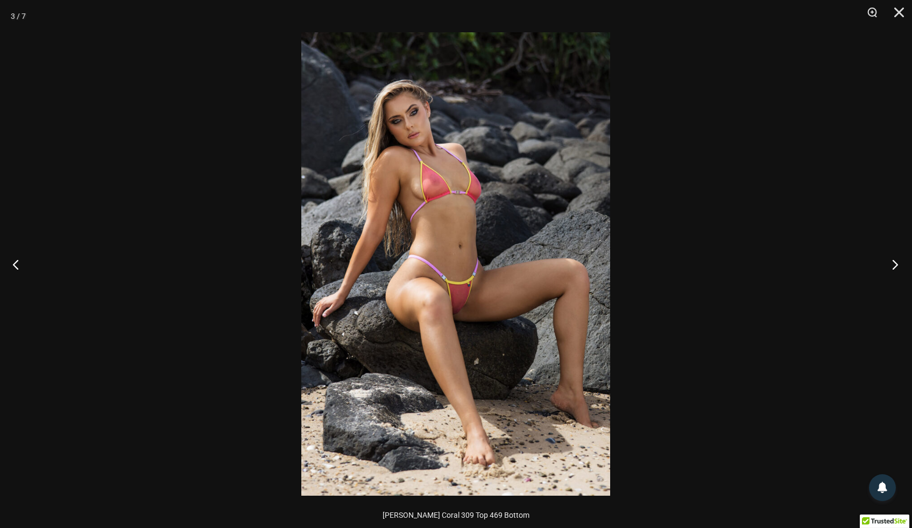
click at [897, 264] on button "Next" at bounding box center [891, 264] width 40 height 54
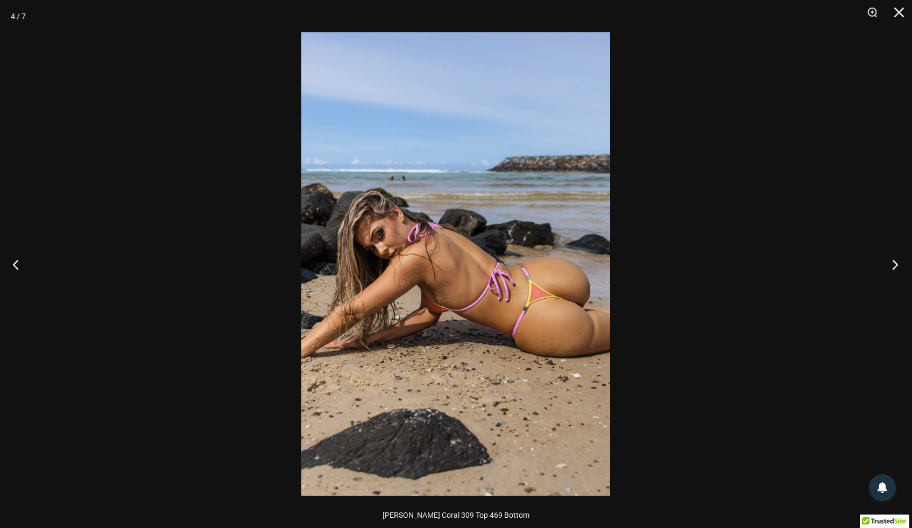
click at [897, 264] on button "Next" at bounding box center [891, 264] width 40 height 54
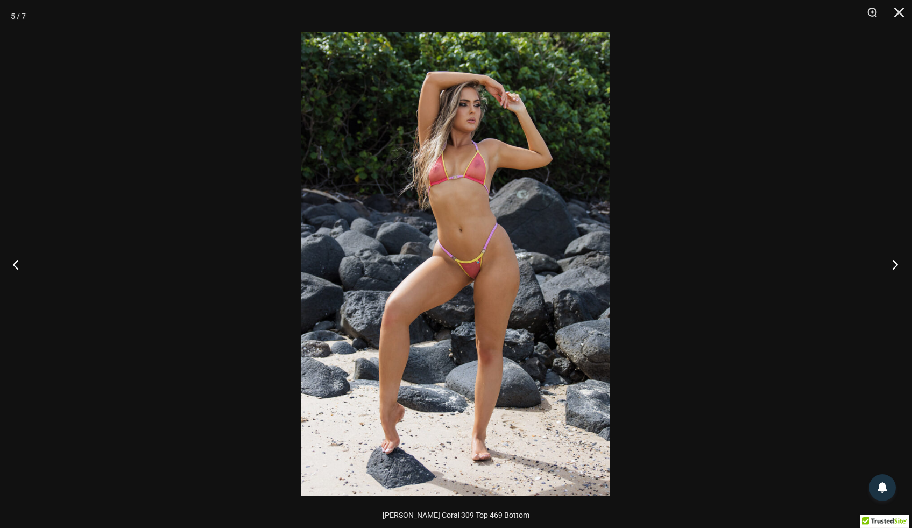
click at [897, 264] on button "Next" at bounding box center [891, 264] width 40 height 54
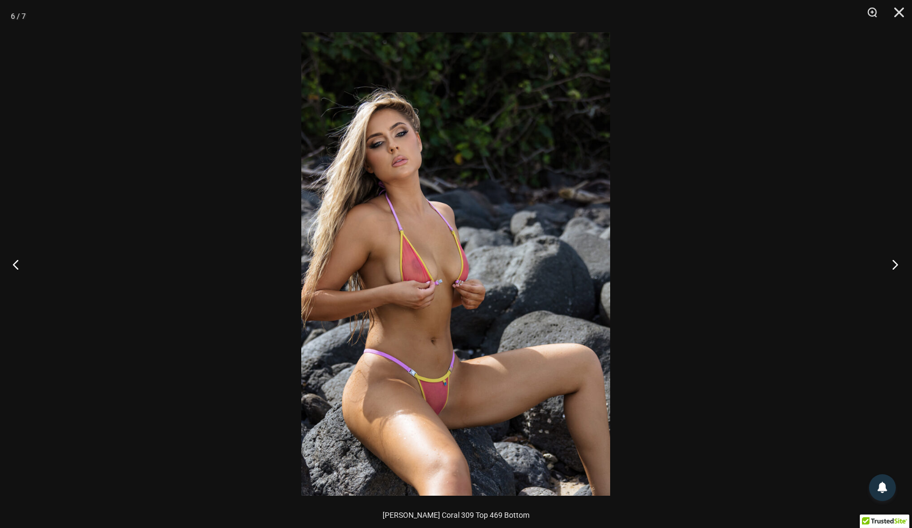
click at [897, 264] on button "Next" at bounding box center [891, 264] width 40 height 54
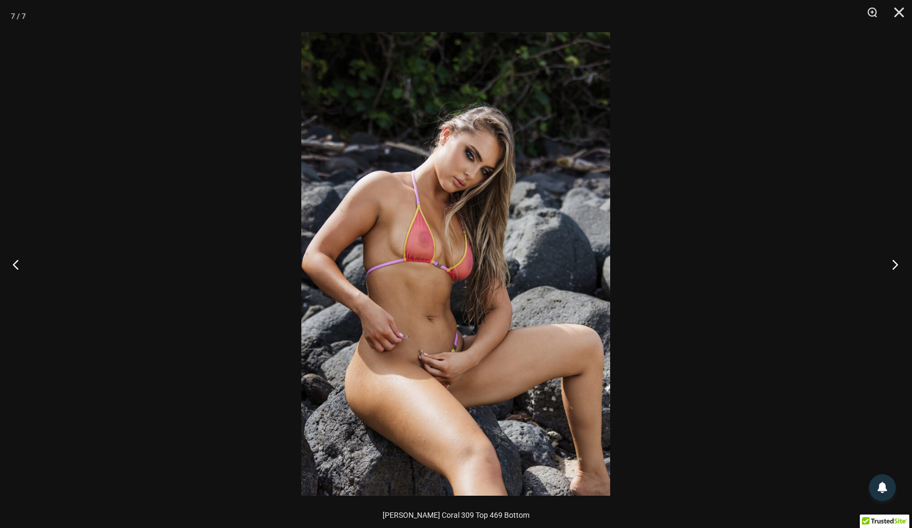
click at [897, 264] on button "Next" at bounding box center [891, 264] width 40 height 54
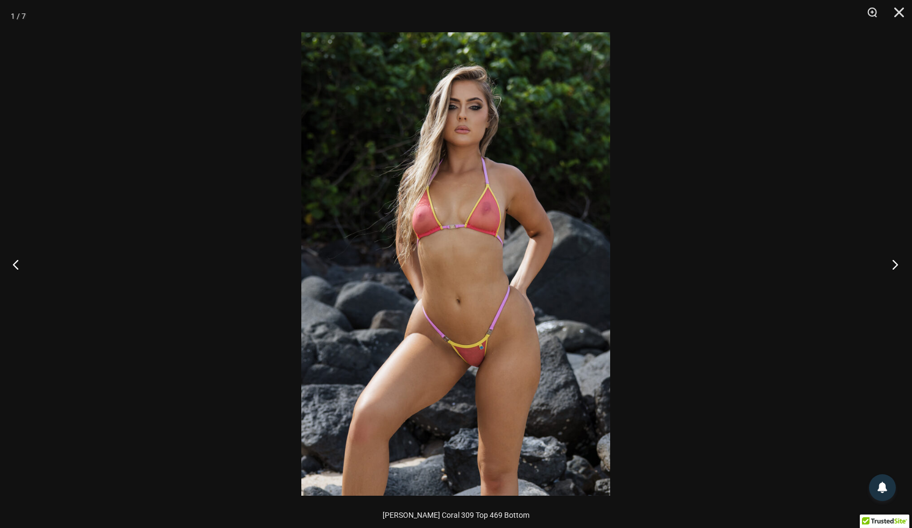
click at [897, 264] on button "Next" at bounding box center [891, 264] width 40 height 54
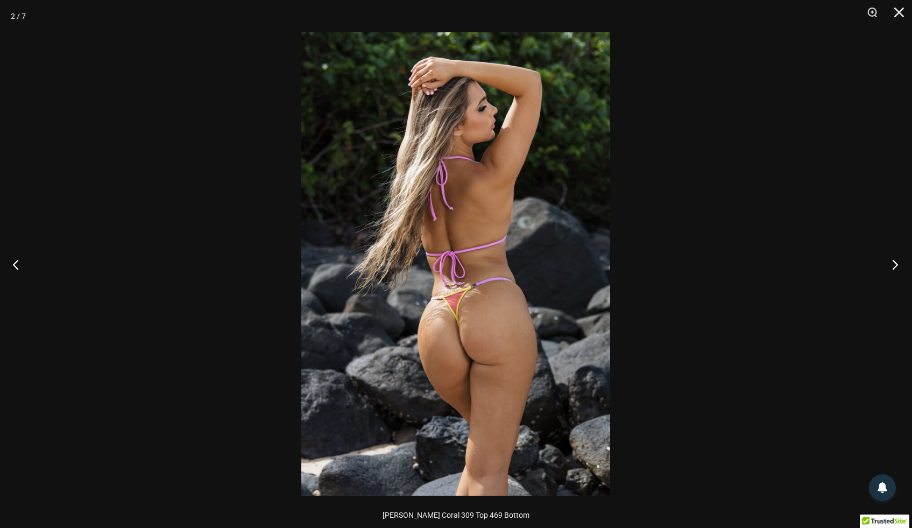
click at [897, 264] on button "Next" at bounding box center [891, 264] width 40 height 54
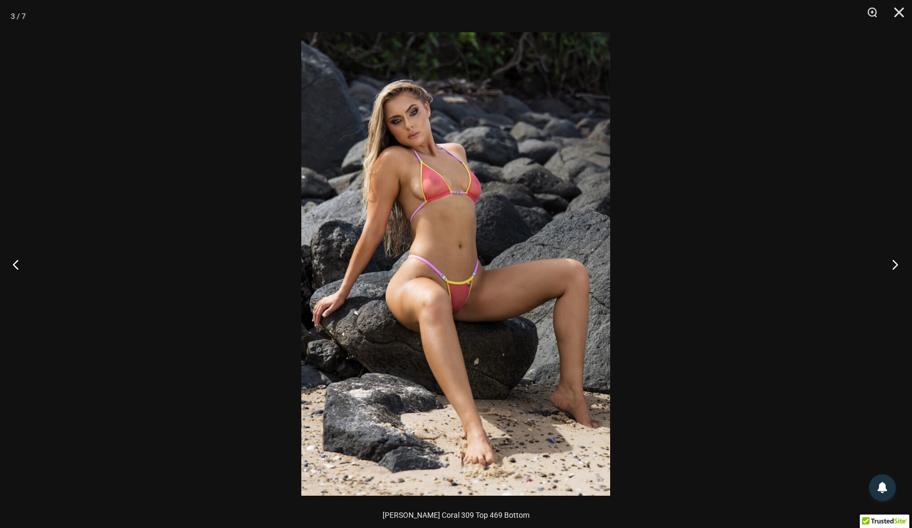
click at [897, 264] on button "Next" at bounding box center [891, 264] width 40 height 54
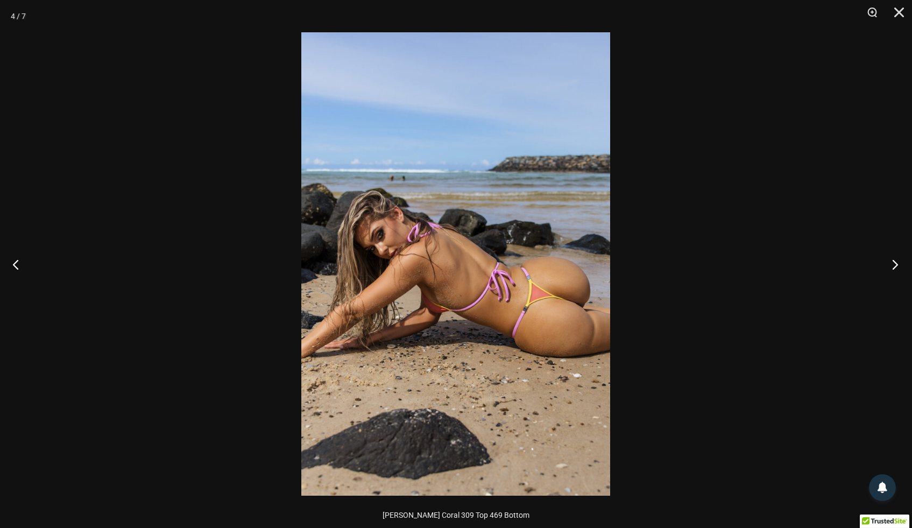
click at [897, 264] on button "Next" at bounding box center [891, 264] width 40 height 54
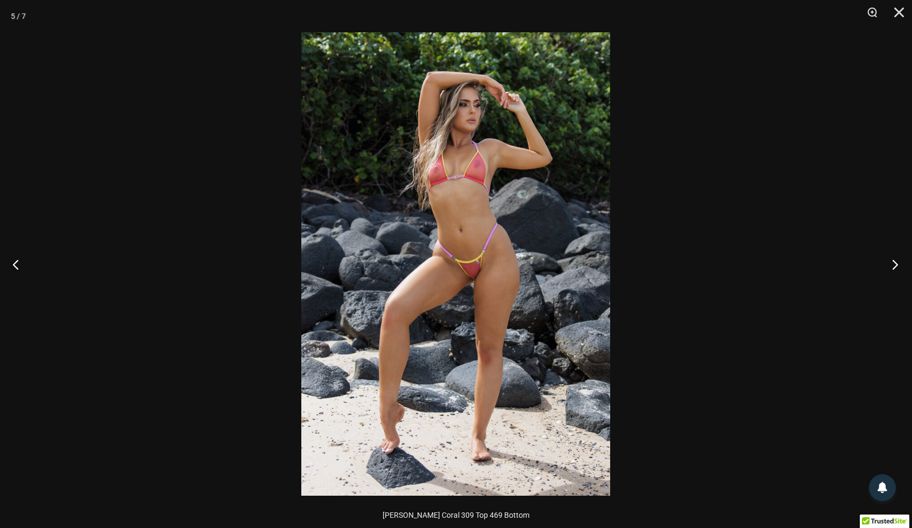
click at [897, 264] on button "Next" at bounding box center [891, 264] width 40 height 54
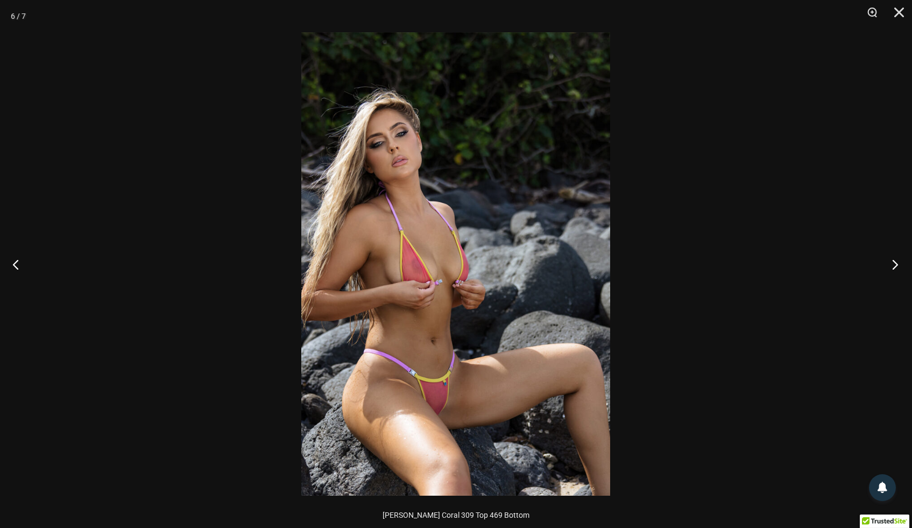
click at [897, 264] on button "Next" at bounding box center [891, 264] width 40 height 54
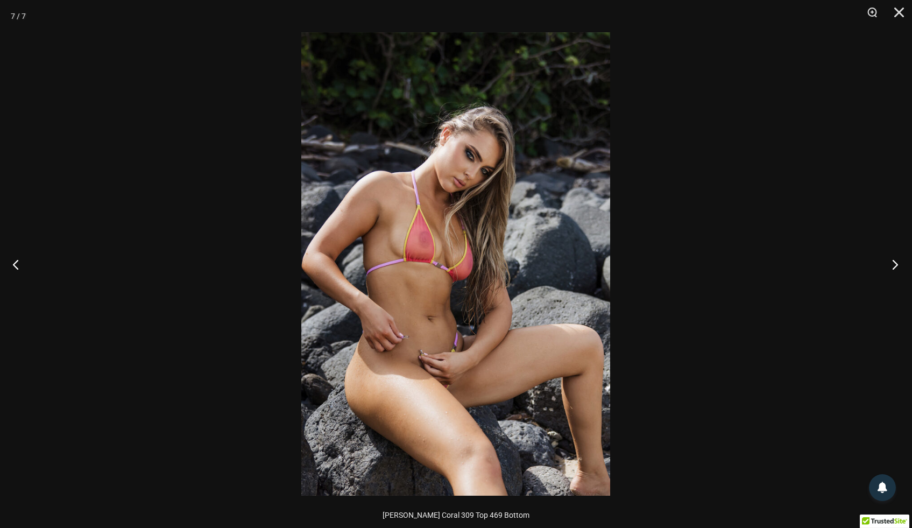
click at [897, 264] on button "Next" at bounding box center [891, 264] width 40 height 54
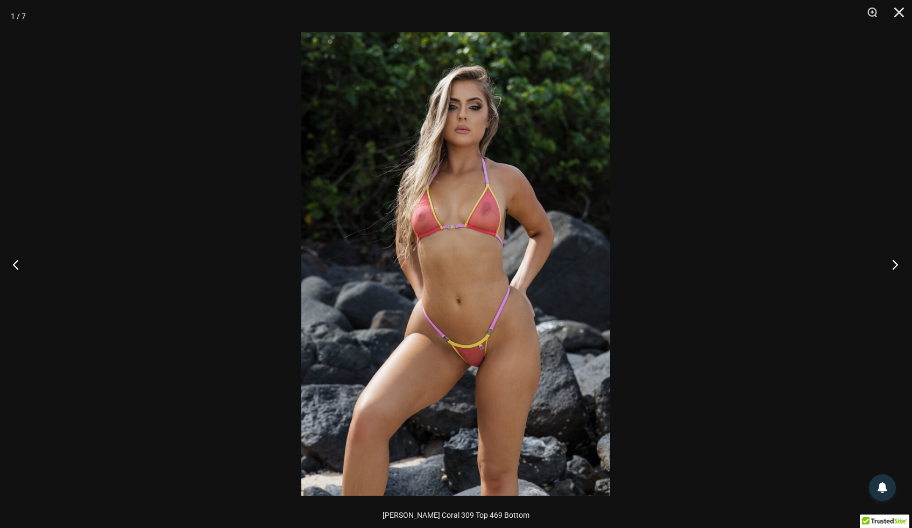
click at [897, 264] on button "Next" at bounding box center [891, 264] width 40 height 54
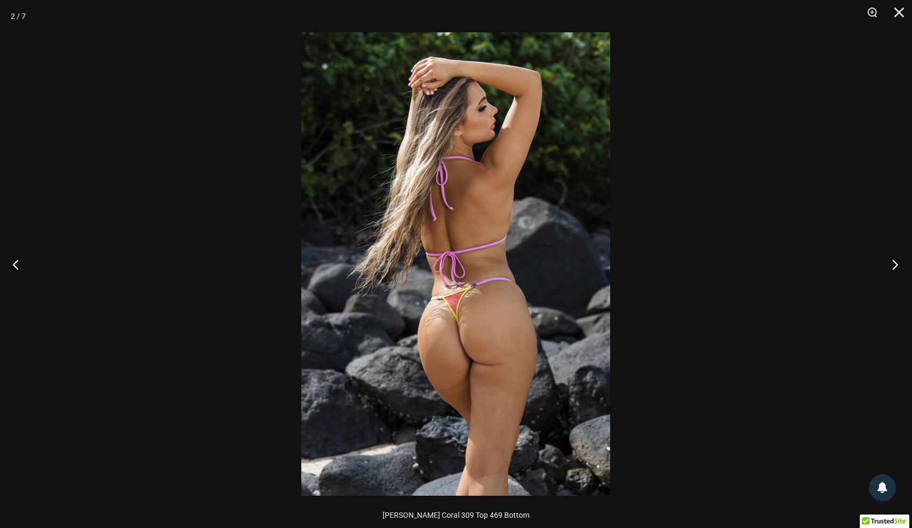
click at [897, 264] on button "Next" at bounding box center [891, 264] width 40 height 54
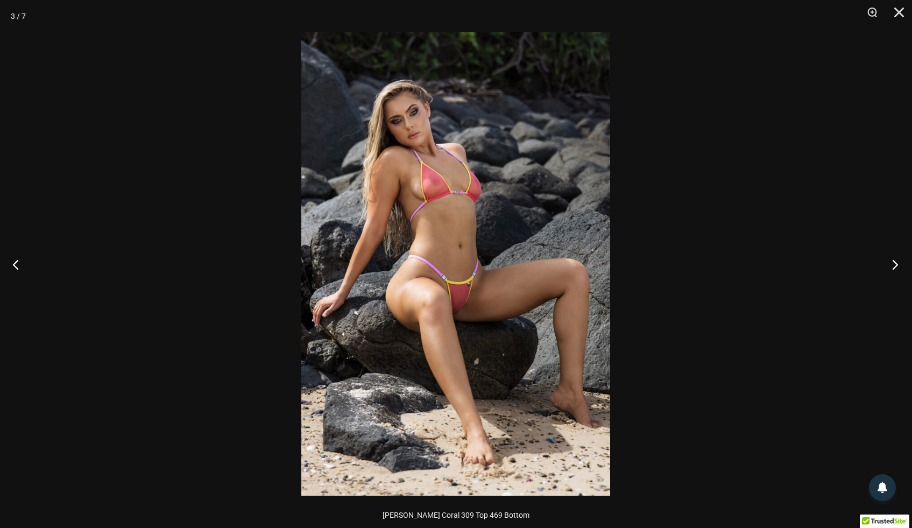
click at [897, 264] on button "Next" at bounding box center [891, 264] width 40 height 54
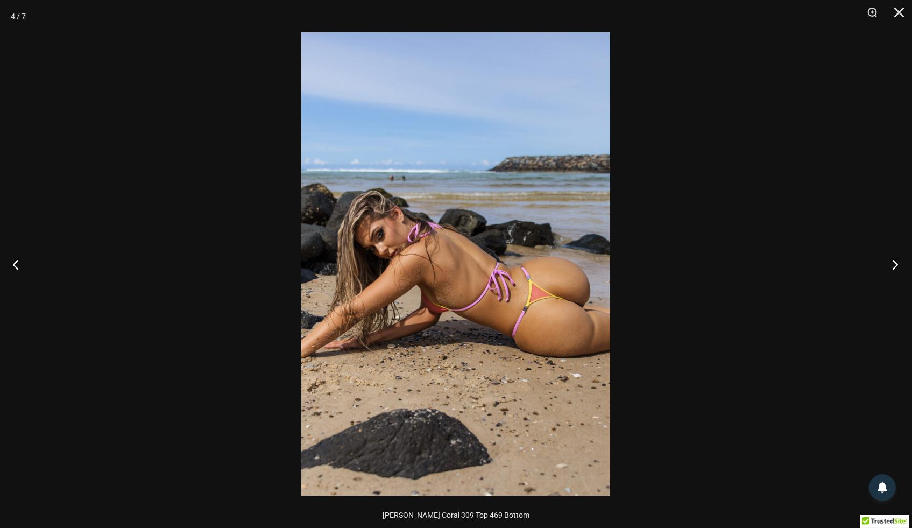
click at [897, 264] on button "Next" at bounding box center [891, 264] width 40 height 54
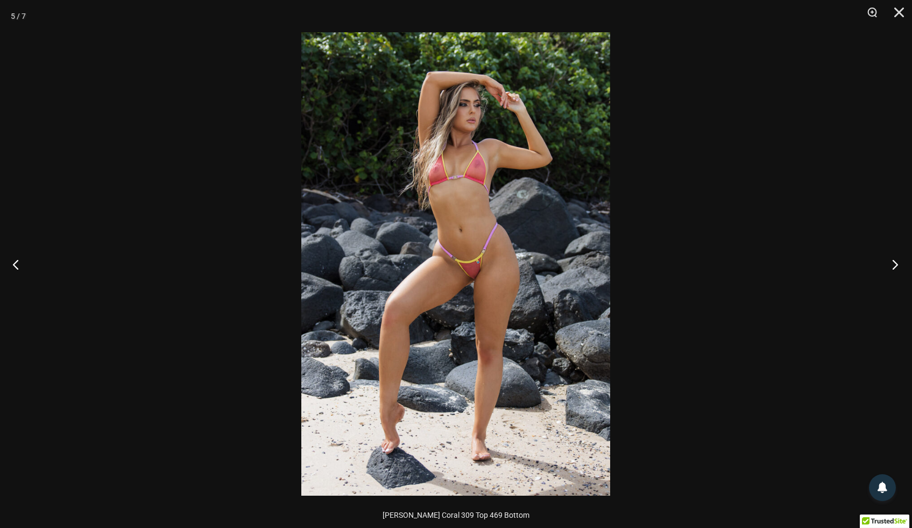
click at [897, 264] on button "Next" at bounding box center [891, 264] width 40 height 54
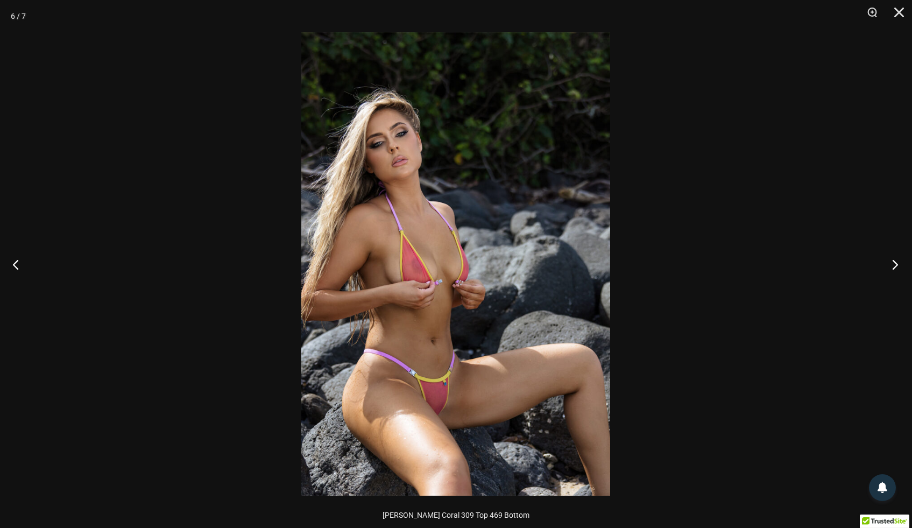
click at [897, 264] on button "Next" at bounding box center [891, 264] width 40 height 54
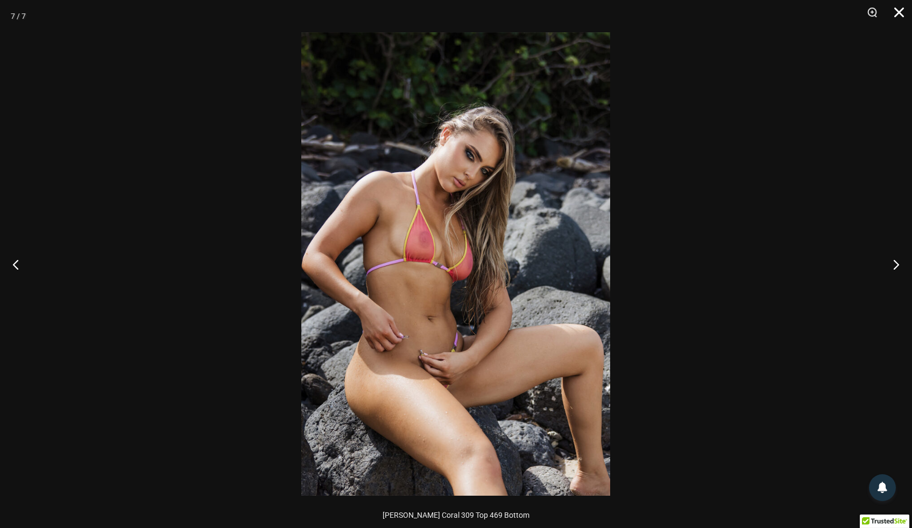
click at [899, 14] on button "Close" at bounding box center [895, 16] width 27 height 32
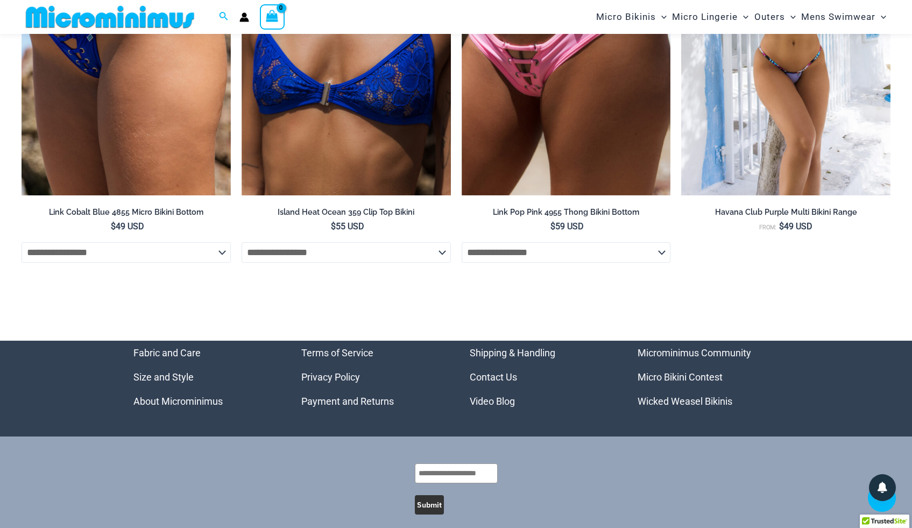
scroll to position [3197, 0]
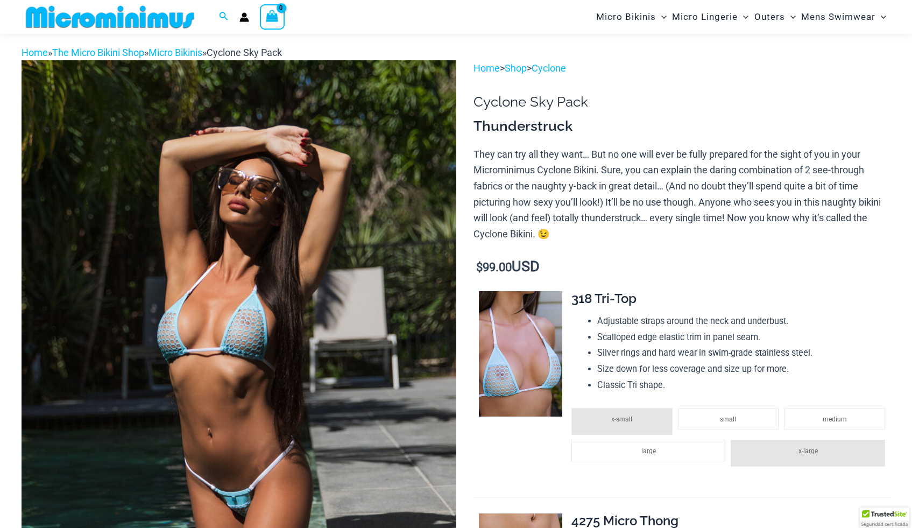
scroll to position [39, 0]
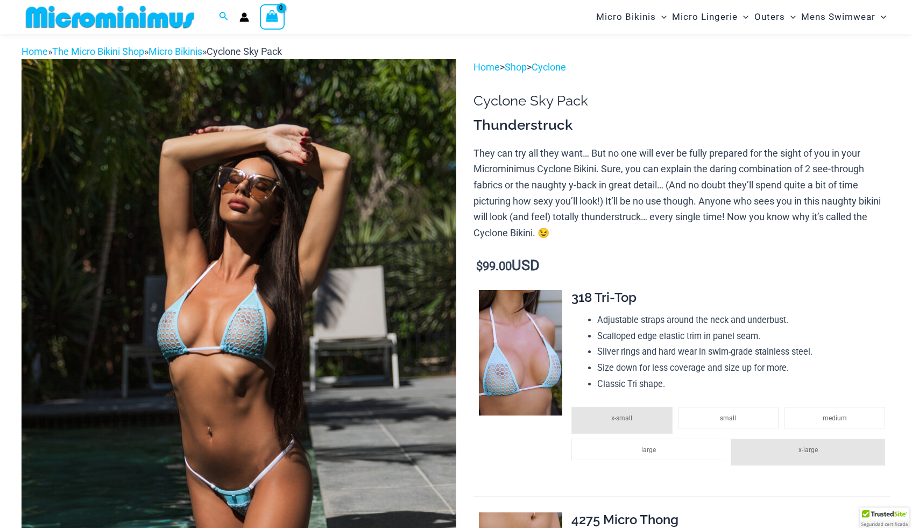
click at [338, 267] on img at bounding box center [239, 384] width 435 height 651
click at [295, 318] on img at bounding box center [239, 384] width 435 height 651
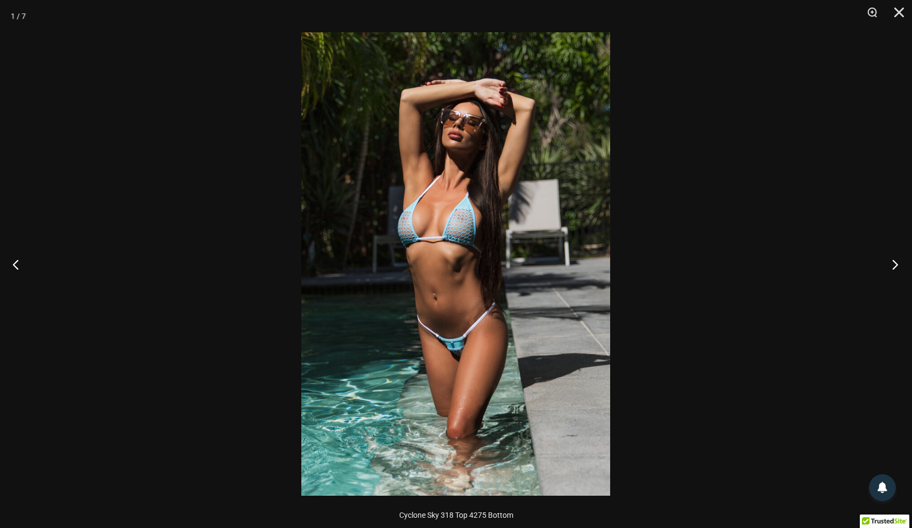
click at [894, 264] on button "Next" at bounding box center [891, 264] width 40 height 54
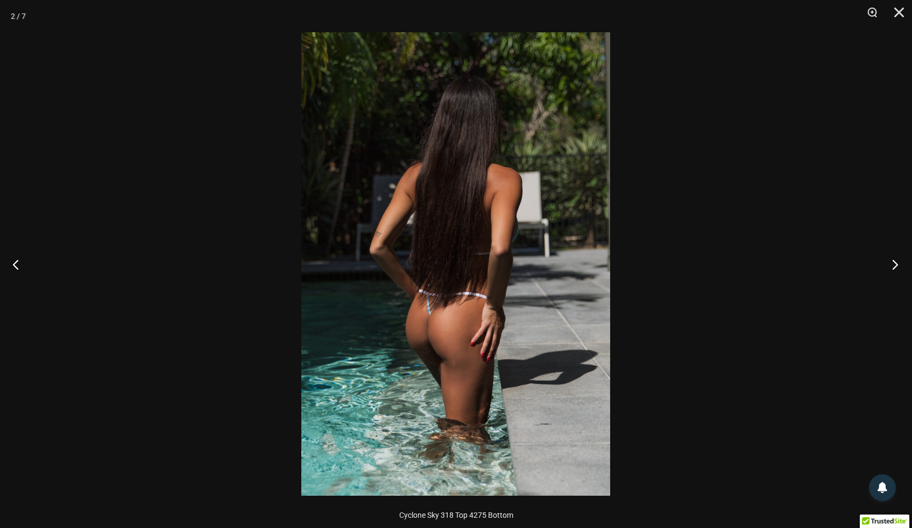
click at [894, 262] on button "Next" at bounding box center [891, 264] width 40 height 54
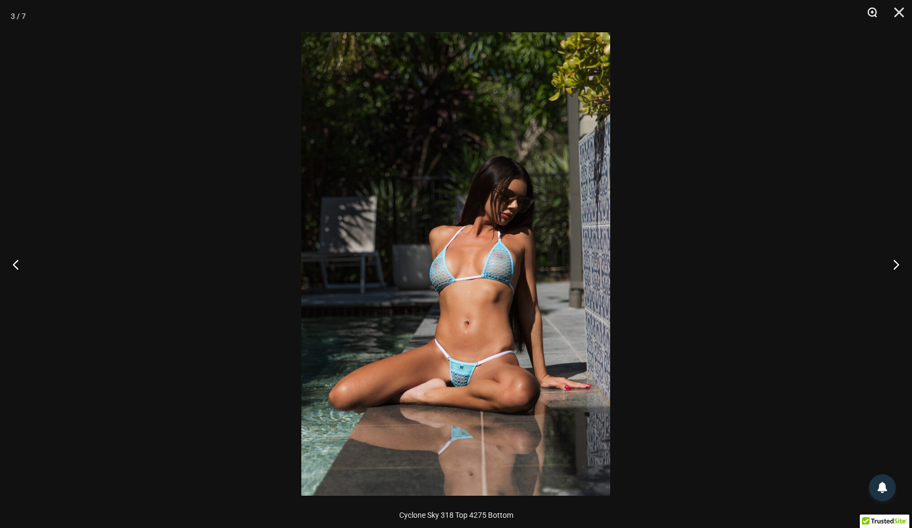
click at [870, 21] on button "Zoom" at bounding box center [868, 16] width 27 height 32
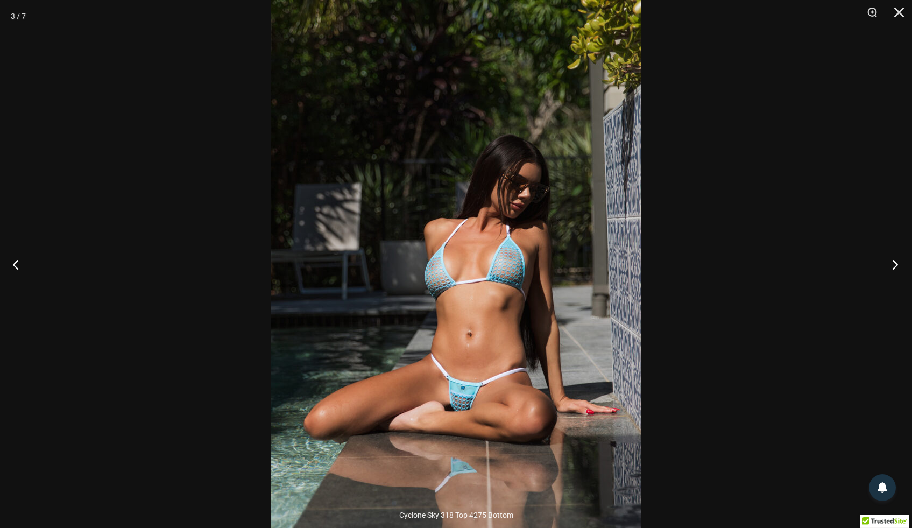
click at [893, 261] on button "Next" at bounding box center [891, 264] width 40 height 54
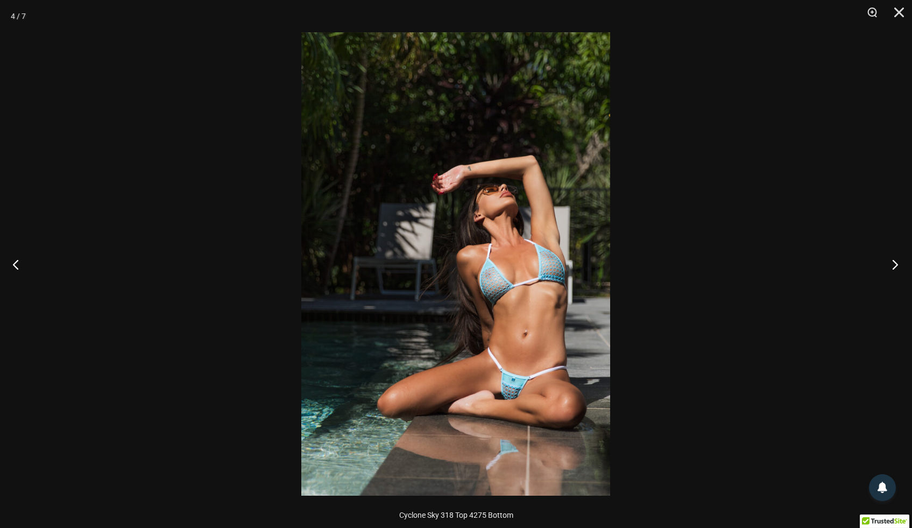
click at [893, 261] on button "Next" at bounding box center [891, 264] width 40 height 54
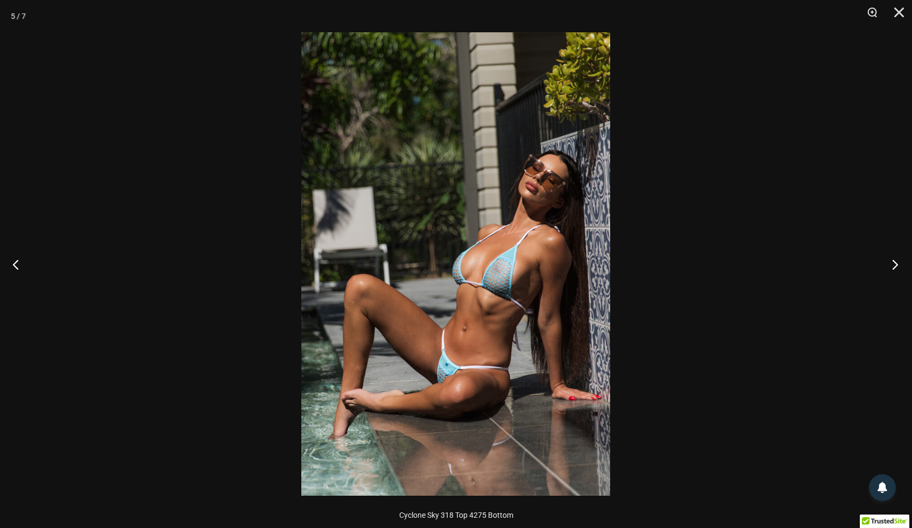
click at [893, 261] on button "Next" at bounding box center [891, 264] width 40 height 54
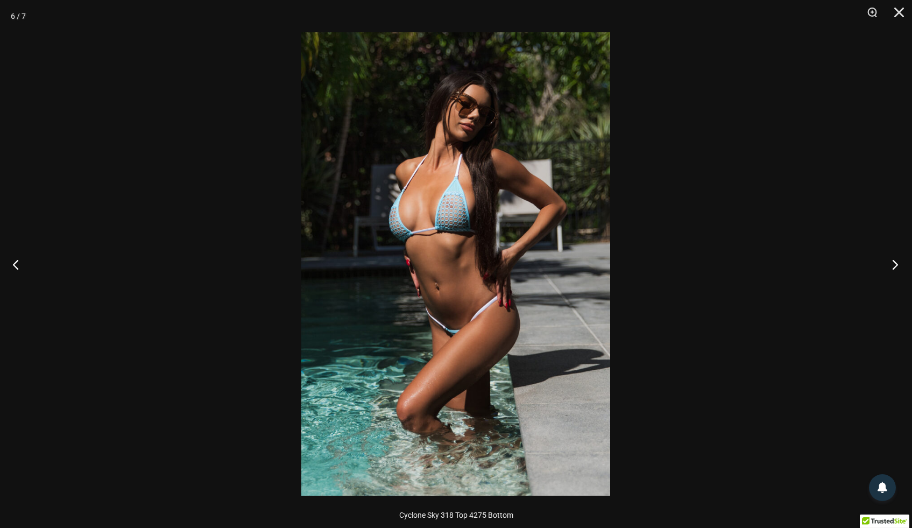
click at [893, 261] on button "Next" at bounding box center [891, 264] width 40 height 54
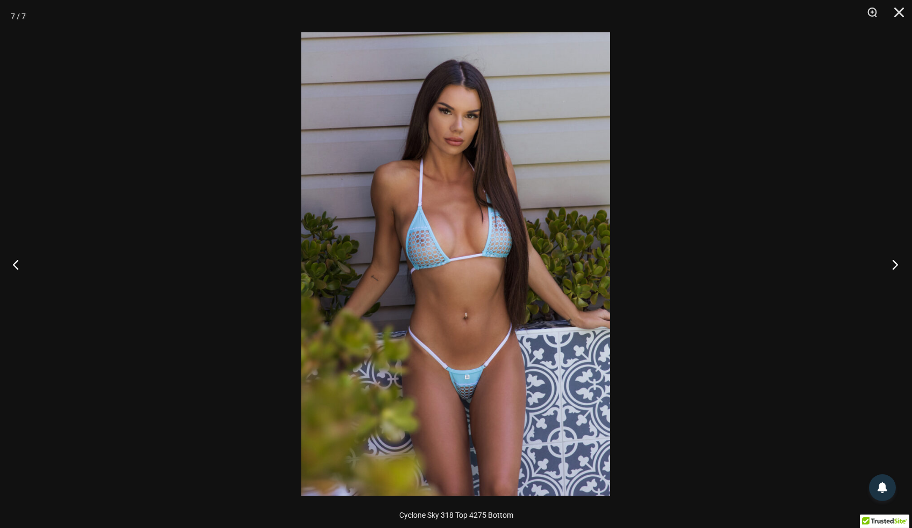
click at [889, 264] on button "Next" at bounding box center [891, 264] width 40 height 54
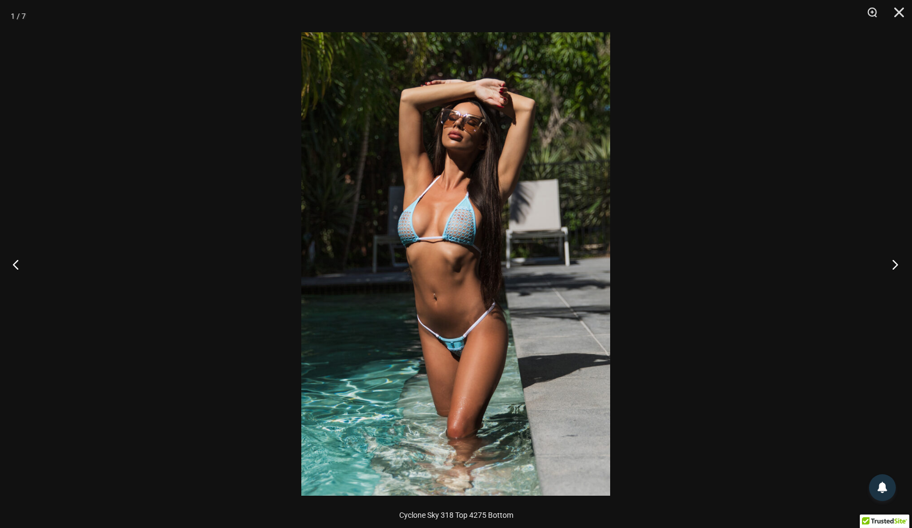
click at [889, 264] on button "Next" at bounding box center [891, 264] width 40 height 54
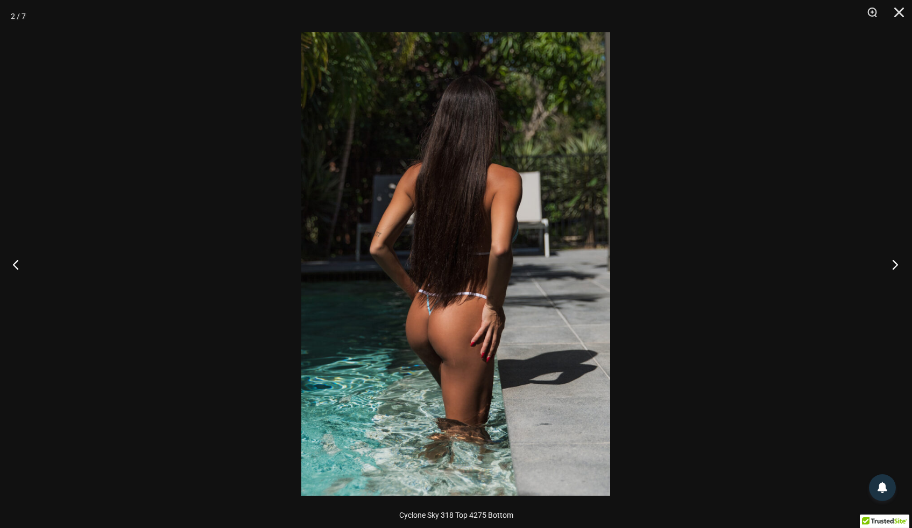
click at [889, 264] on button "Next" at bounding box center [891, 264] width 40 height 54
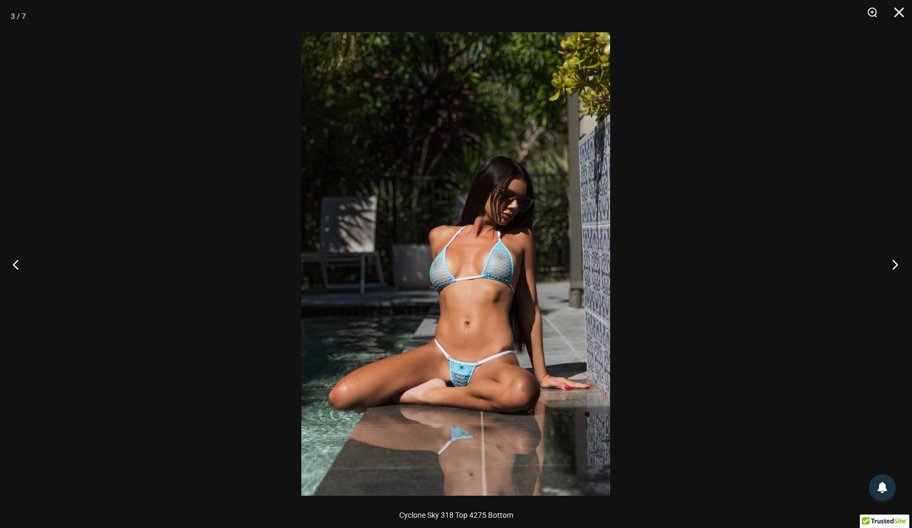
click at [889, 264] on button "Next" at bounding box center [891, 264] width 40 height 54
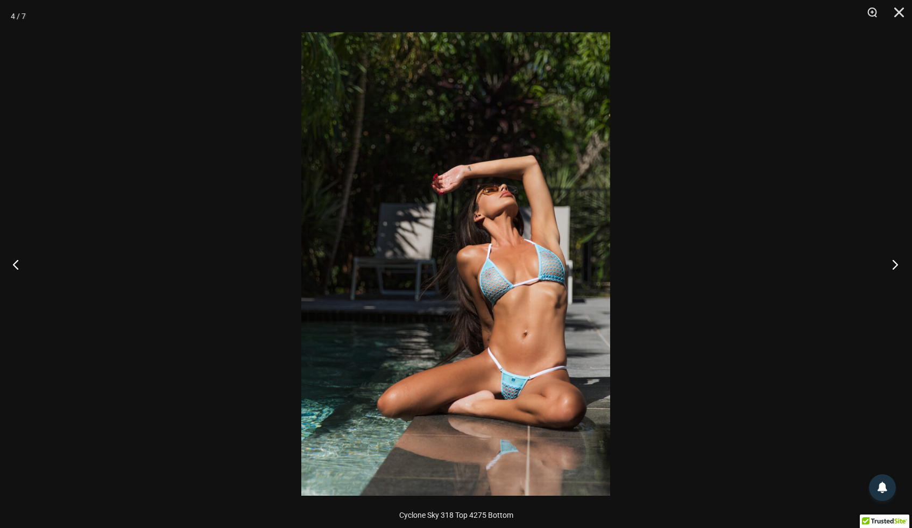
click at [894, 264] on button "Next" at bounding box center [891, 264] width 40 height 54
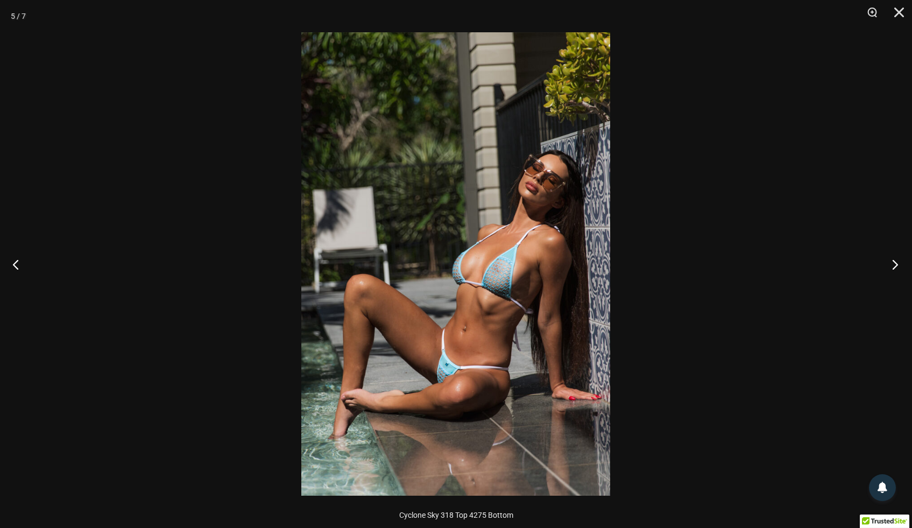
click at [894, 264] on button "Next" at bounding box center [891, 264] width 40 height 54
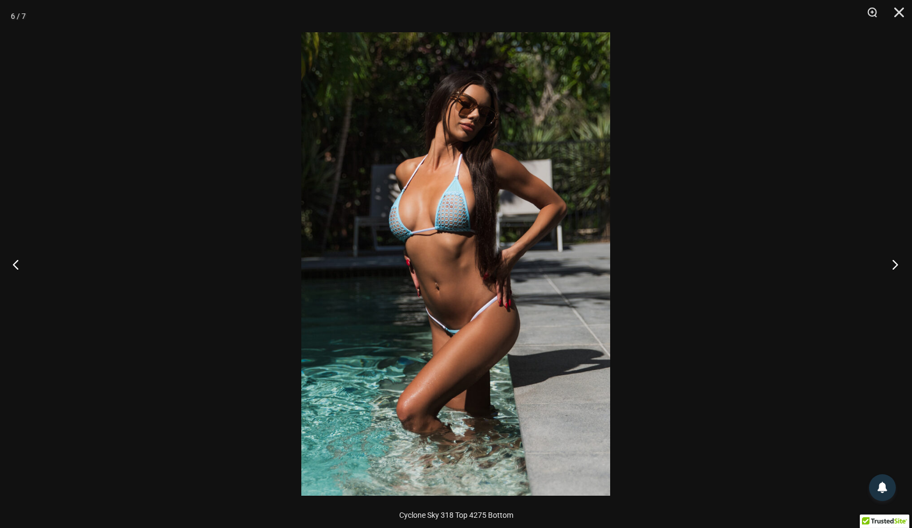
click at [894, 264] on button "Next" at bounding box center [891, 264] width 40 height 54
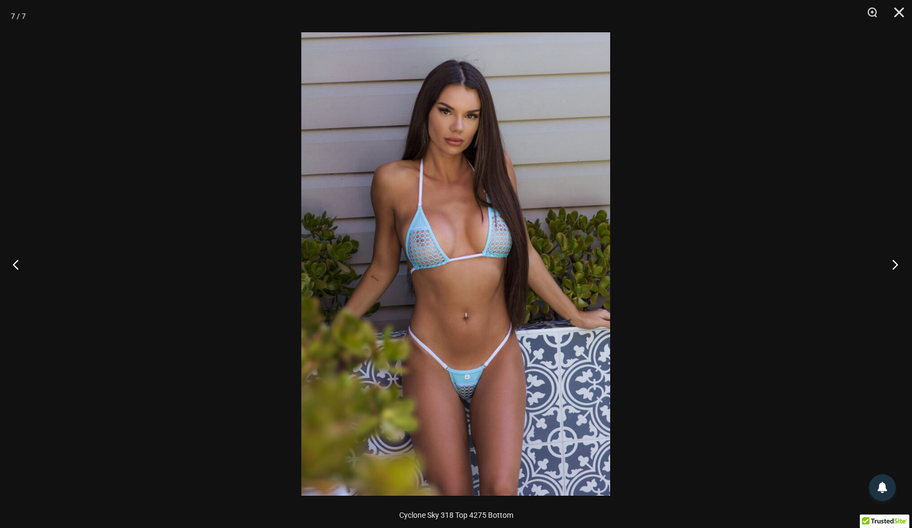
click at [894, 264] on button "Next" at bounding box center [891, 264] width 40 height 54
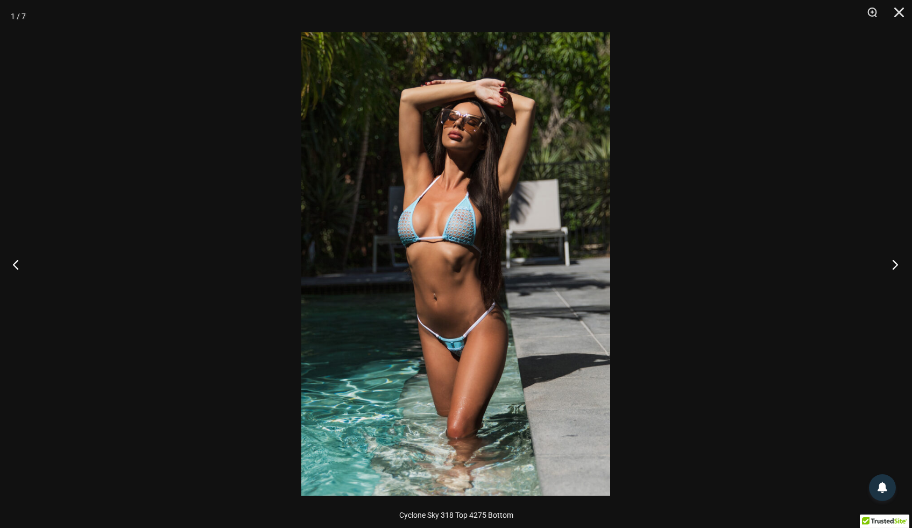
click at [894, 264] on button "Next" at bounding box center [891, 264] width 40 height 54
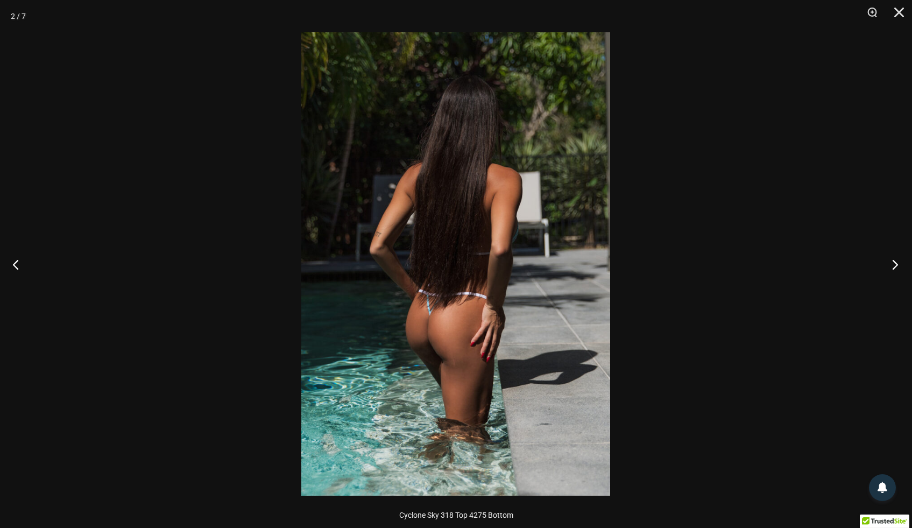
click at [894, 264] on button "Next" at bounding box center [891, 264] width 40 height 54
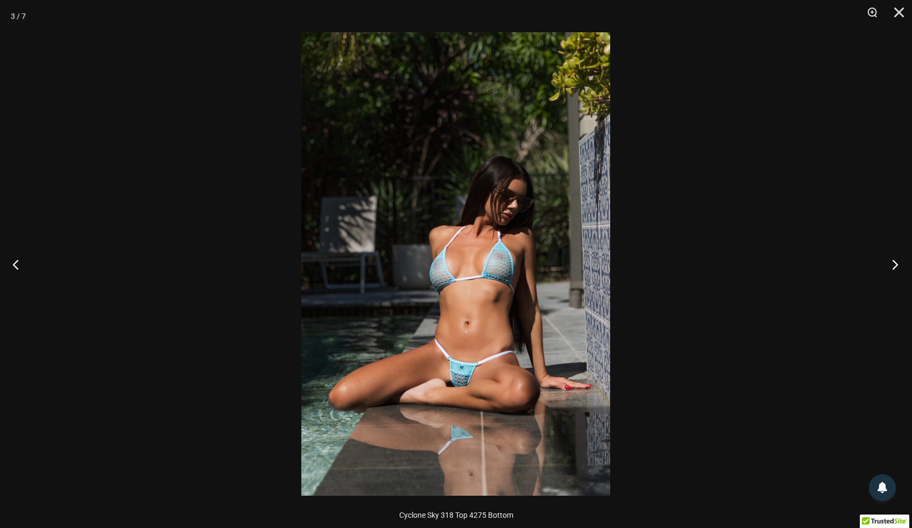
click at [894, 264] on button "Next" at bounding box center [891, 264] width 40 height 54
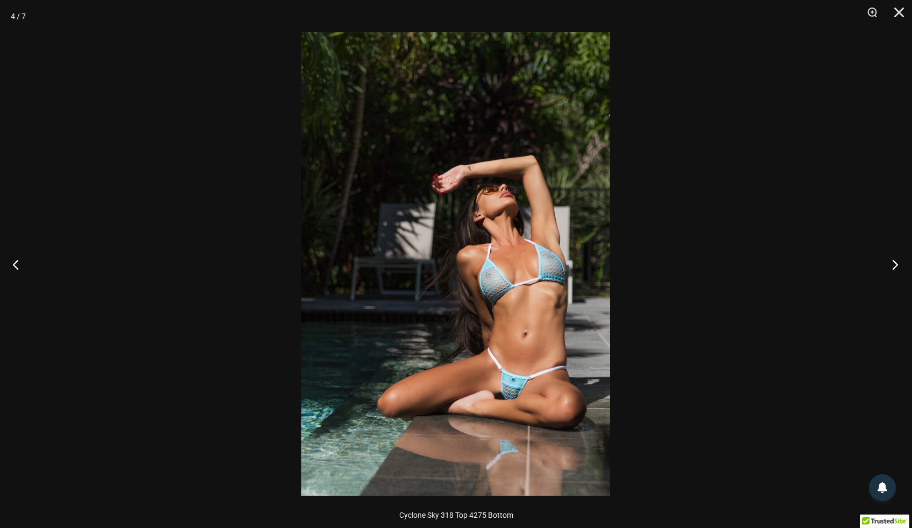
click at [894, 264] on button "Next" at bounding box center [891, 264] width 40 height 54
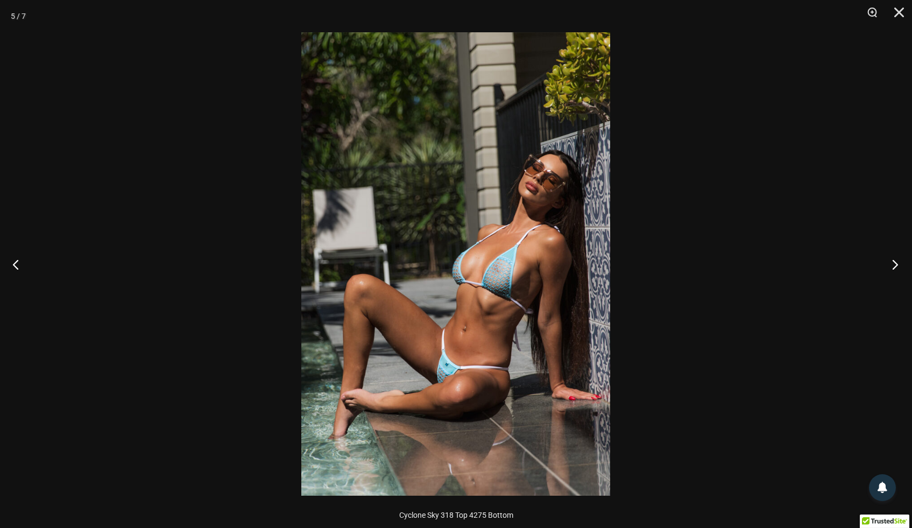
click at [894, 264] on button "Next" at bounding box center [891, 264] width 40 height 54
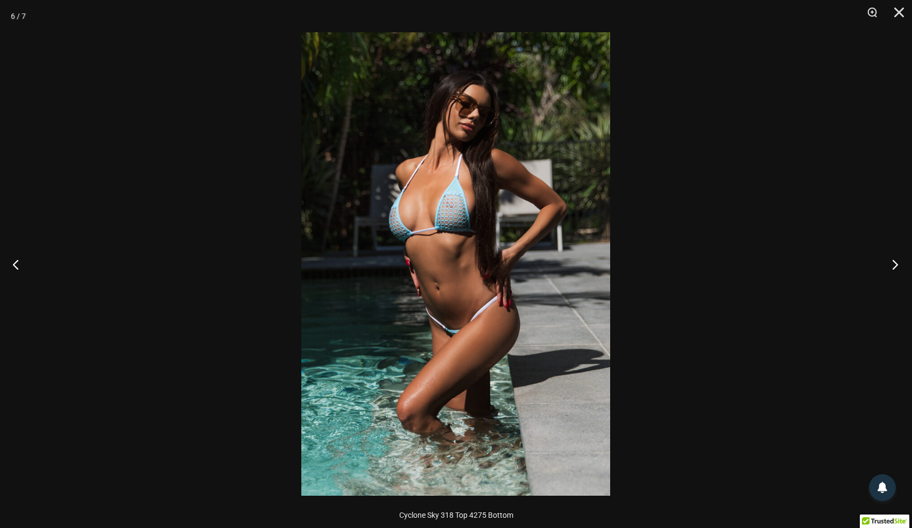
click at [894, 264] on button "Next" at bounding box center [891, 264] width 40 height 54
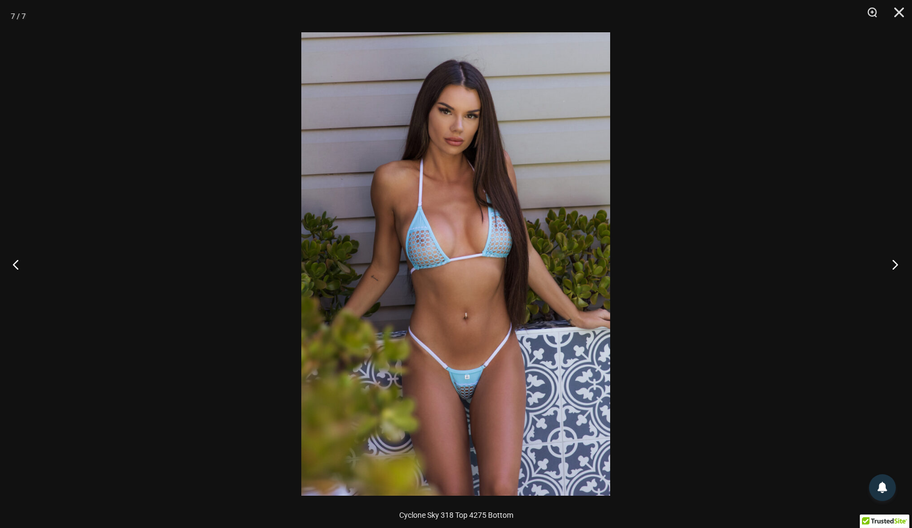
click at [894, 264] on button "Next" at bounding box center [891, 264] width 40 height 54
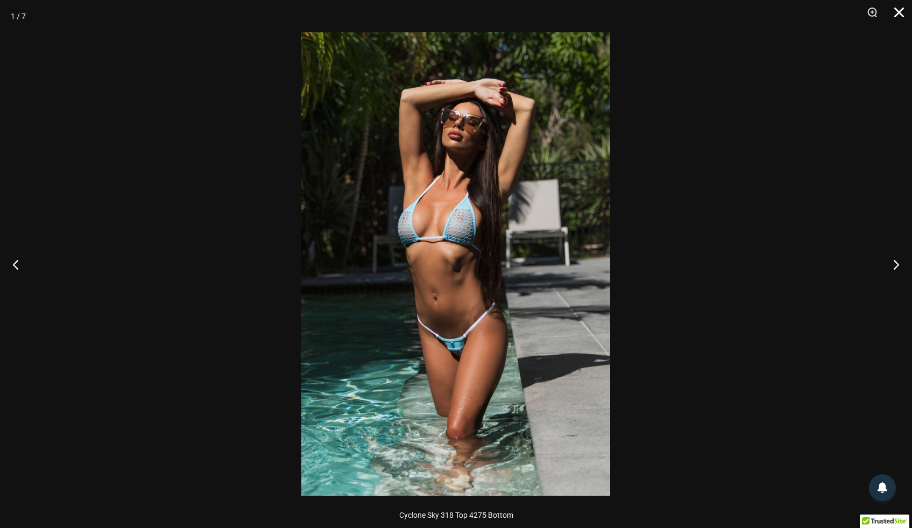
click button "Close"
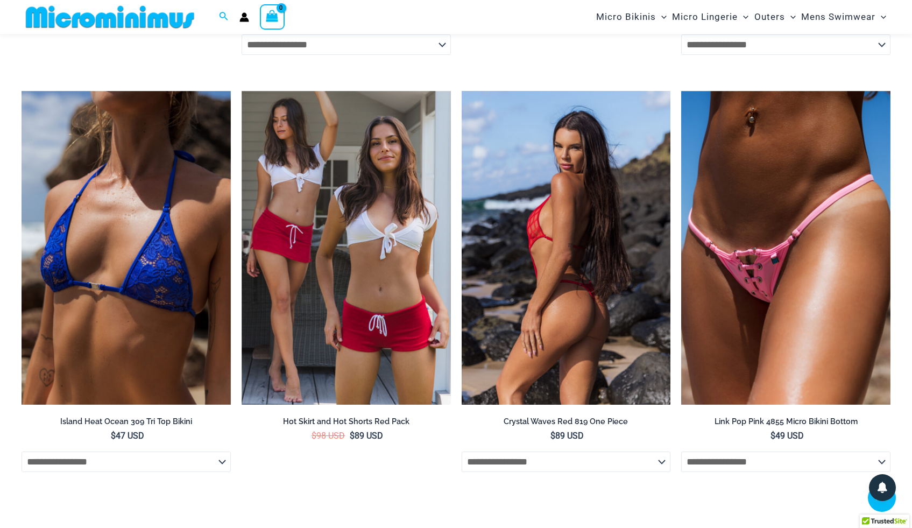
scroll to position [2944, 0]
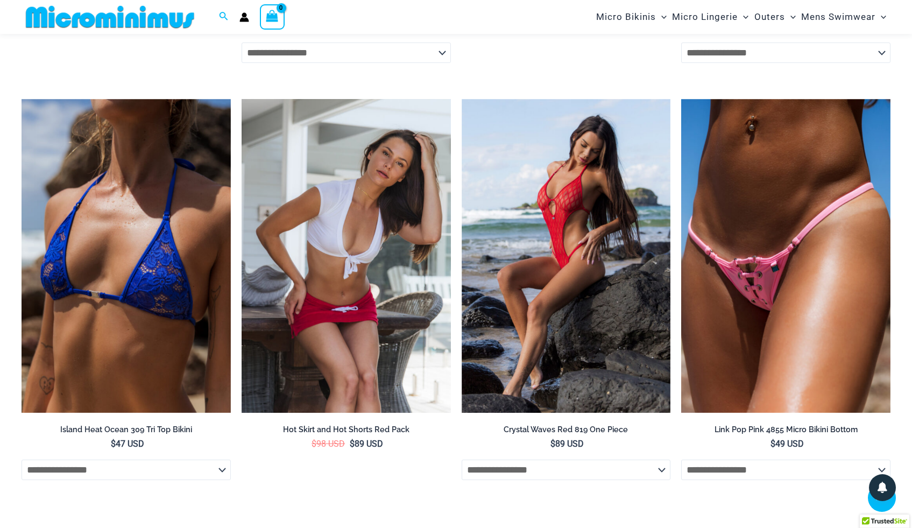
click img
